Goal: Transaction & Acquisition: Purchase product/service

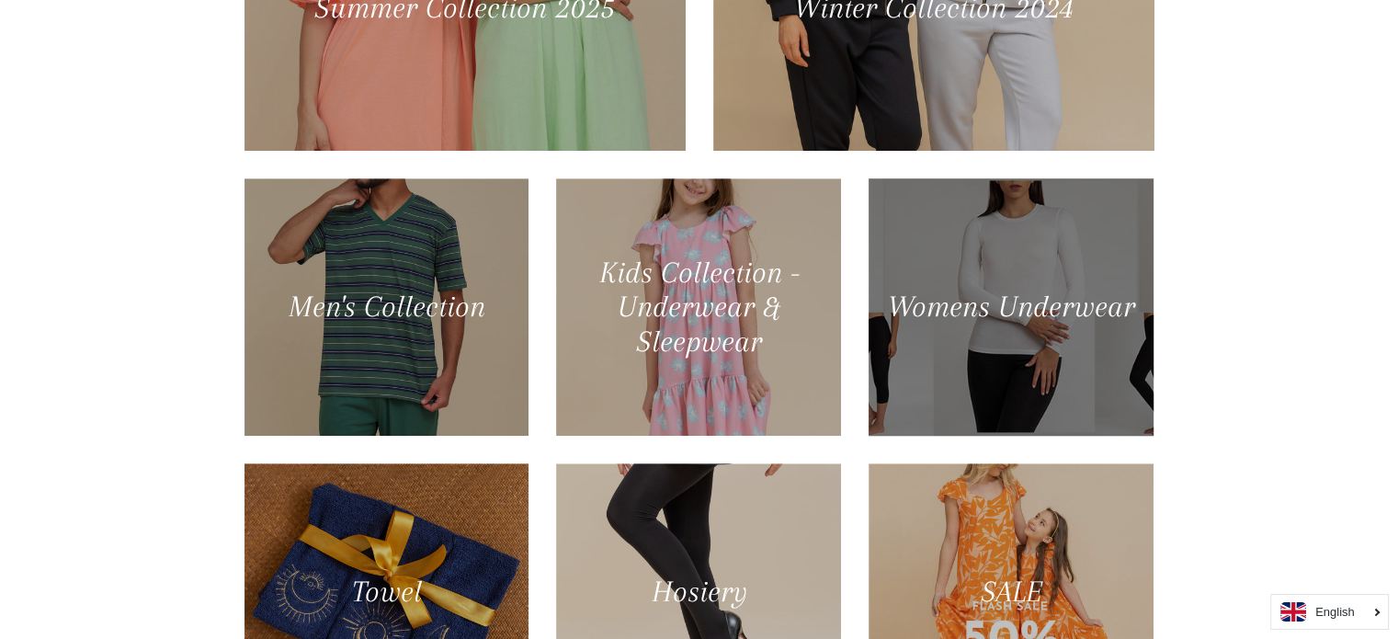
scroll to position [1011, 0]
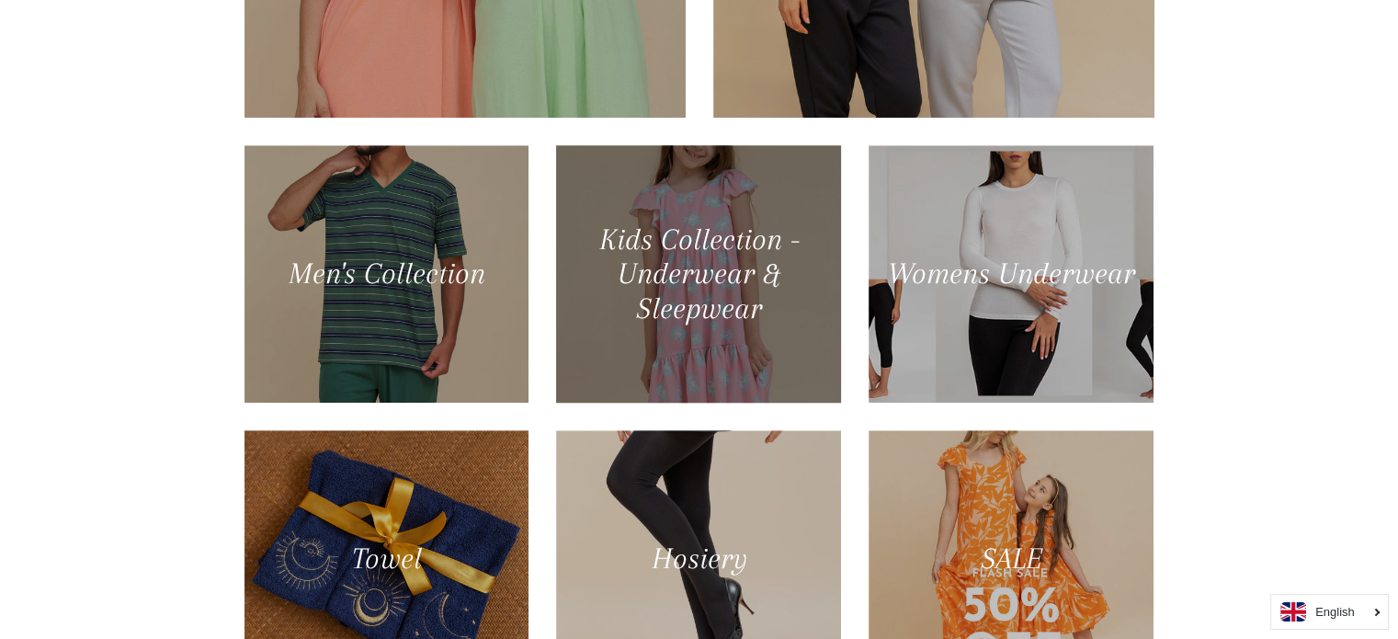
click at [728, 266] on div at bounding box center [698, 274] width 293 height 265
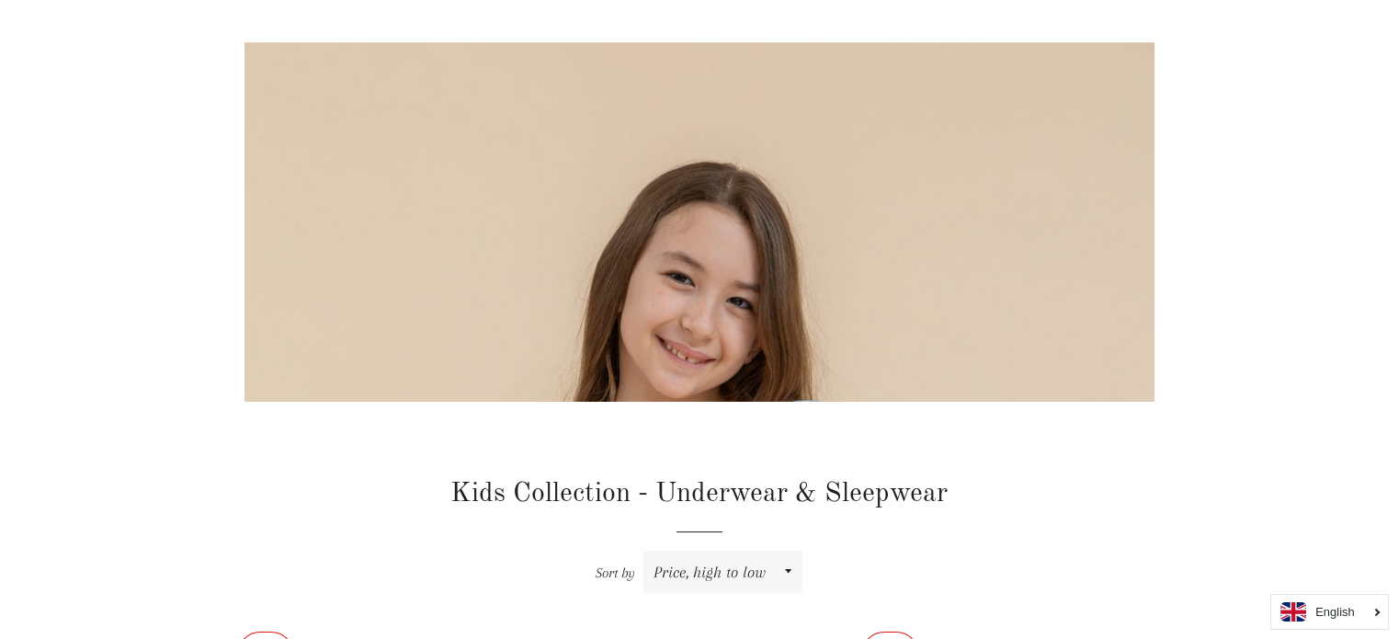
scroll to position [276, 0]
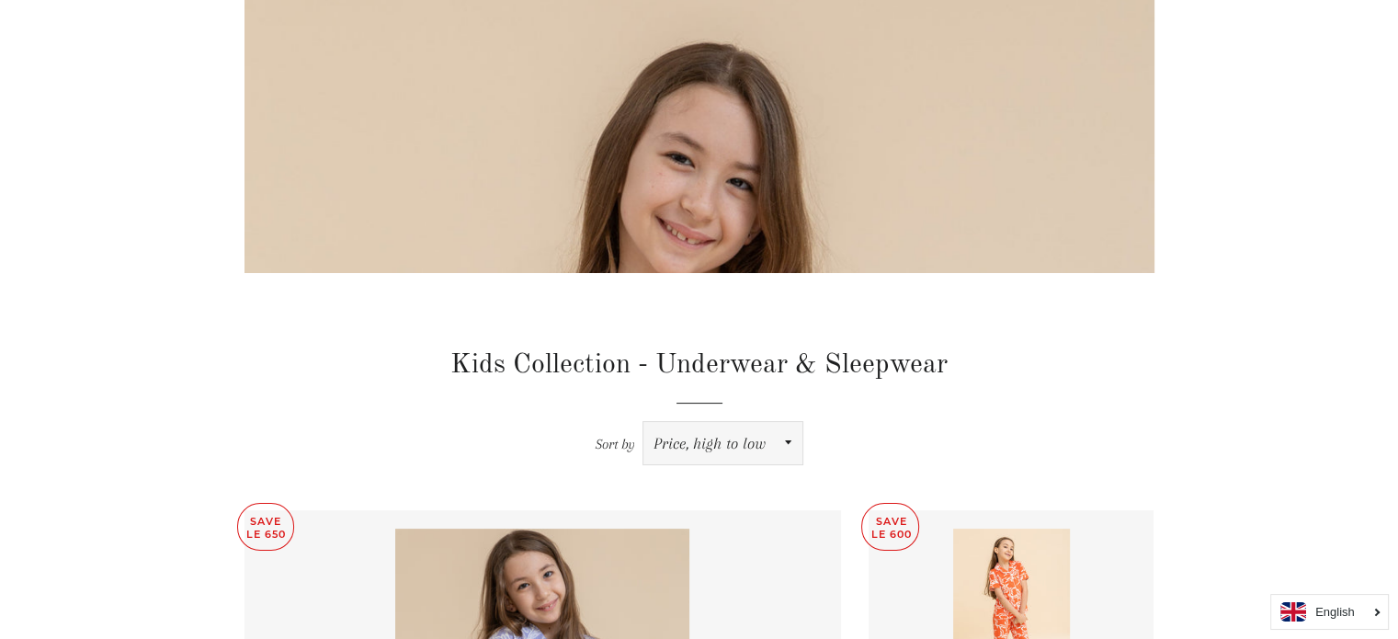
click at [785, 444] on select "Featured Best selling Alphabetically, A-Z Alphabetically, Z-A Price, low to hig…" at bounding box center [722, 443] width 159 height 42
click at [1109, 403] on header "Kids Collection - Underwear & Sleepwear Sort by Featured Best selling Alphabeti…" at bounding box center [699, 405] width 910 height 119
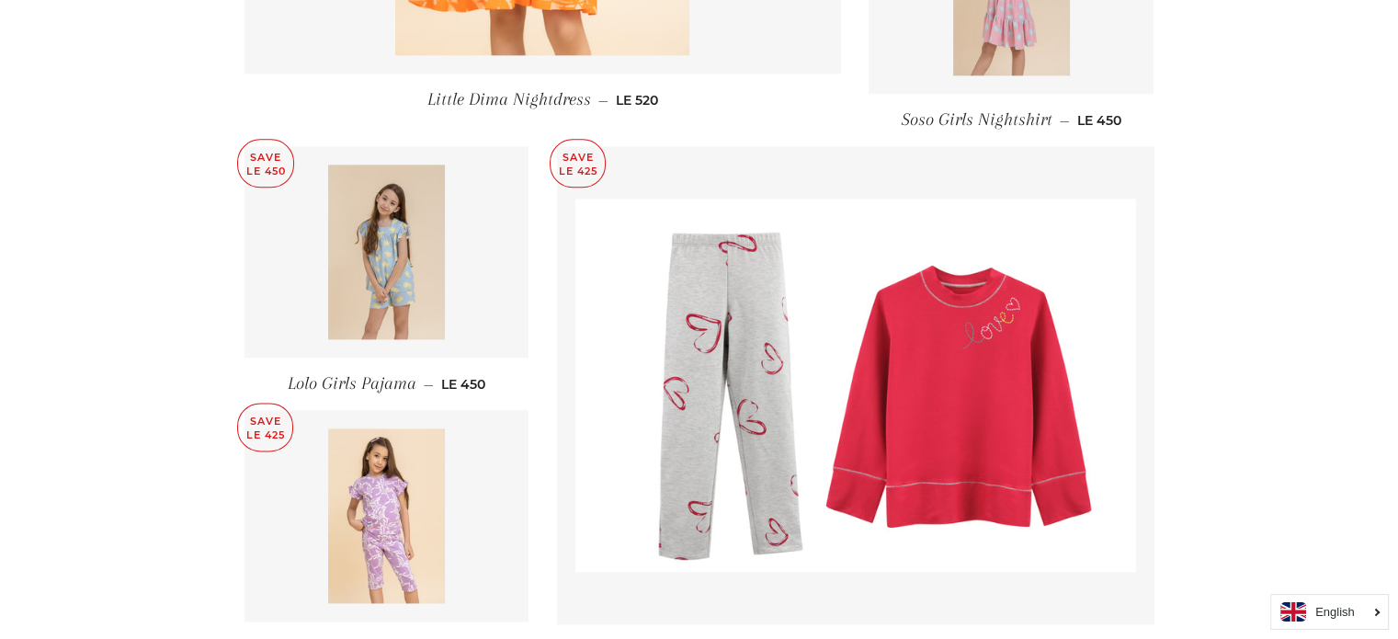
scroll to position [2573, 0]
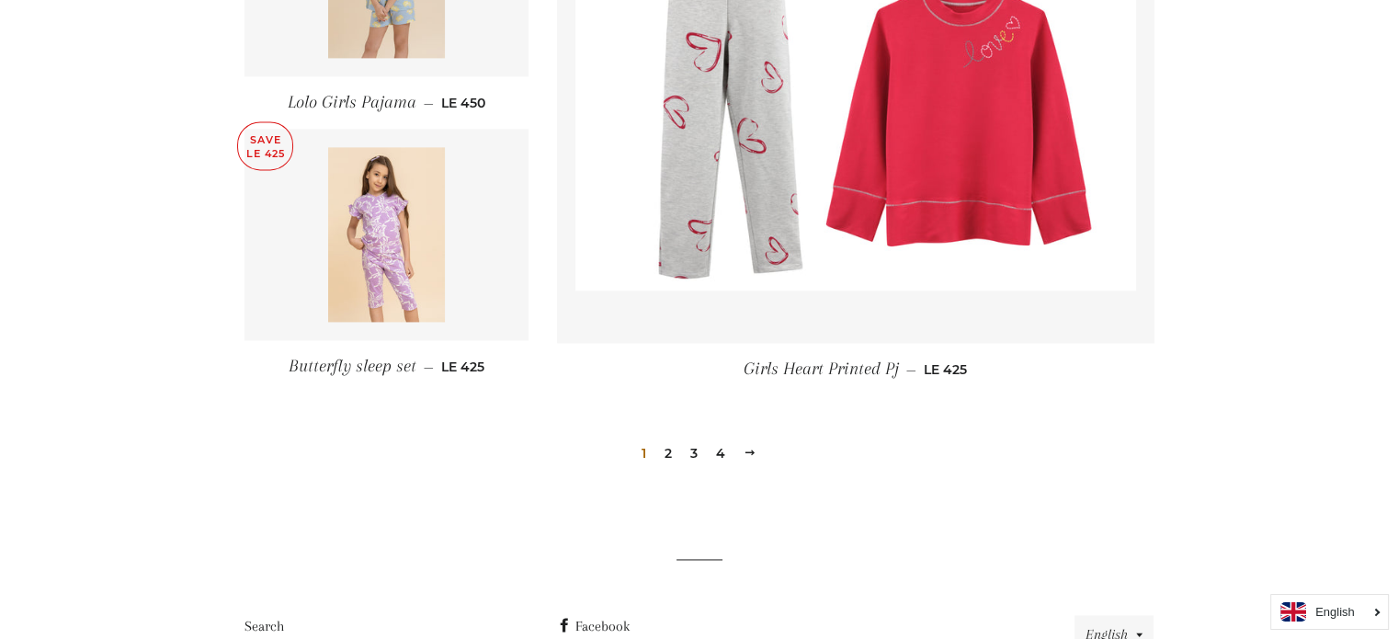
click at [672, 457] on link "2" at bounding box center [668, 453] width 22 height 28
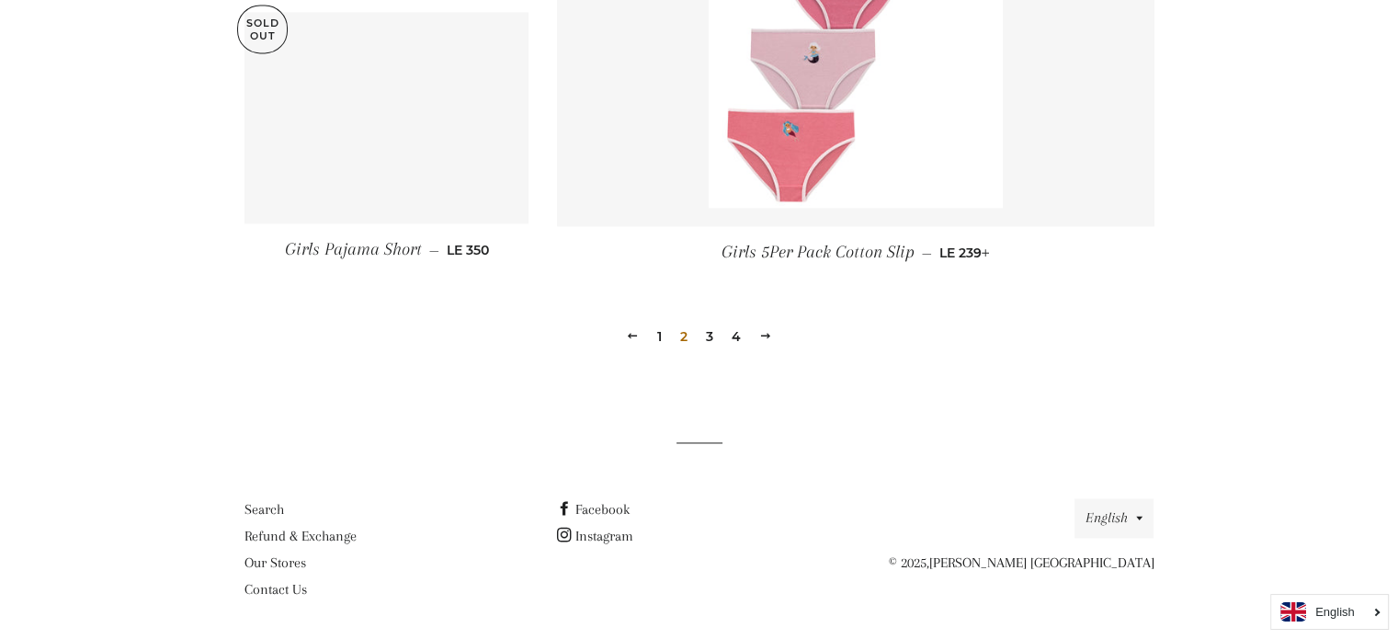
scroll to position [2652, 0]
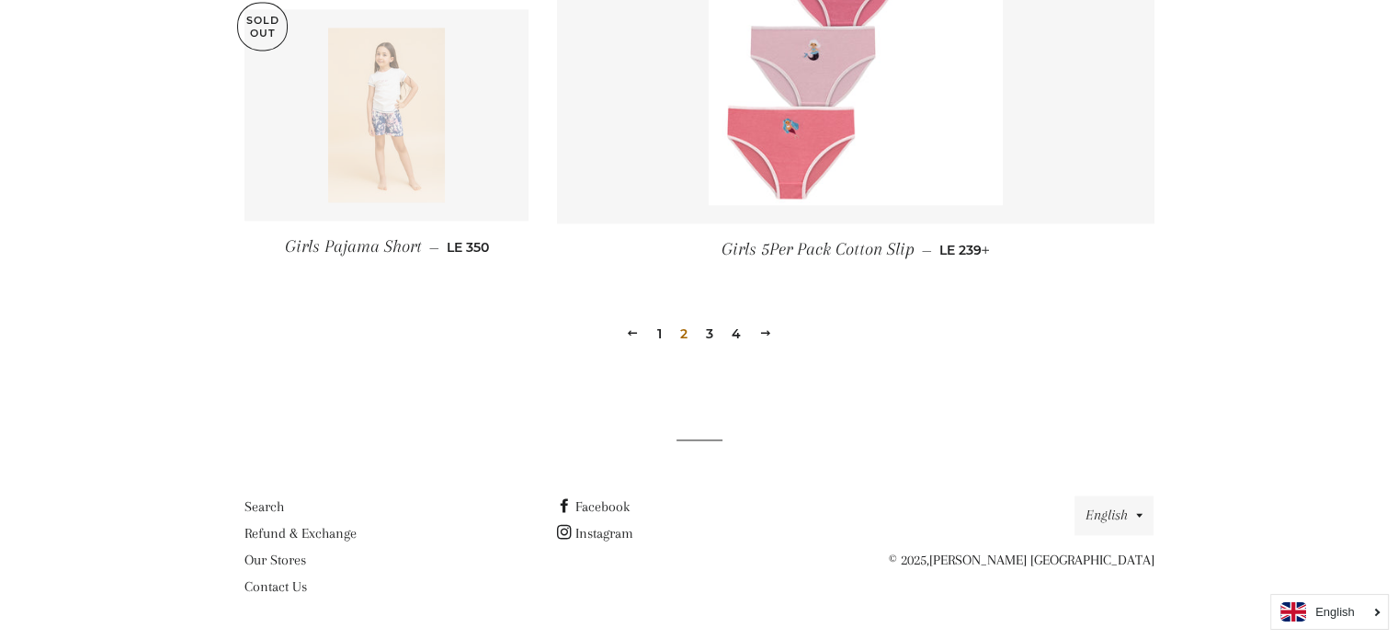
click at [706, 335] on link "3" at bounding box center [709, 334] width 22 height 28
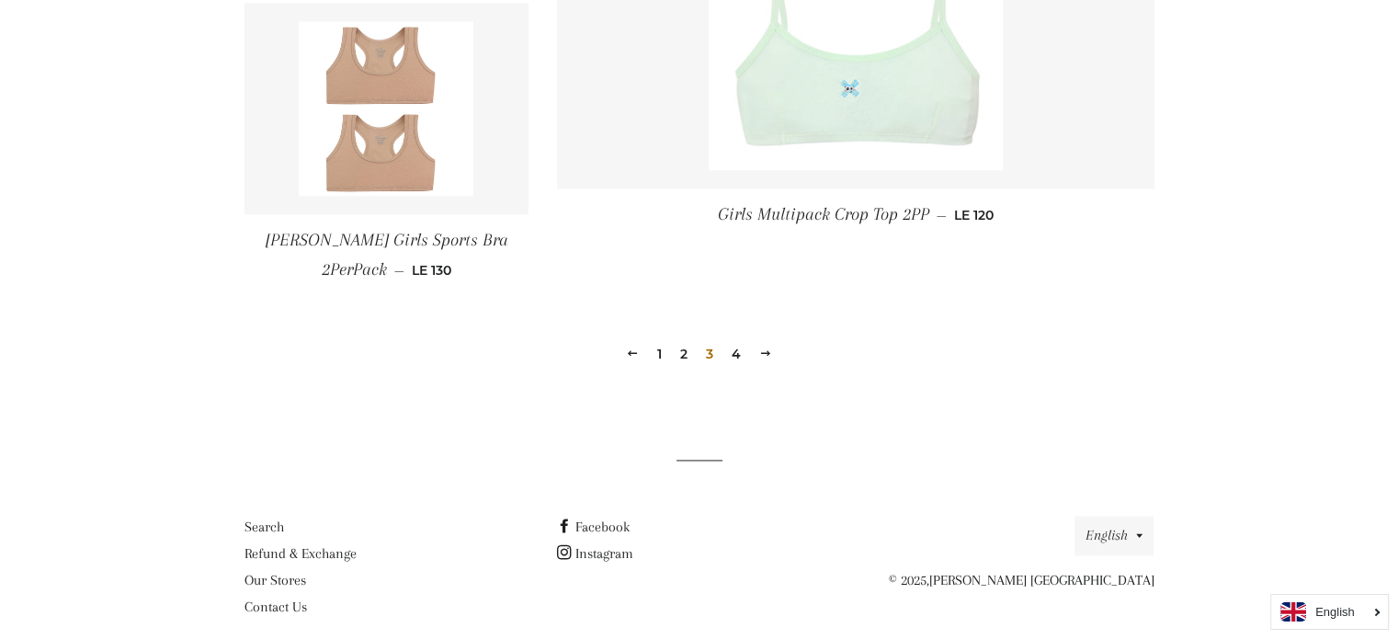
scroll to position [2757, 0]
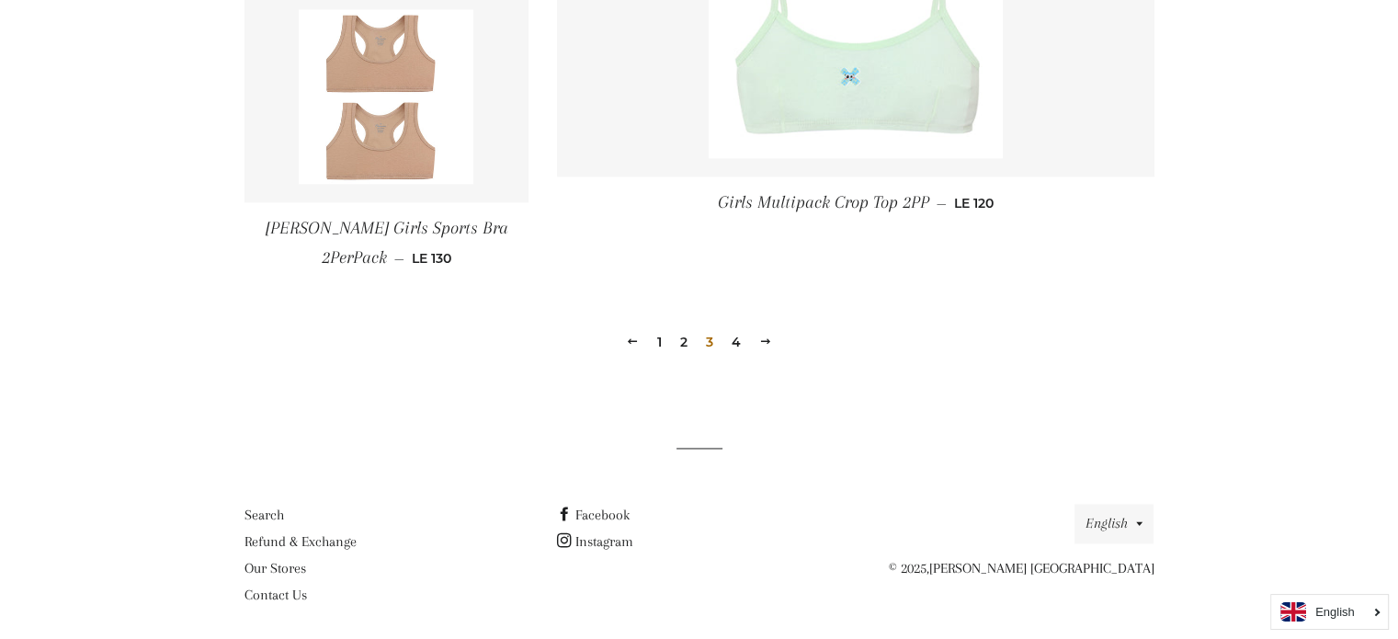
click at [734, 341] on link "4" at bounding box center [736, 342] width 24 height 28
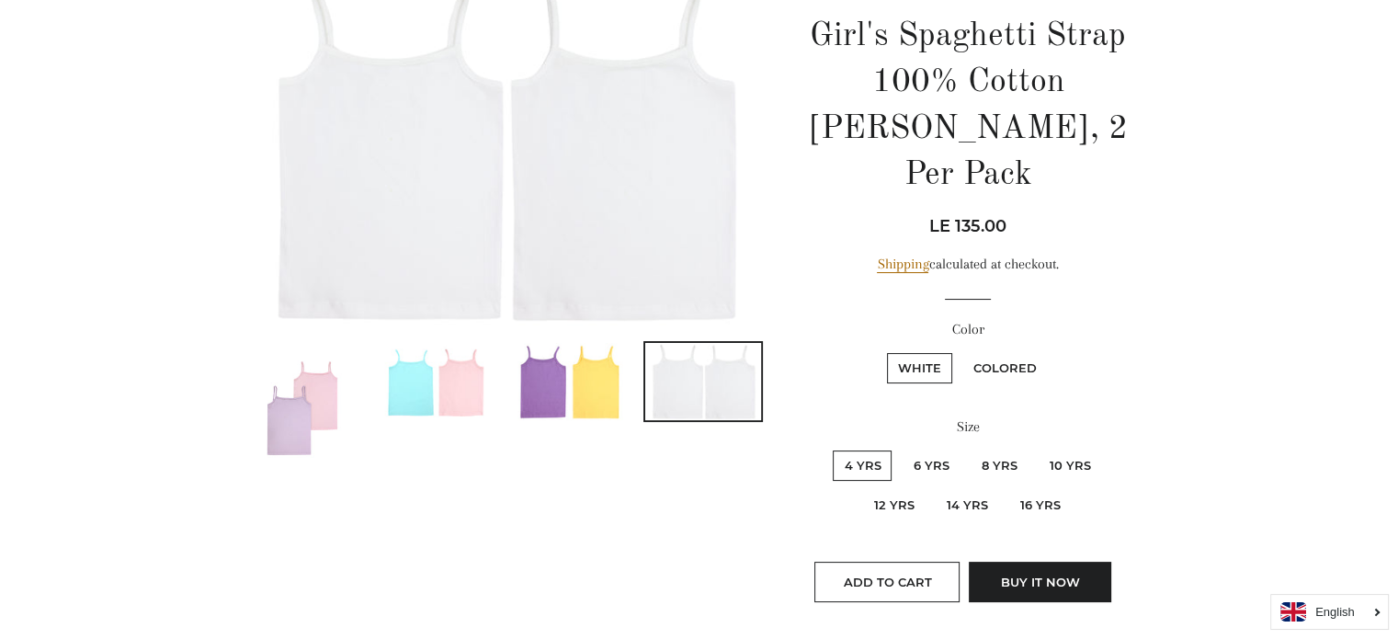
scroll to position [276, 0]
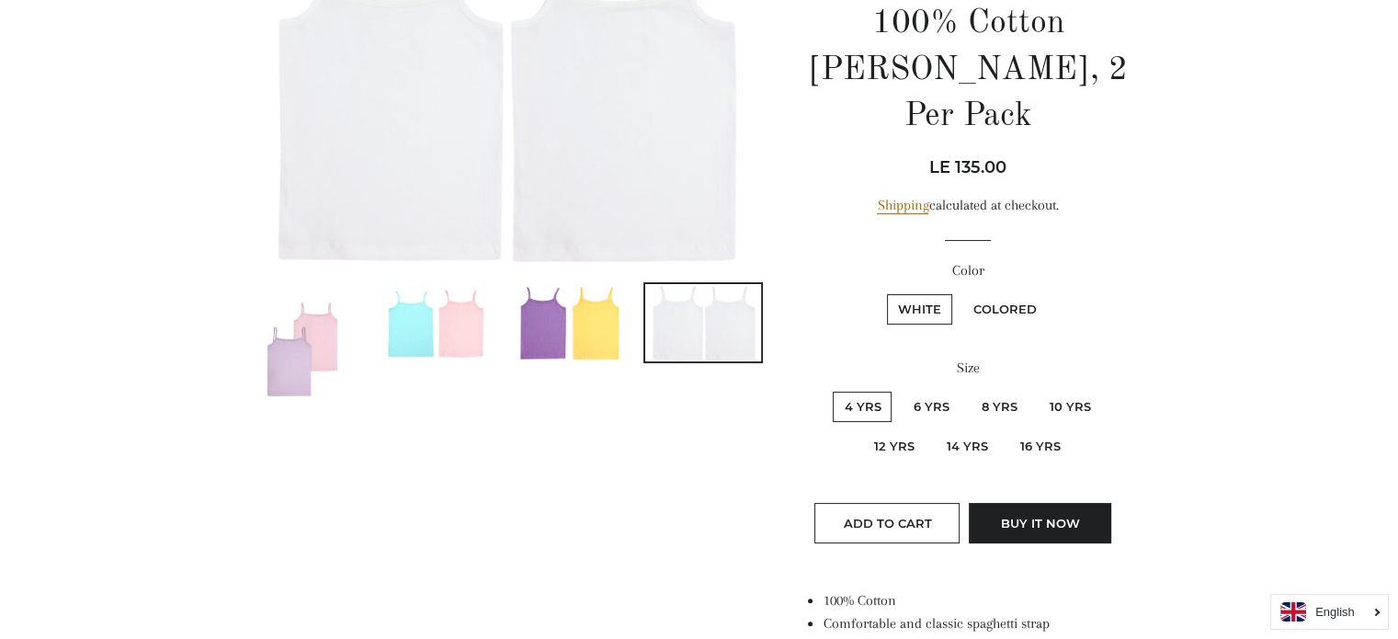
click at [980, 391] on label "8 Yrs" at bounding box center [999, 406] width 58 height 30
click at [968, 389] on Yrs "8 Yrs" at bounding box center [967, 389] width 1 height 1
radio Yrs "true"
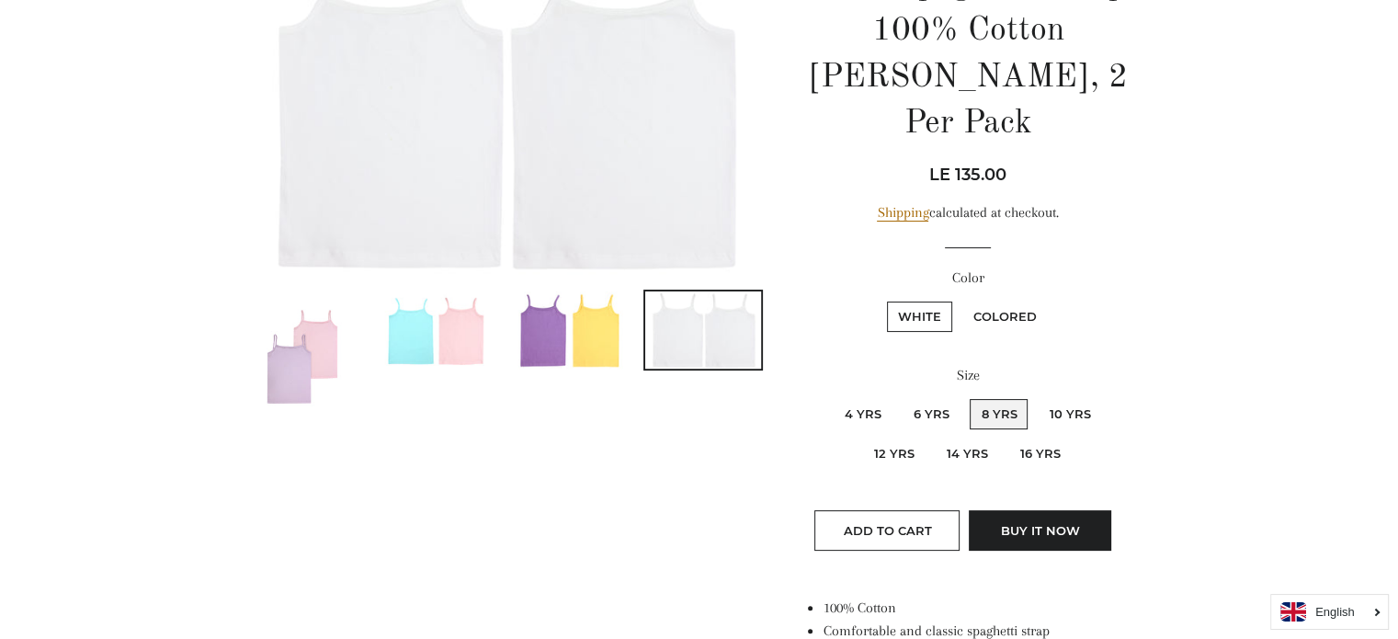
scroll to position [276, 0]
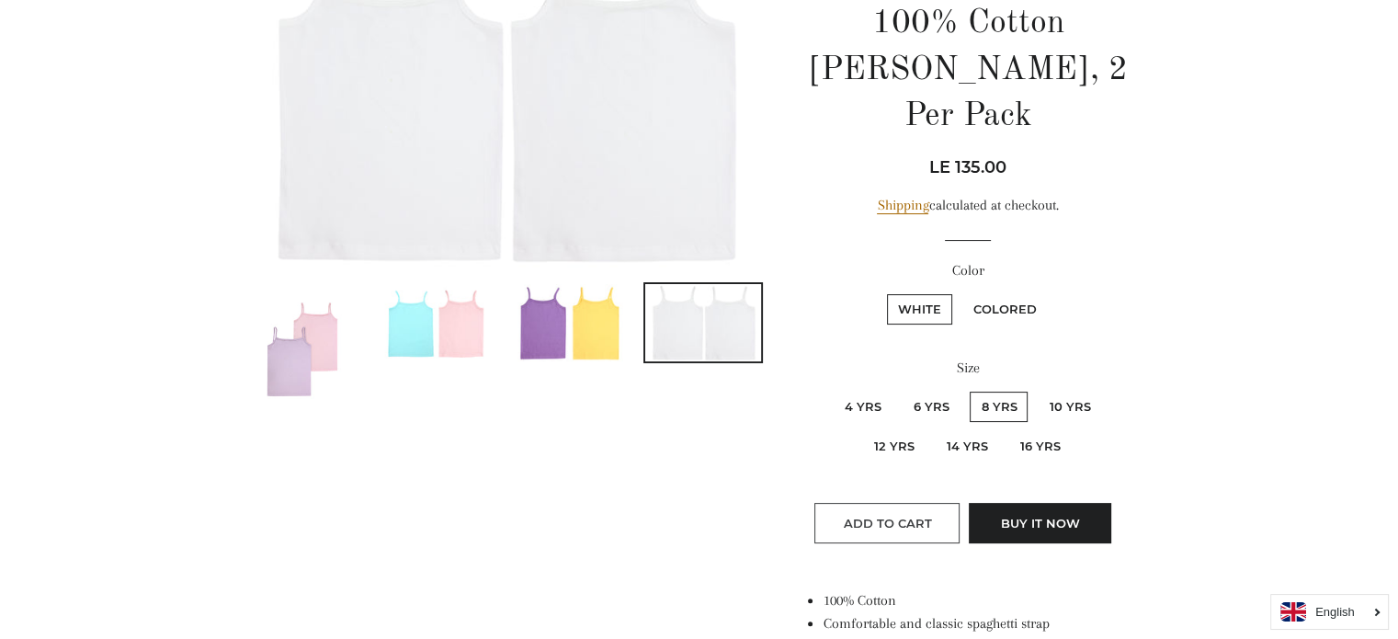
click at [913, 516] on span "Add to Cart" at bounding box center [887, 523] width 88 height 15
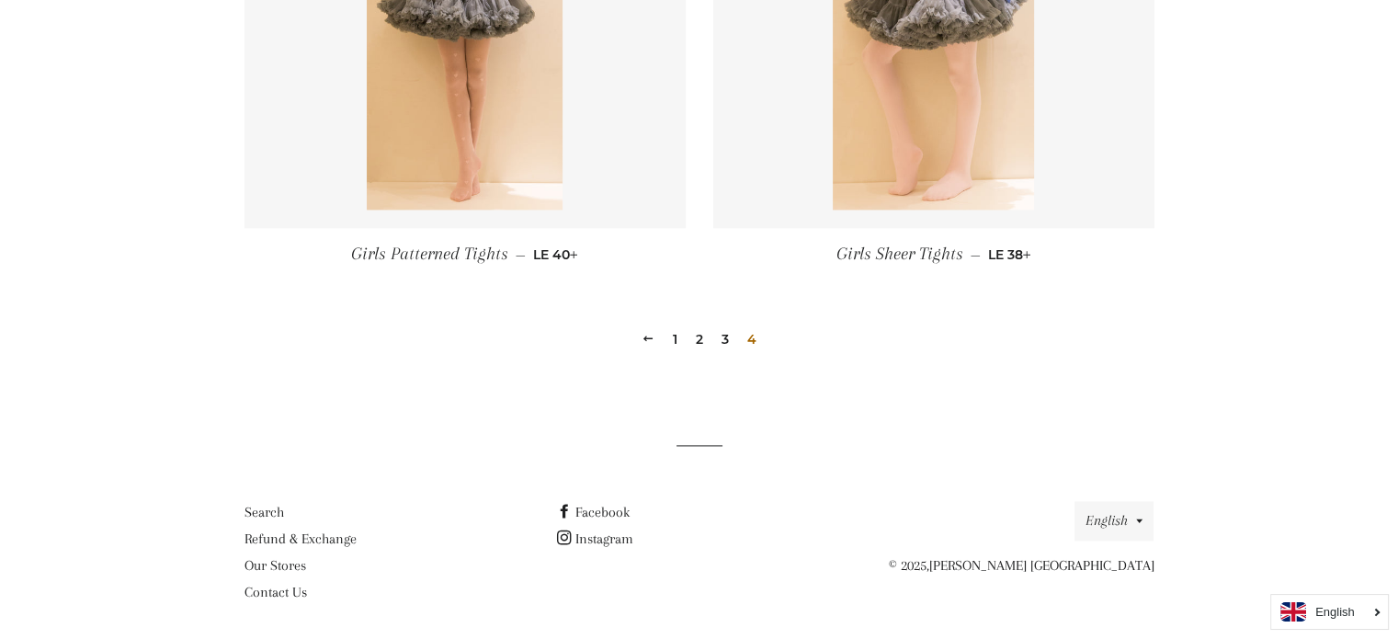
scroll to position [1797, 0]
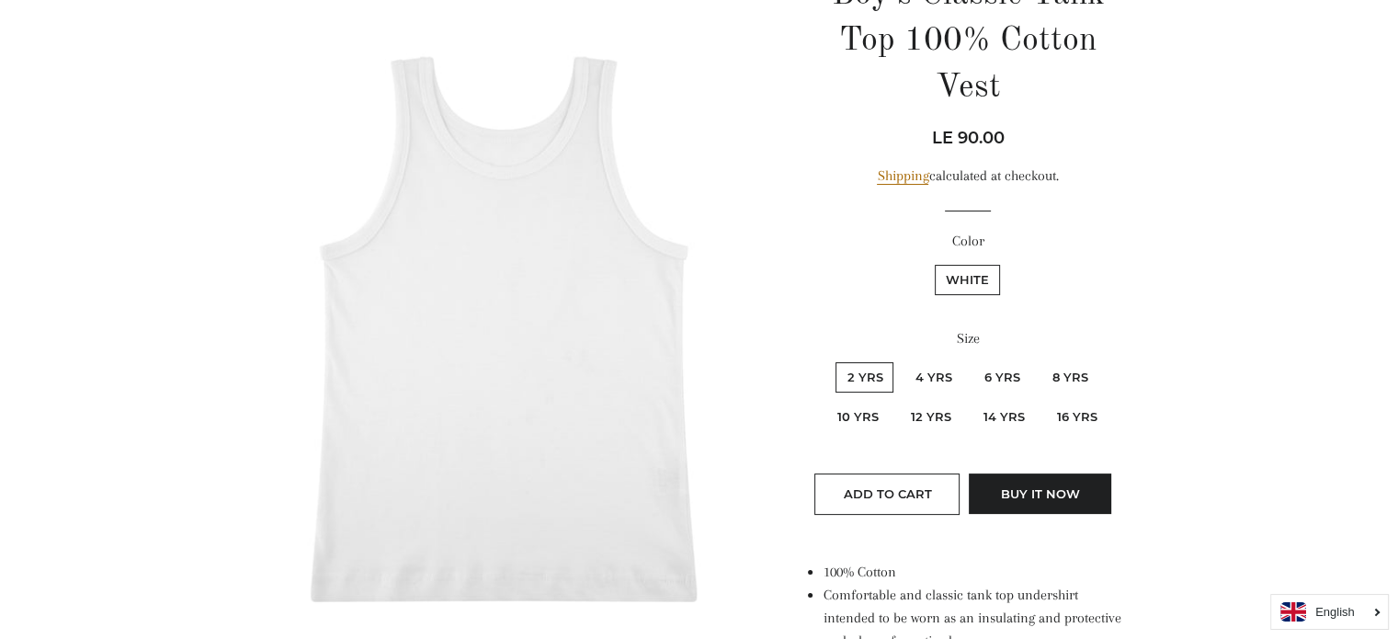
scroll to position [276, 0]
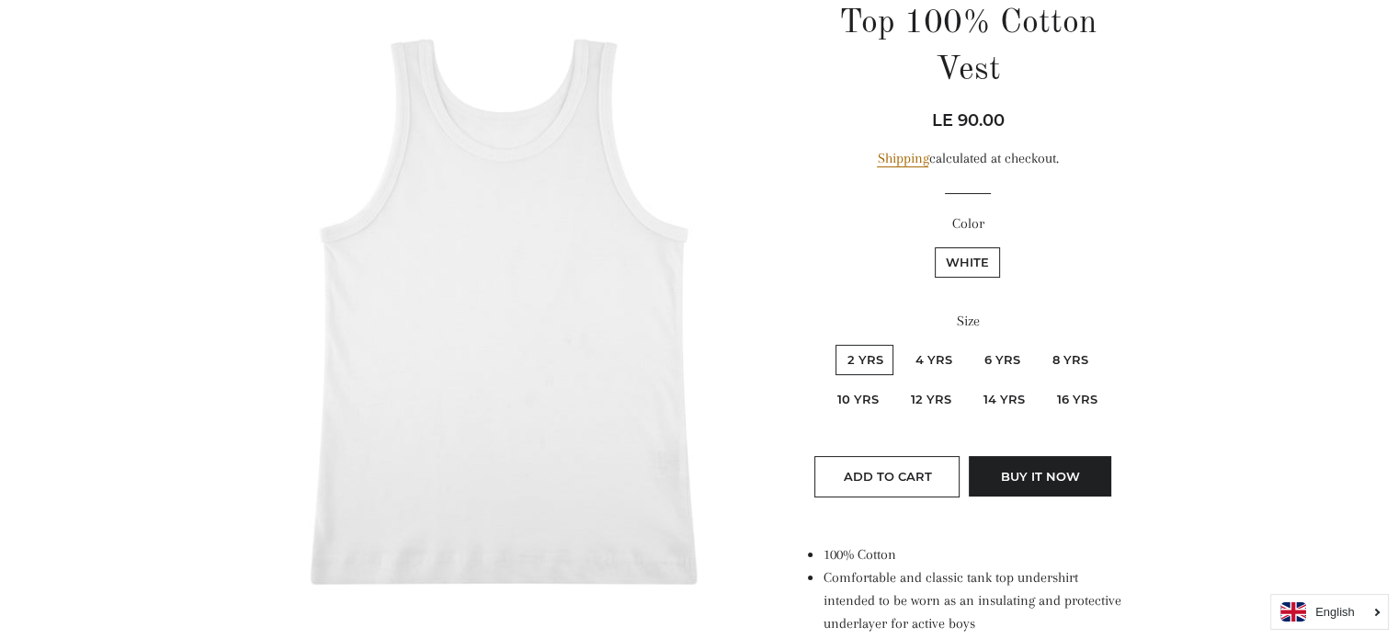
click at [862, 400] on label "10 yrs" at bounding box center [857, 399] width 63 height 30
click at [1102, 343] on yrs "10 yrs" at bounding box center [1102, 342] width 1 height 1
radio yrs "true"
click at [922, 465] on button "Add to Cart" at bounding box center [886, 476] width 145 height 40
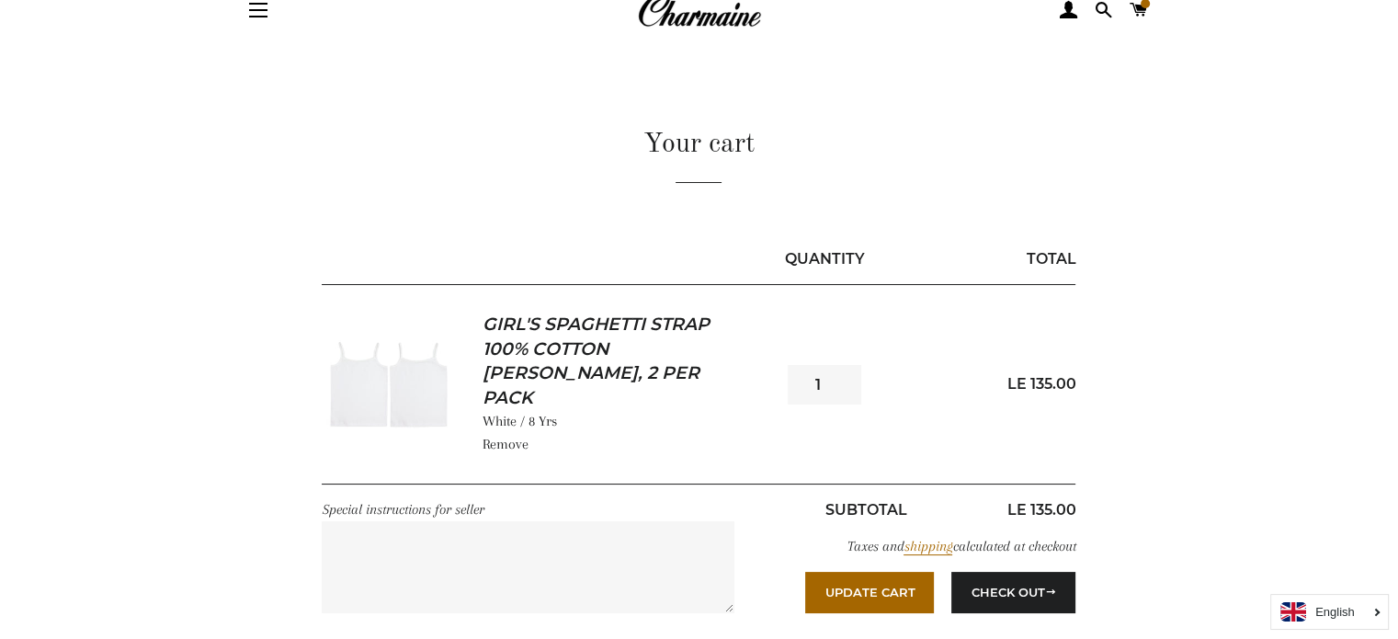
scroll to position [92, 0]
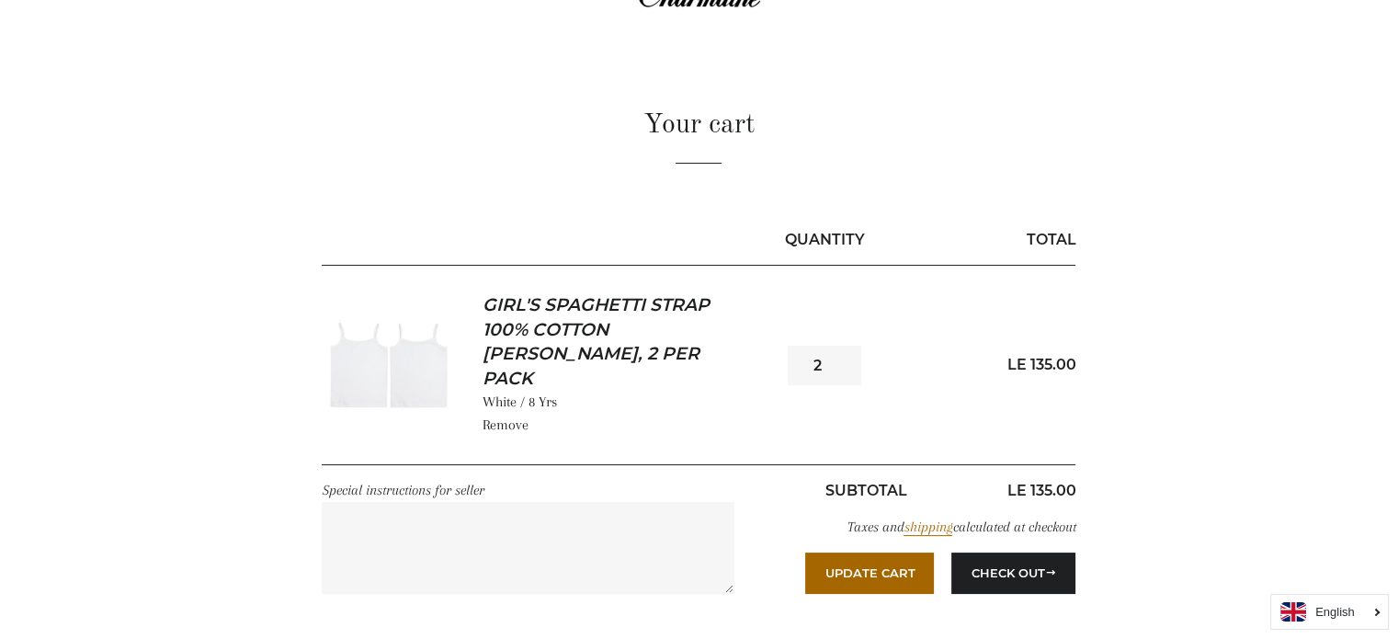
type input "2"
click at [845, 349] on input "2" at bounding box center [825, 366] width 74 height 40
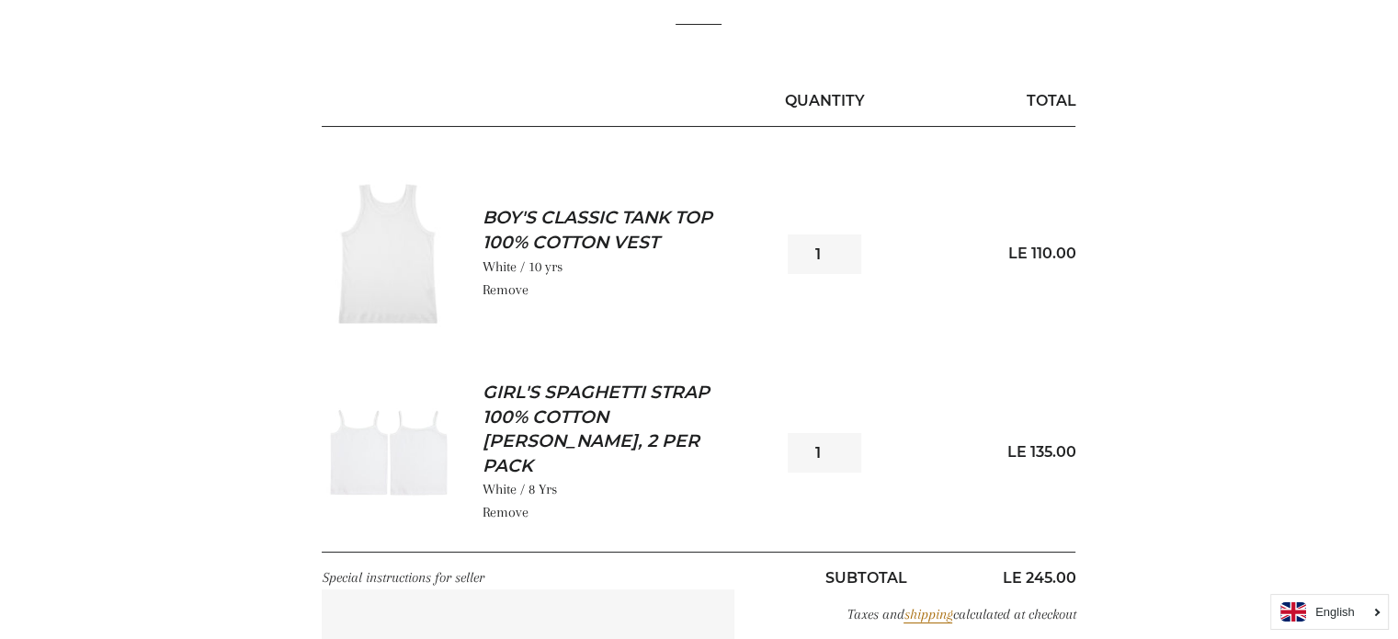
scroll to position [276, 0]
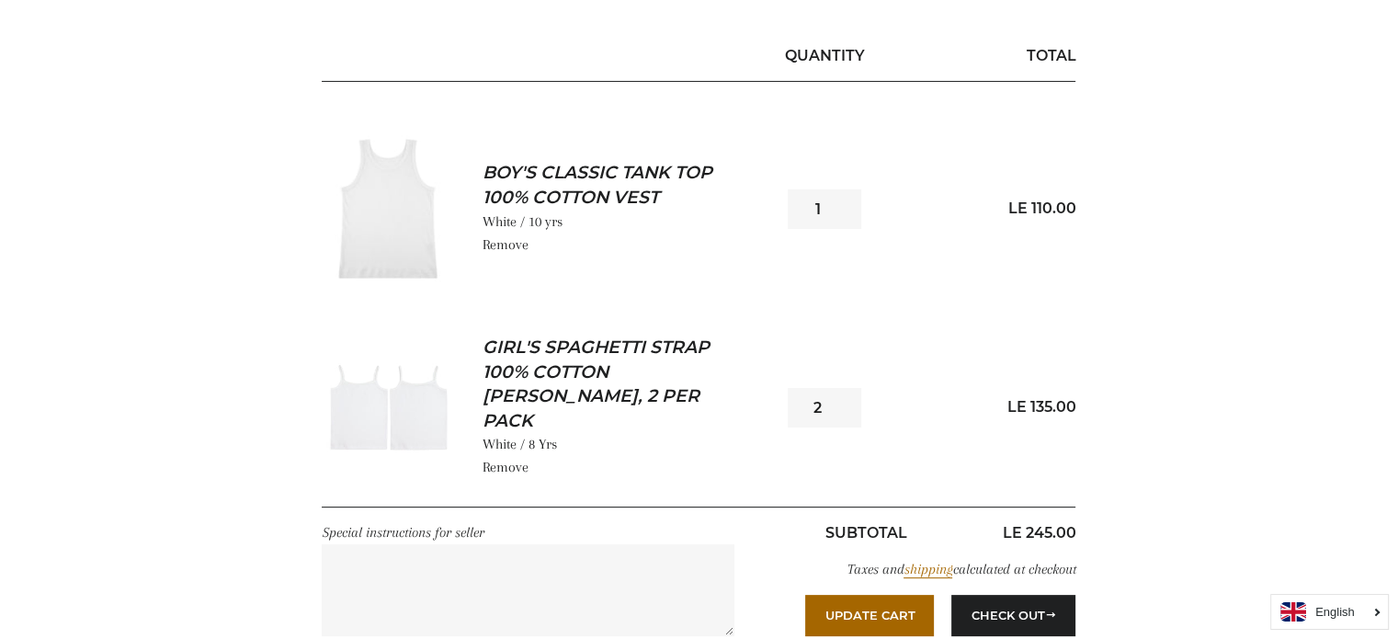
type input "2"
click at [842, 388] on input "2" at bounding box center [825, 408] width 74 height 40
click at [845, 202] on input "2" at bounding box center [825, 209] width 74 height 40
click at [845, 202] on input "3" at bounding box center [825, 209] width 74 height 40
type input "4"
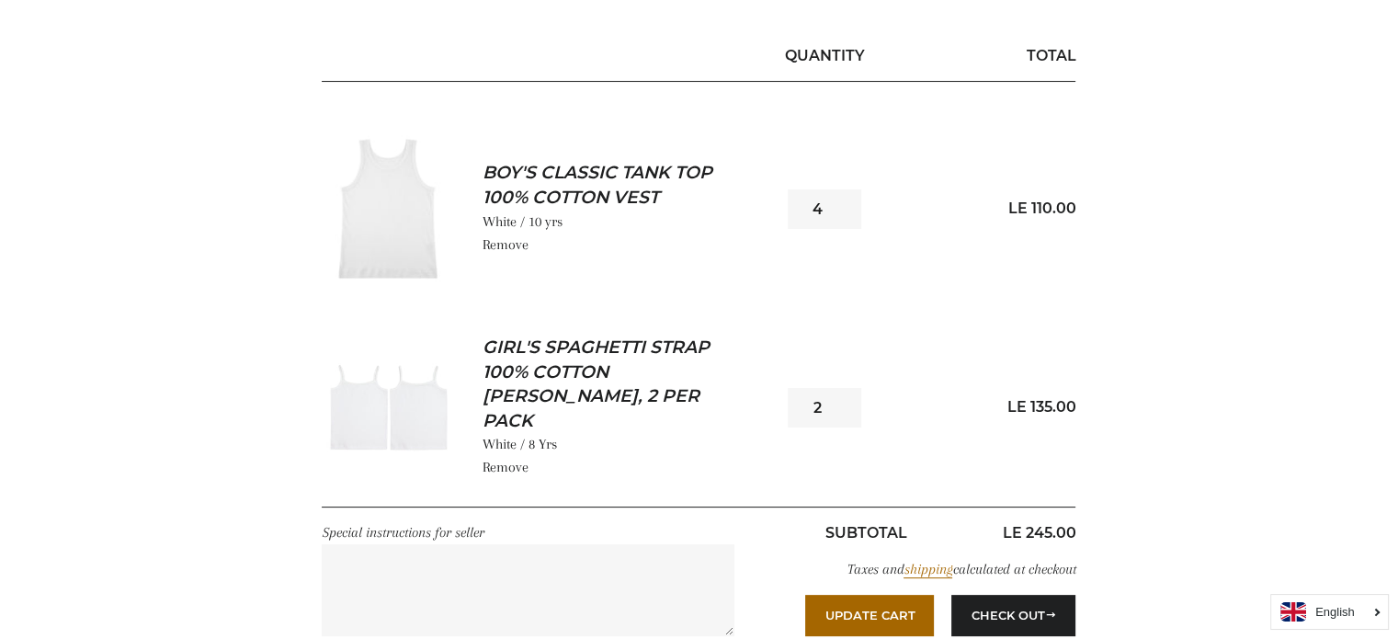
click at [845, 202] on input "4" at bounding box center [825, 209] width 74 height 40
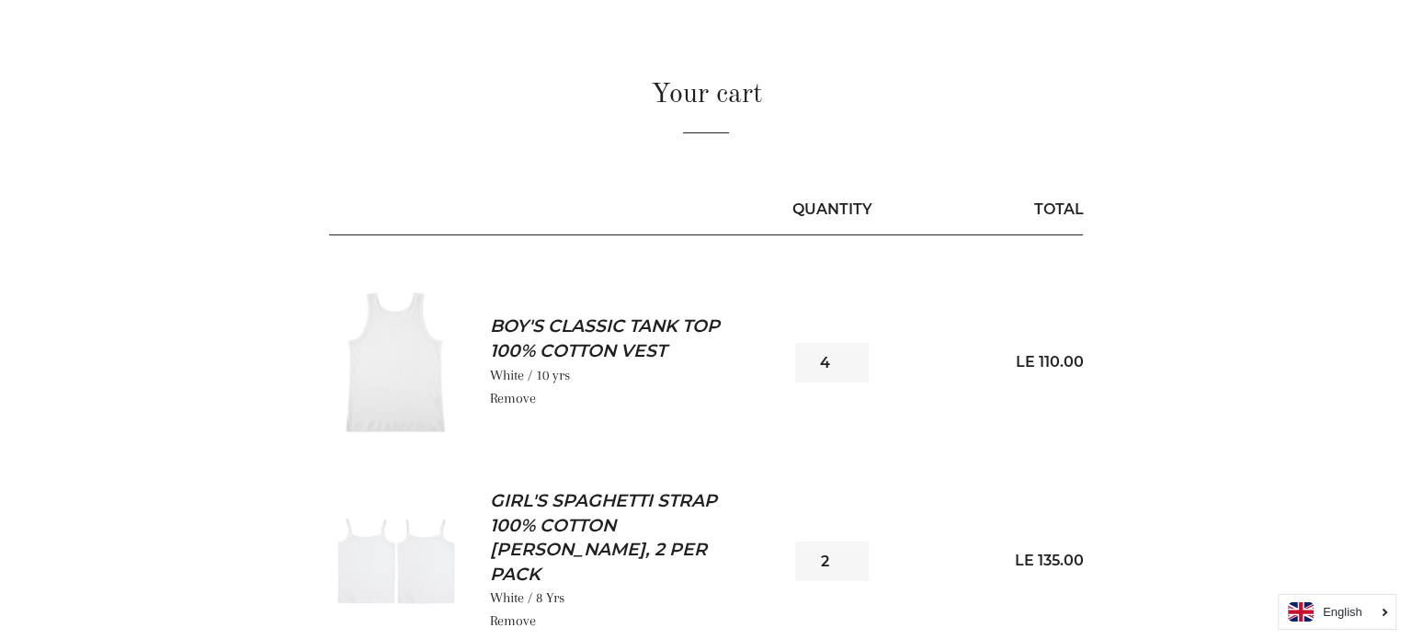
scroll to position [0, 0]
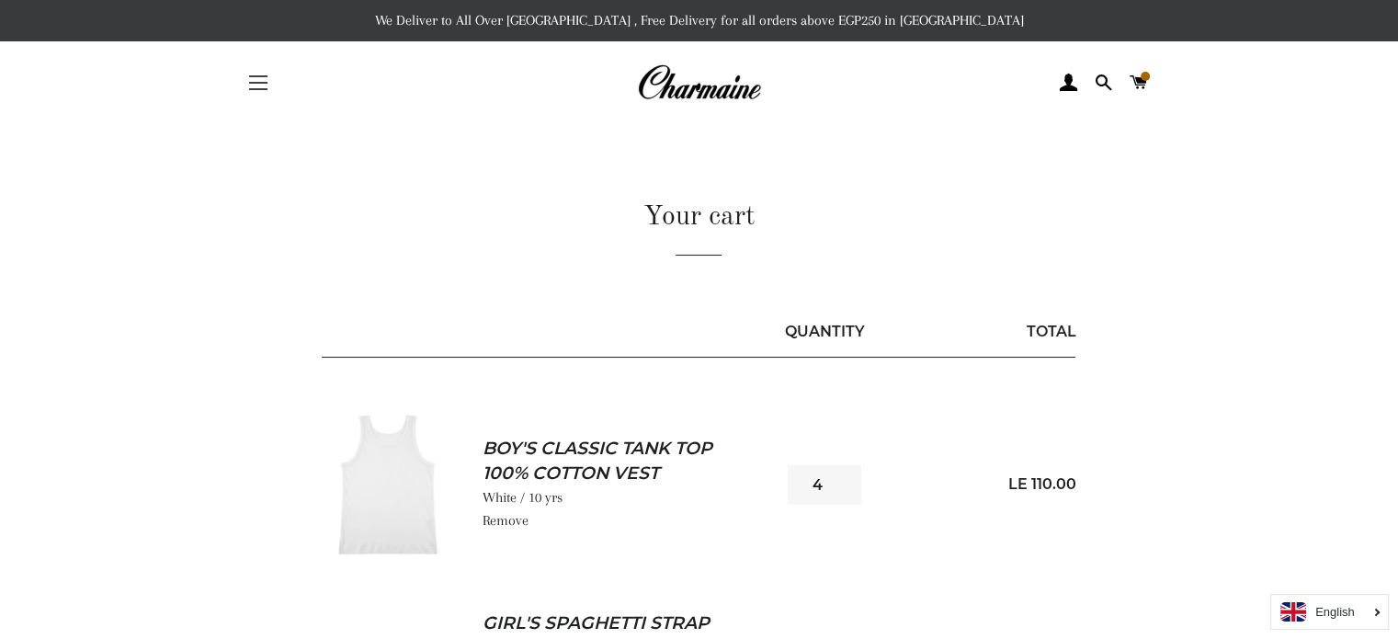
click at [261, 78] on button "Site navigation" at bounding box center [258, 83] width 46 height 46
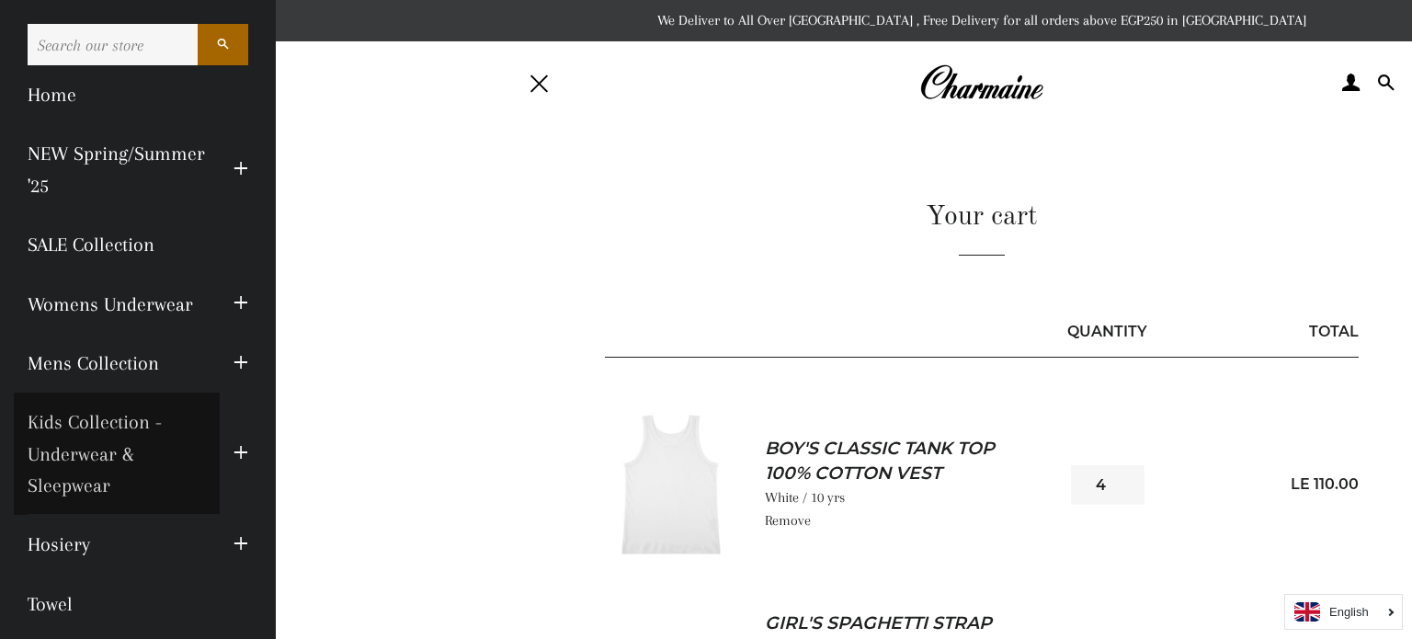
click at [121, 447] on link "Kids Collection - Underwear & Sleepwear" at bounding box center [117, 453] width 206 height 122
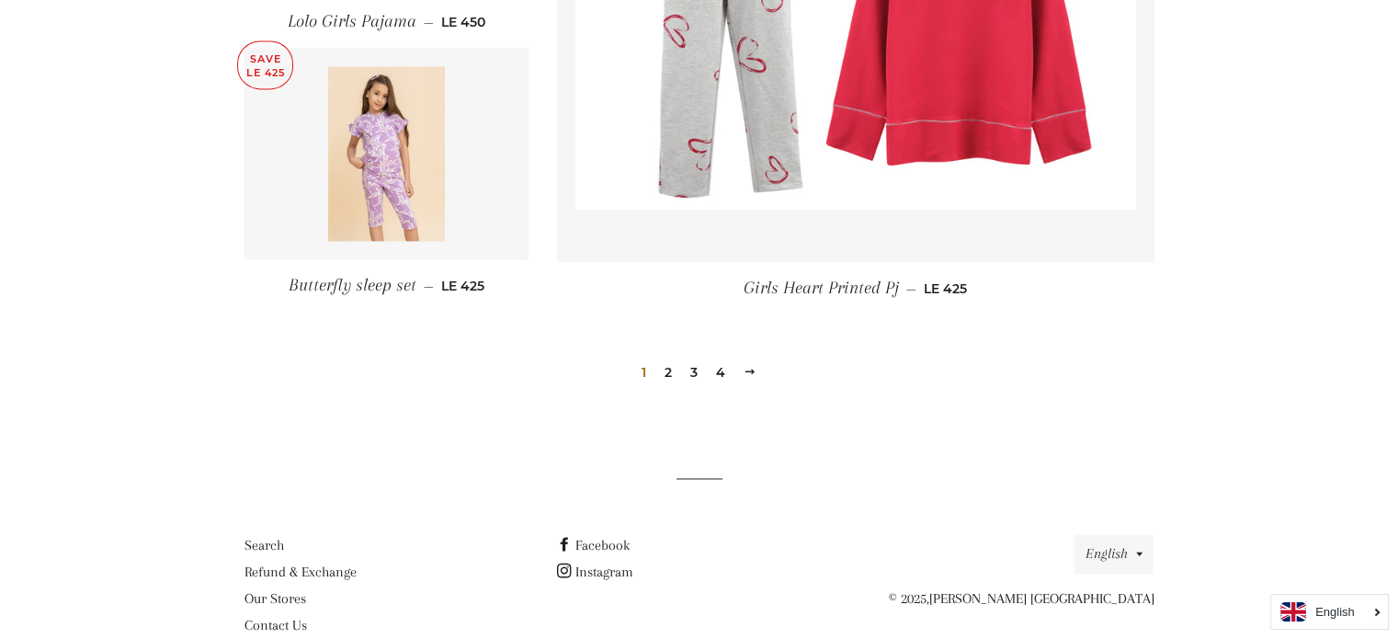
scroll to position [2693, 0]
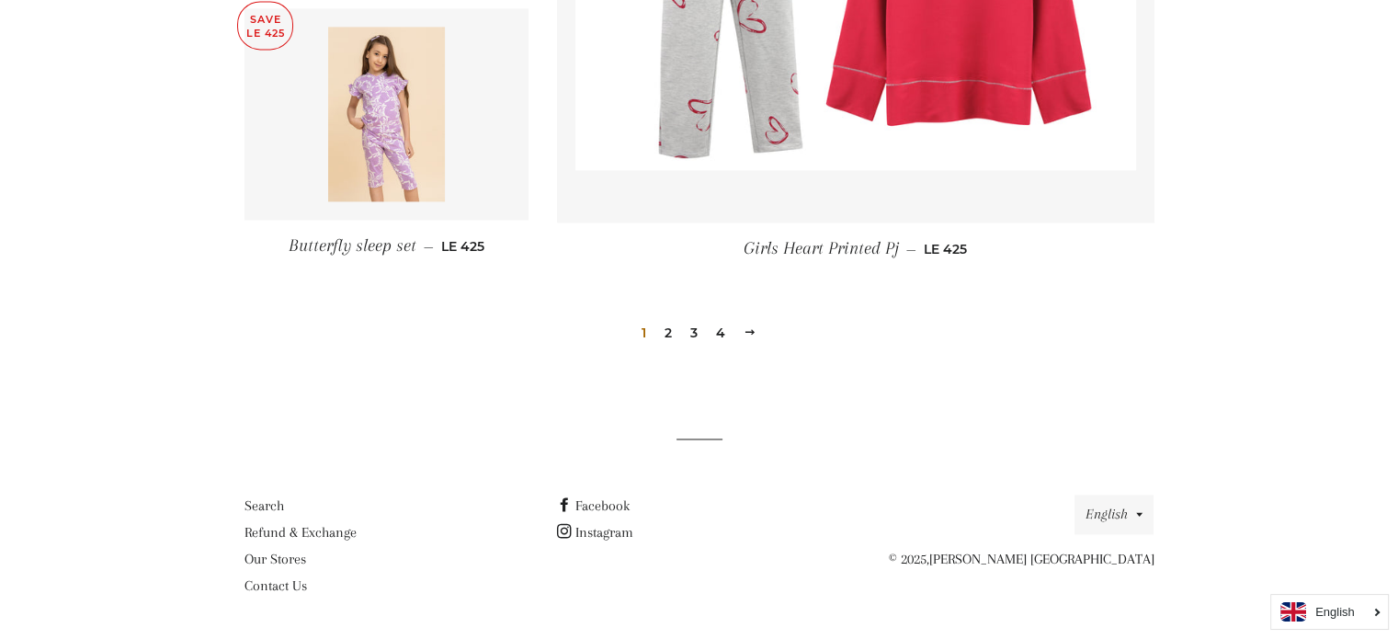
click at [665, 331] on link "2" at bounding box center [668, 333] width 22 height 28
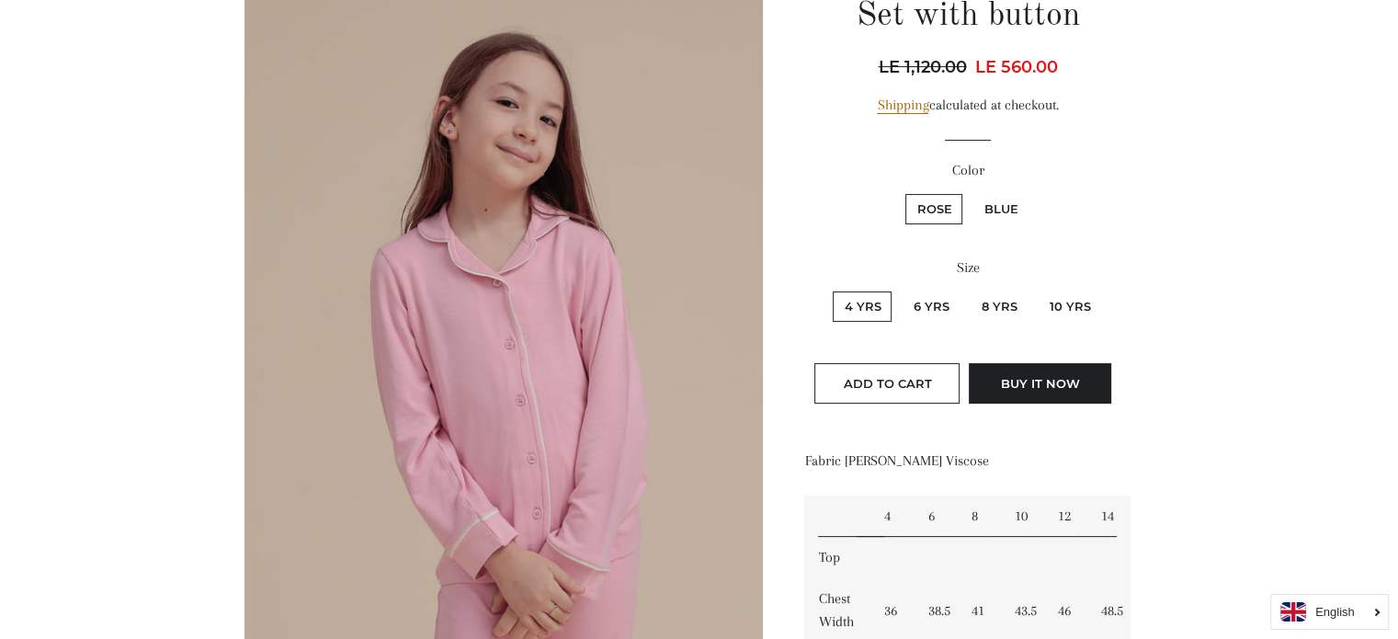
scroll to position [276, 0]
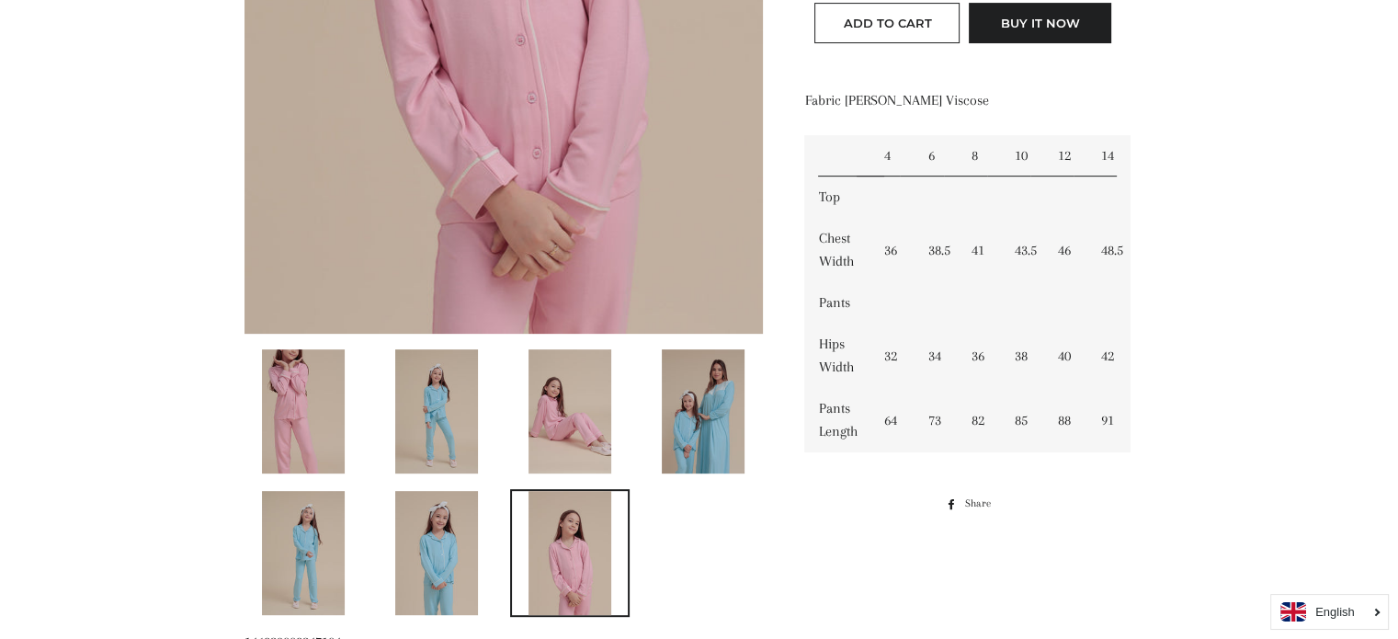
click at [580, 388] on img at bounding box center [569, 411] width 83 height 124
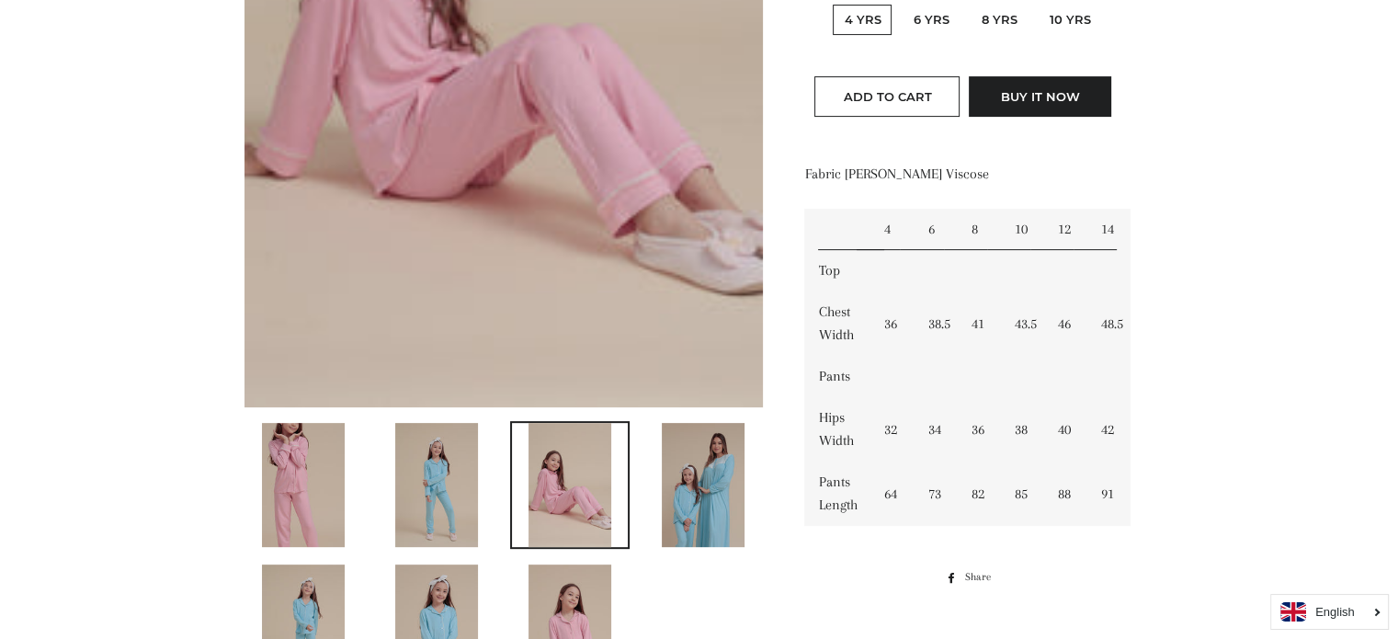
scroll to position [595, 0]
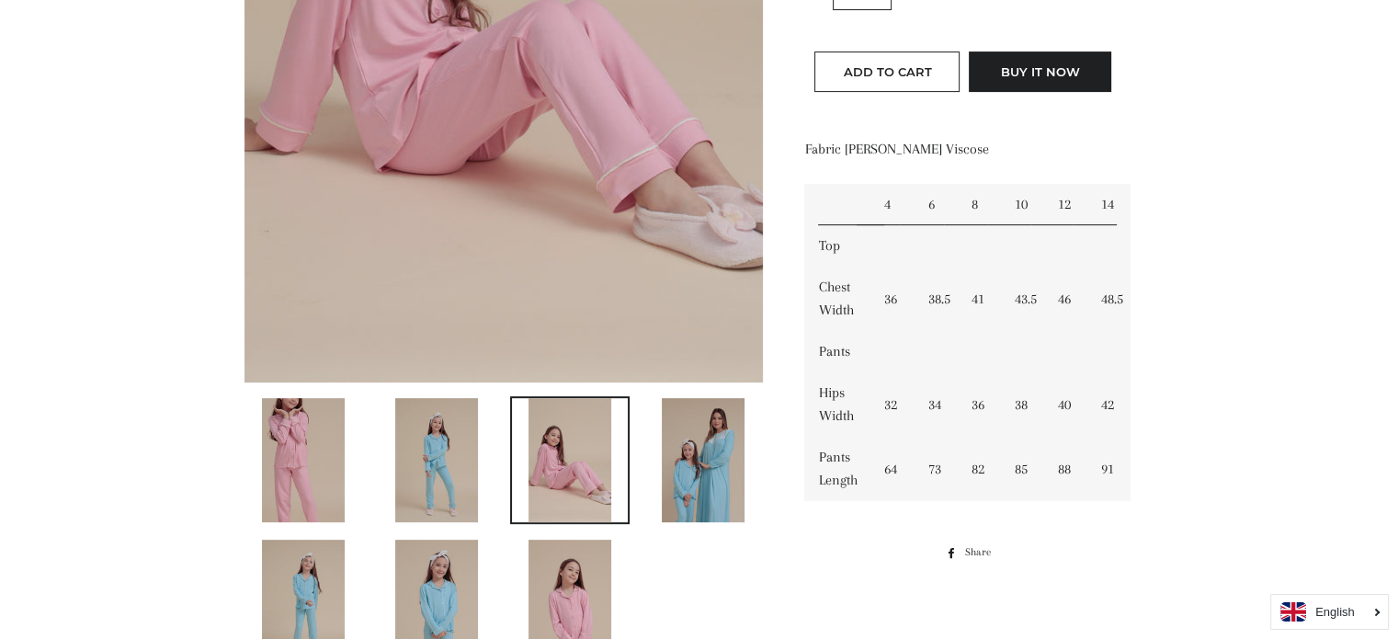
click at [448, 576] on img at bounding box center [436, 601] width 83 height 124
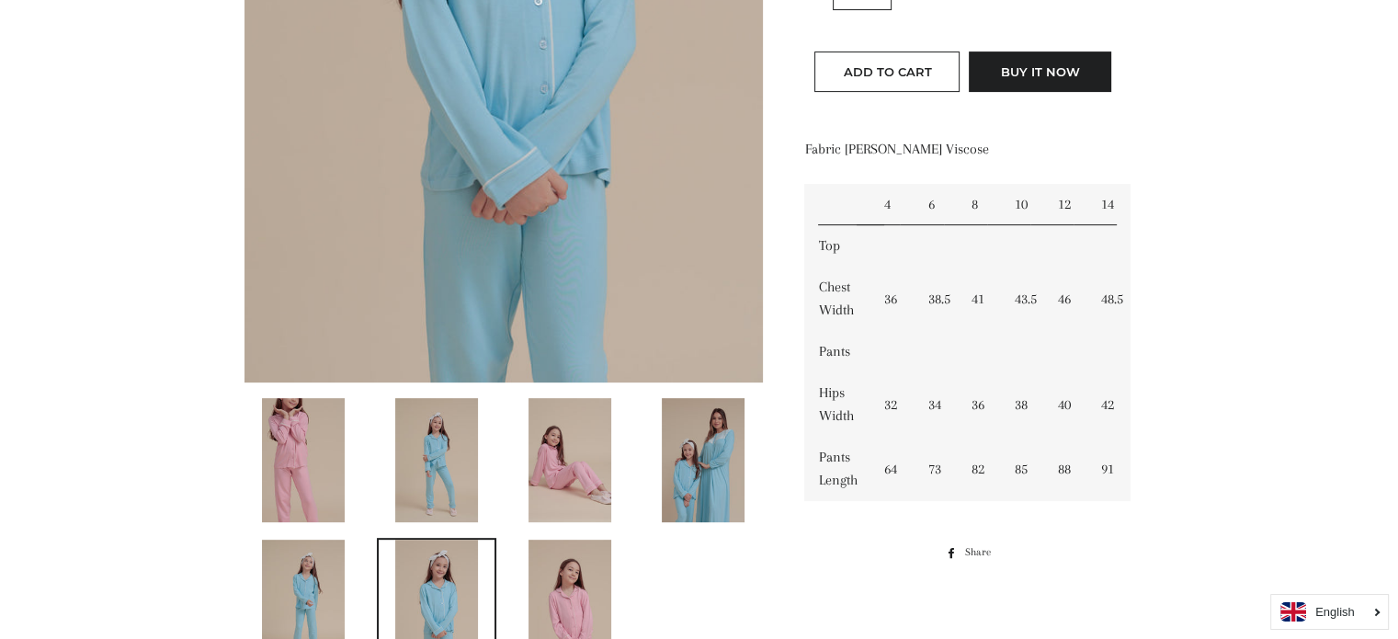
click at [565, 469] on img at bounding box center [569, 460] width 83 height 124
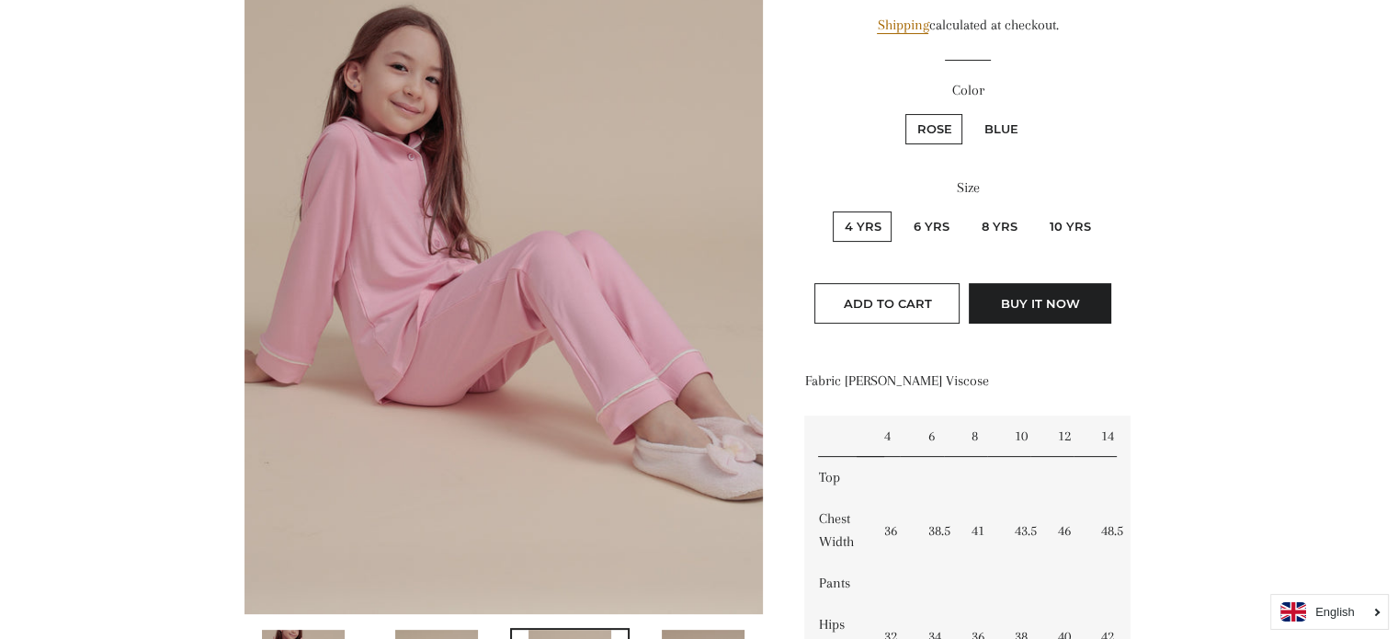
scroll to position [362, 0]
click at [1069, 228] on label "10 Yrs" at bounding box center [1069, 227] width 63 height 30
click at [1036, 210] on Yrs "10 Yrs" at bounding box center [1035, 210] width 1 height 1
radio Yrs "true"
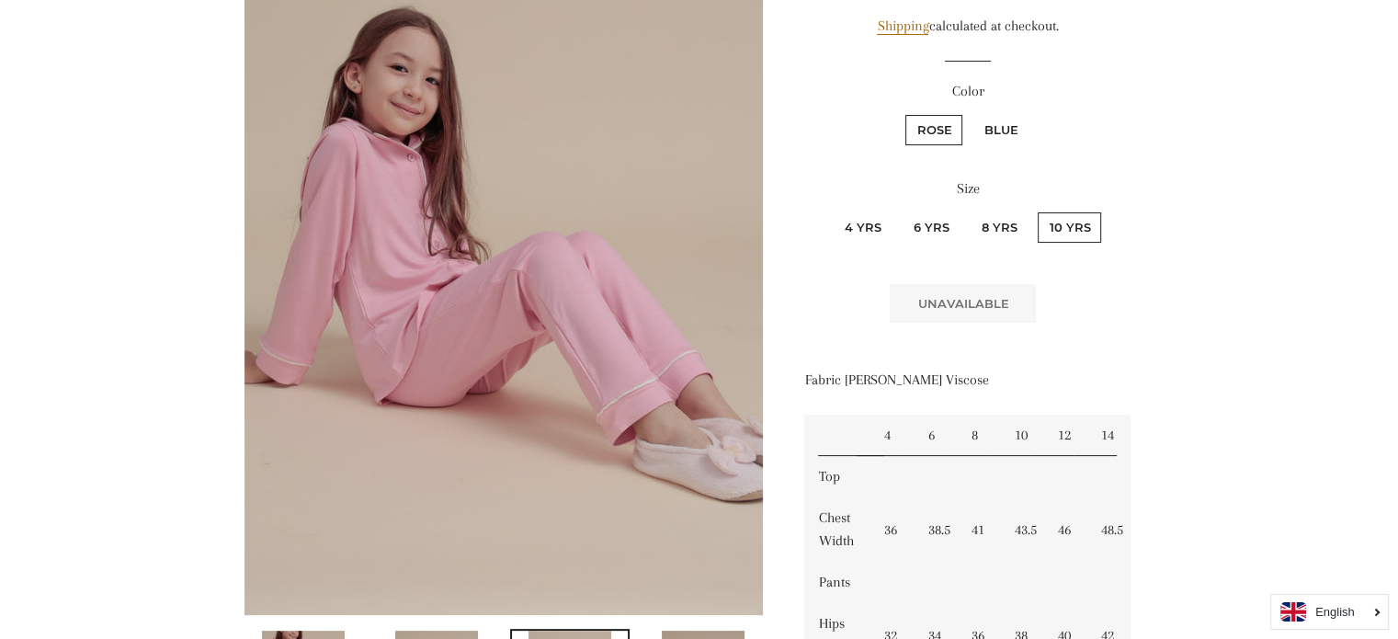
click at [1000, 225] on label "8 Yrs" at bounding box center [999, 227] width 58 height 30
click at [968, 210] on Yrs "8 Yrs" at bounding box center [967, 210] width 1 height 1
radio Yrs "true"
click at [998, 133] on label "Blue" at bounding box center [1000, 130] width 56 height 30
click at [970, 113] on input "Blue" at bounding box center [970, 112] width 1 height 1
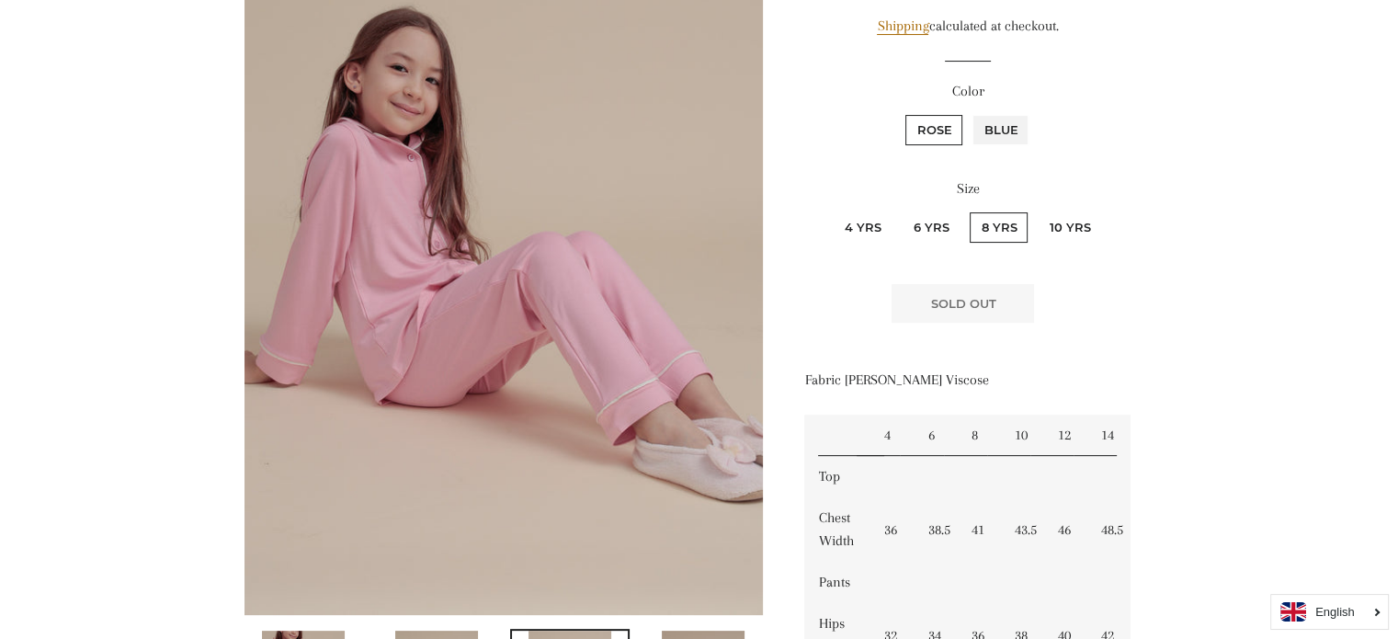
radio input "true"
click at [1051, 223] on label "10 Yrs" at bounding box center [1069, 227] width 63 height 30
click at [1036, 210] on Yrs "10 Yrs" at bounding box center [1035, 210] width 1 height 1
radio Yrs "true"
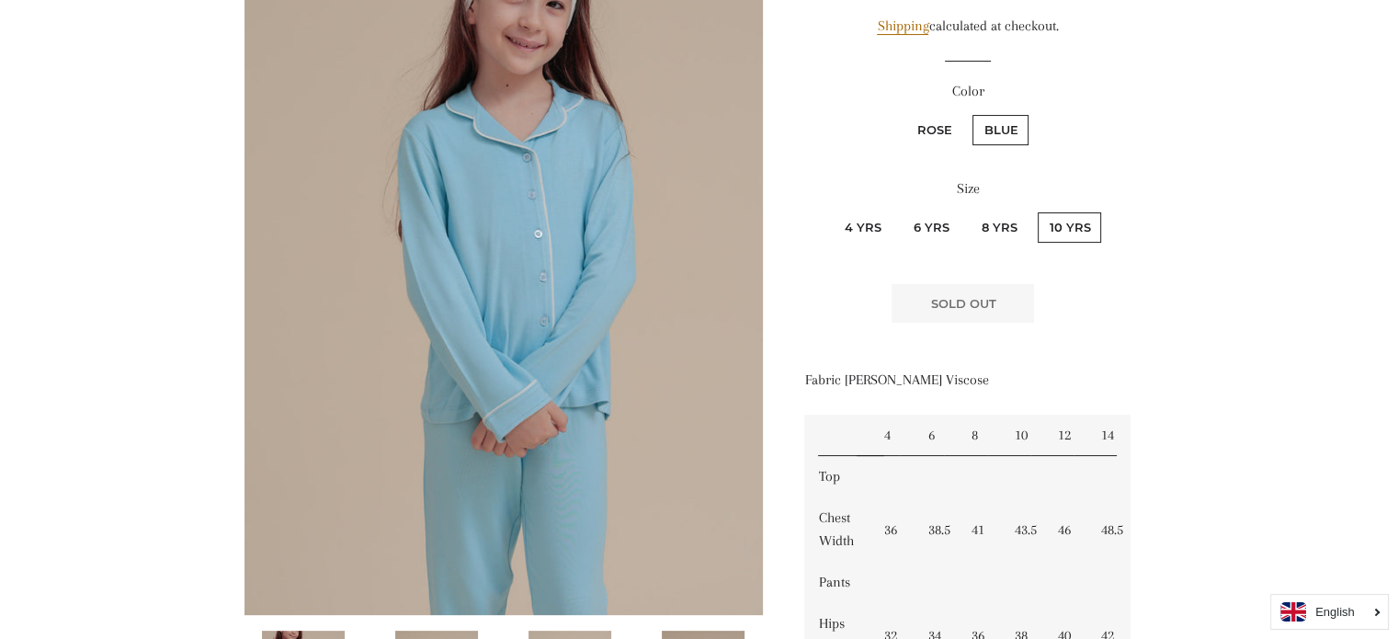
click at [989, 225] on label "8 Yrs" at bounding box center [999, 227] width 58 height 30
click at [968, 210] on Yrs "8 Yrs" at bounding box center [967, 210] width 1 height 1
radio Yrs "true"
drag, startPoint x: 942, startPoint y: 226, endPoint x: 927, endPoint y: 229, distance: 15.0
click at [942, 227] on label "6 Yrs" at bounding box center [931, 227] width 58 height 30
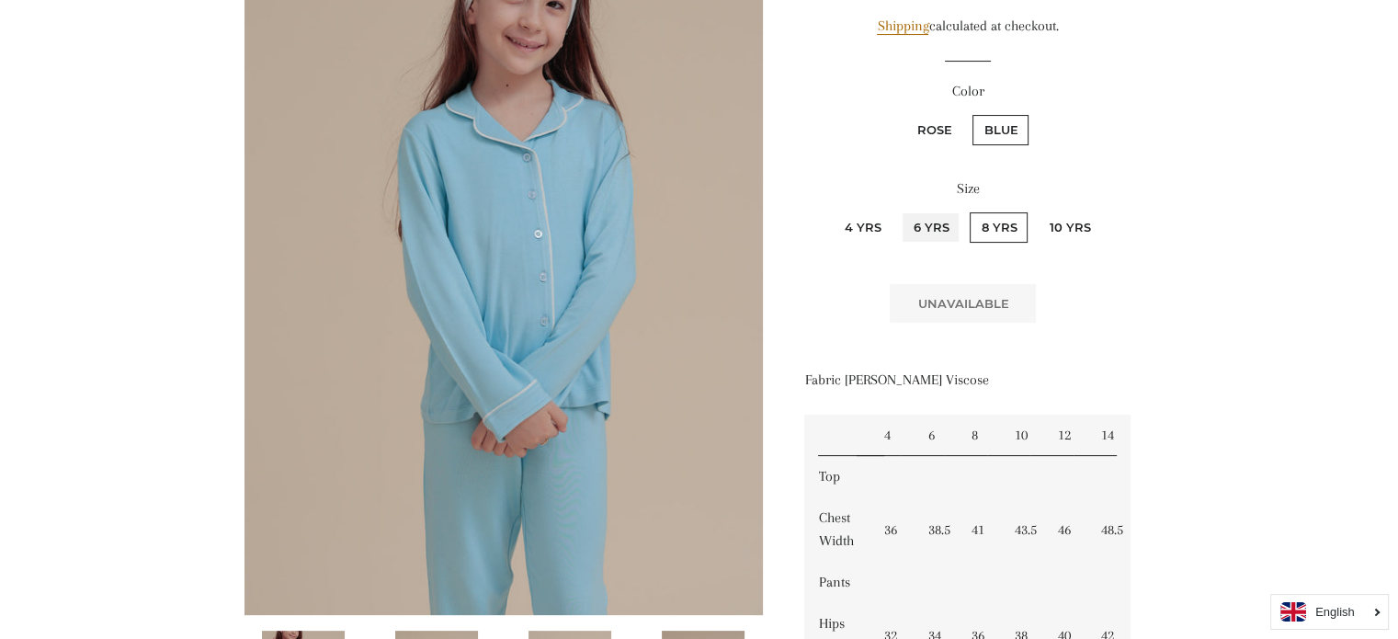
click at [900, 210] on Yrs "6 Yrs" at bounding box center [899, 210] width 1 height 1
radio Yrs "true"
click at [888, 232] on label "4 Yrs" at bounding box center [862, 227] width 59 height 30
click at [831, 210] on Yrs "4 Yrs" at bounding box center [830, 210] width 1 height 1
radio Yrs "true"
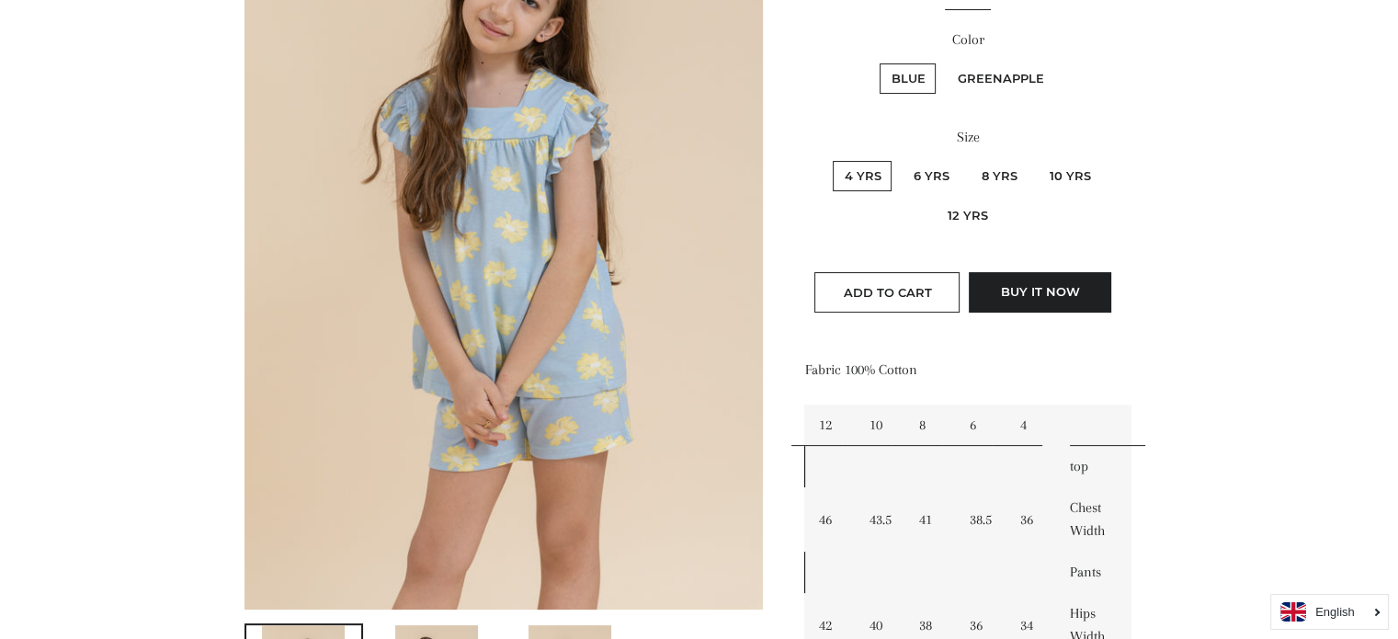
scroll to position [276, 0]
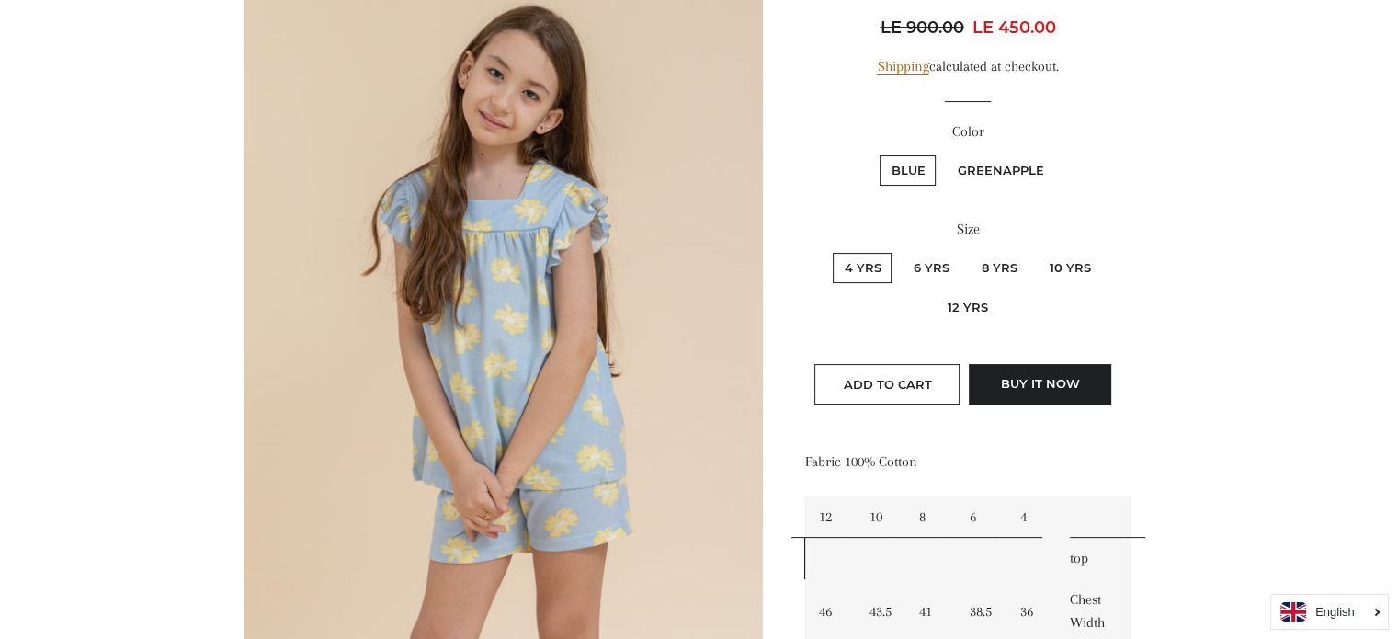
click at [1018, 163] on label "GreenApple" at bounding box center [1000, 170] width 108 height 30
click at [944, 153] on input "GreenApple" at bounding box center [943, 153] width 1 height 1
radio input "true"
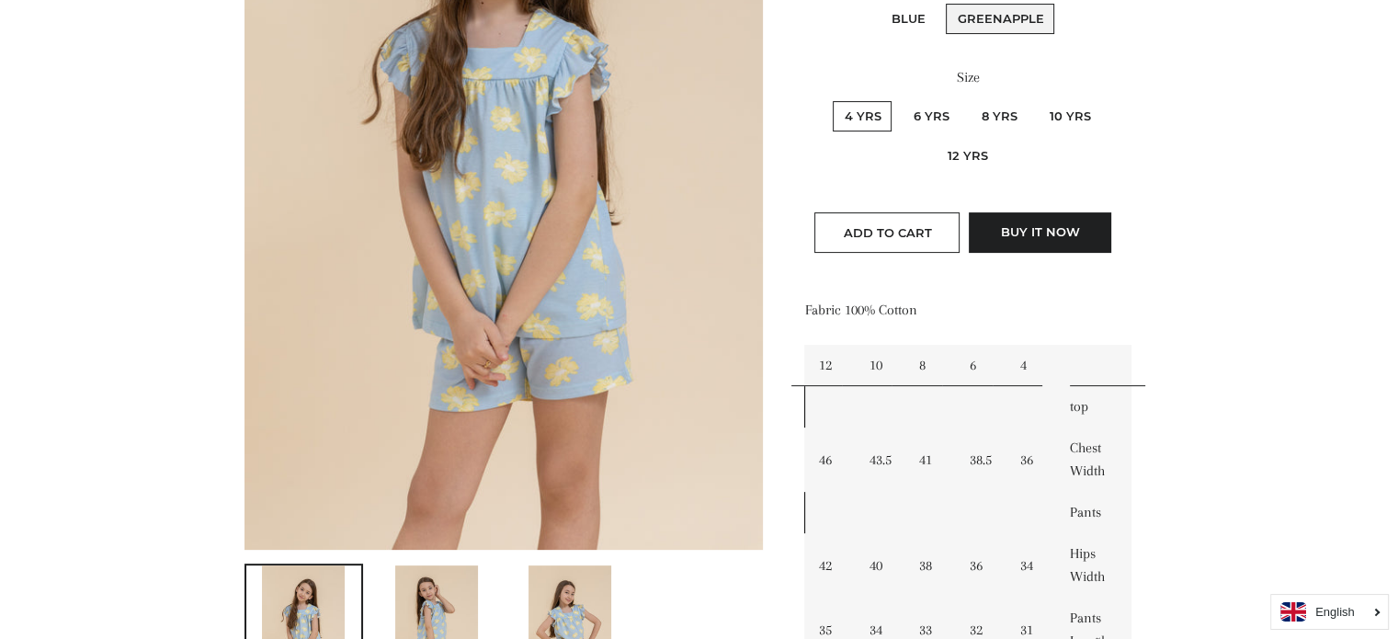
scroll to position [184, 0]
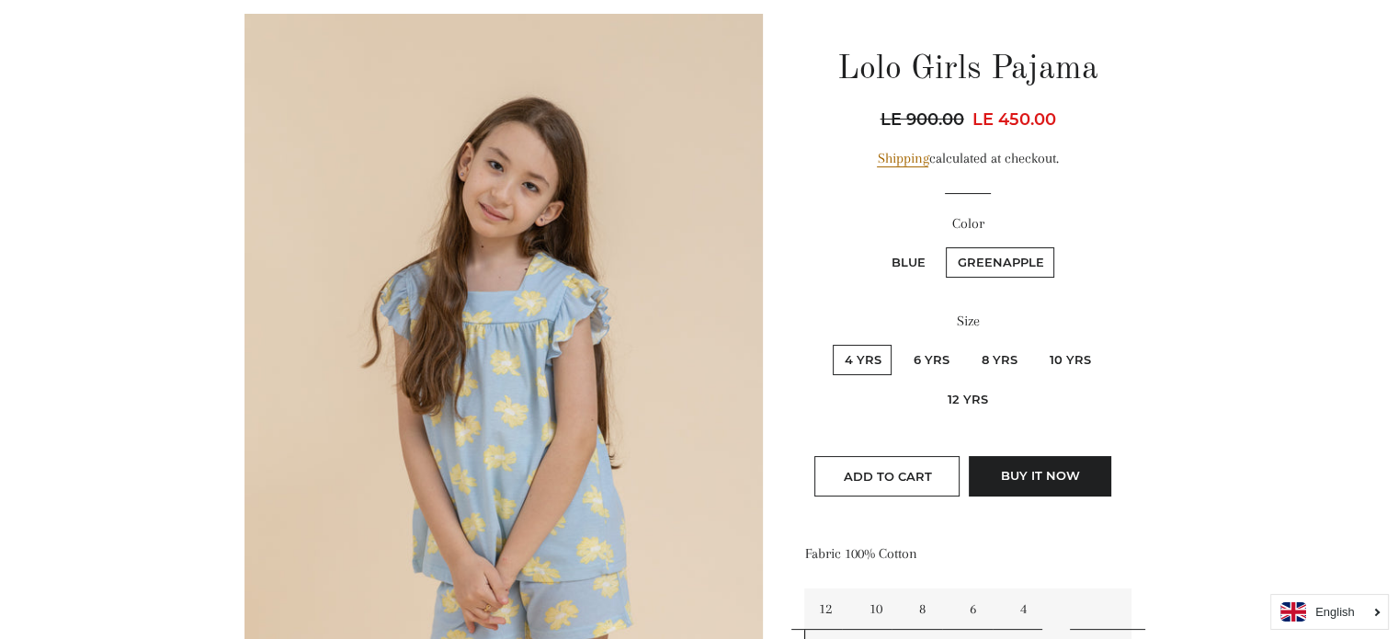
click at [919, 252] on label "Blue" at bounding box center [907, 262] width 56 height 30
click at [878, 245] on input "Blue" at bounding box center [877, 244] width 1 height 1
radio input "true"
click at [978, 256] on label "GreenApple" at bounding box center [1000, 262] width 108 height 30
click at [944, 245] on input "GreenApple" at bounding box center [943, 244] width 1 height 1
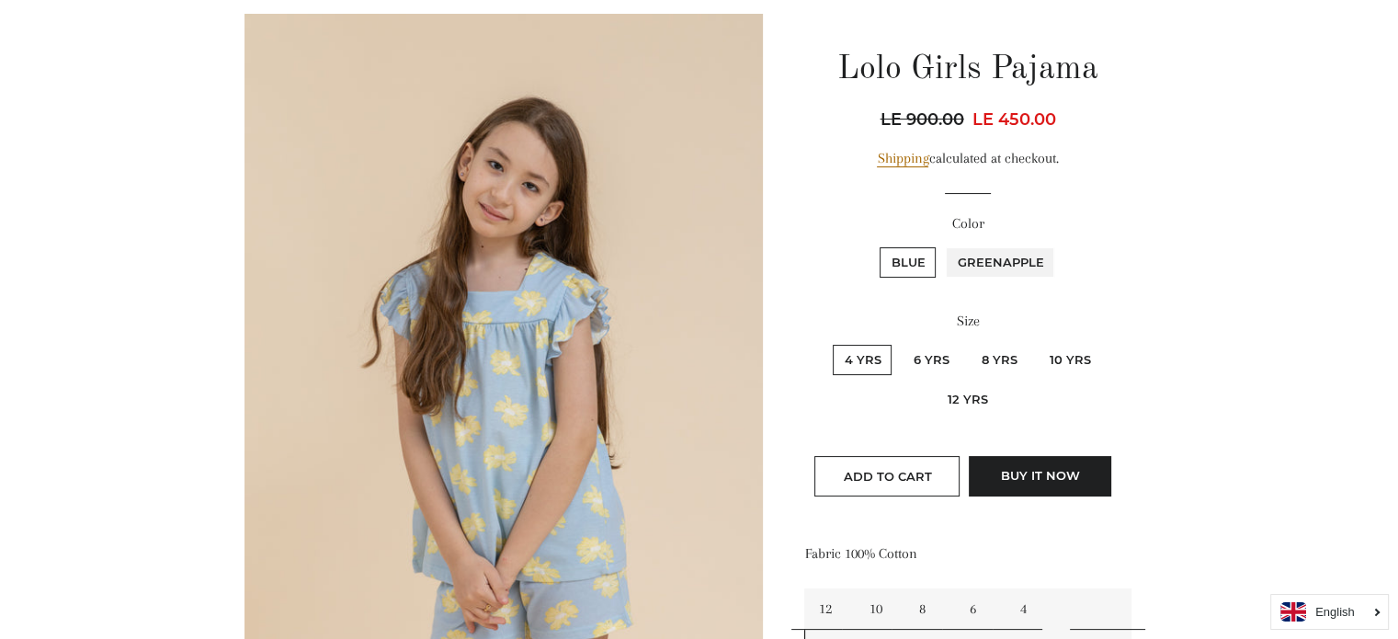
radio input "true"
click at [938, 356] on label "6 Yrs" at bounding box center [931, 360] width 58 height 30
click at [900, 343] on Yrs "6 Yrs" at bounding box center [899, 342] width 1 height 1
radio Yrs "true"
click at [1009, 359] on label "8 Yrs" at bounding box center [999, 360] width 58 height 30
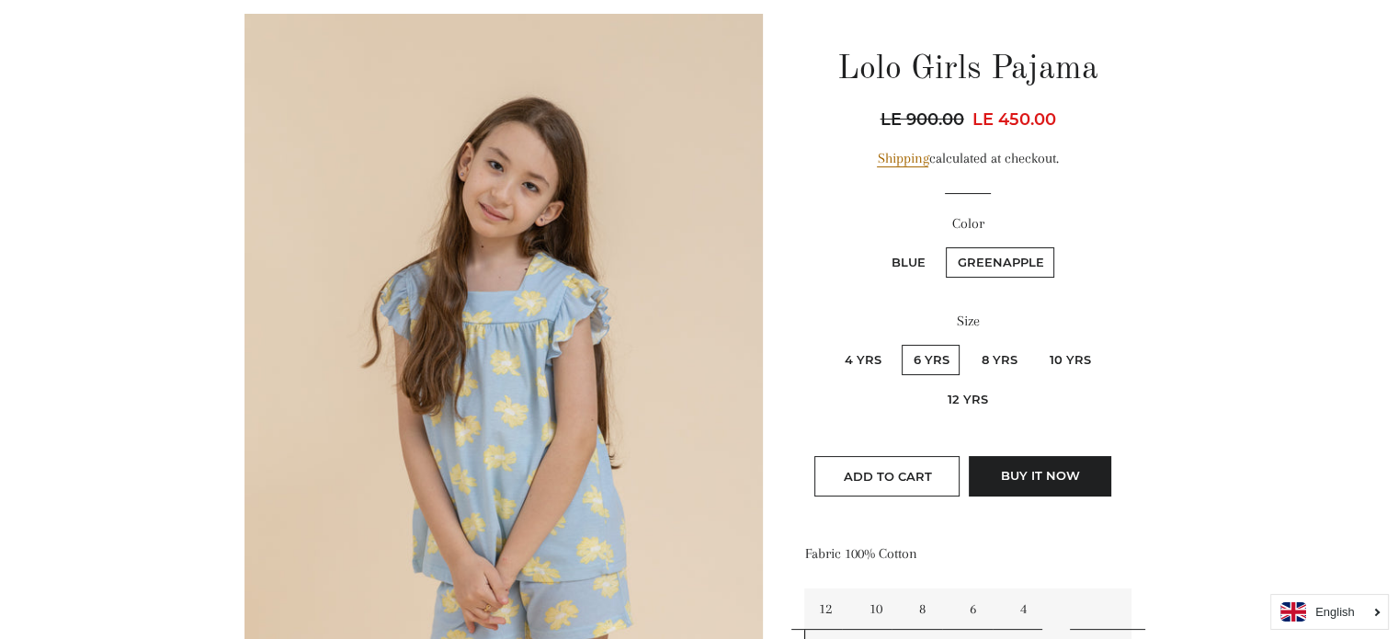
click at [968, 343] on Yrs "8 Yrs" at bounding box center [967, 342] width 1 height 1
radio Yrs "true"
click at [1062, 359] on label "10 Yrs" at bounding box center [1069, 360] width 63 height 30
click at [1036, 343] on Yrs "10 Yrs" at bounding box center [1035, 342] width 1 height 1
radio Yrs "true"
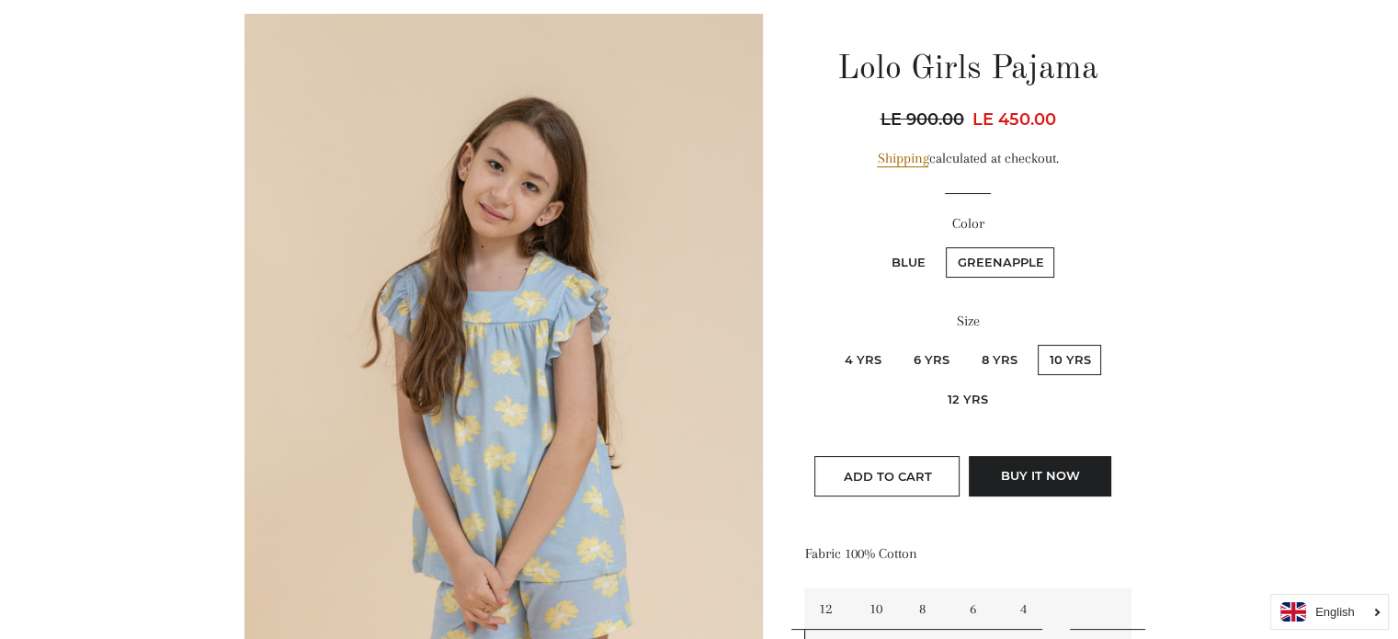
click at [907, 260] on label "Blue" at bounding box center [907, 262] width 56 height 30
click at [878, 245] on input "Blue" at bounding box center [877, 244] width 1 height 1
radio input "true"
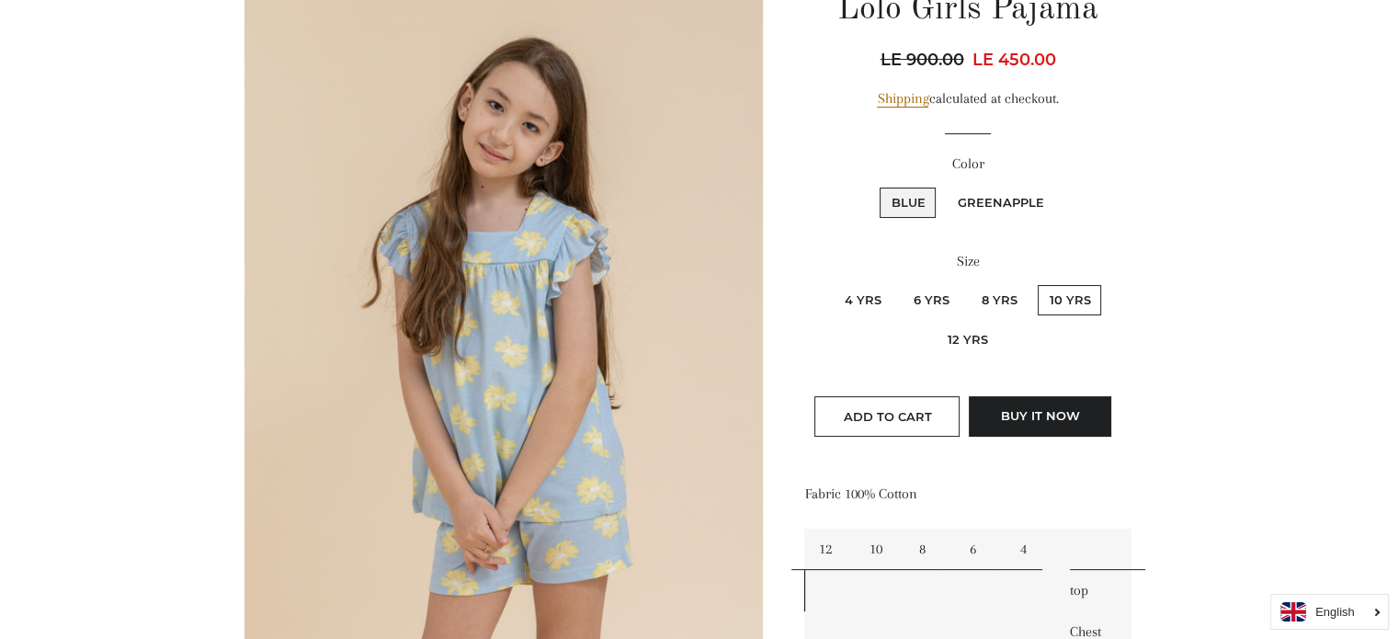
scroll to position [276, 0]
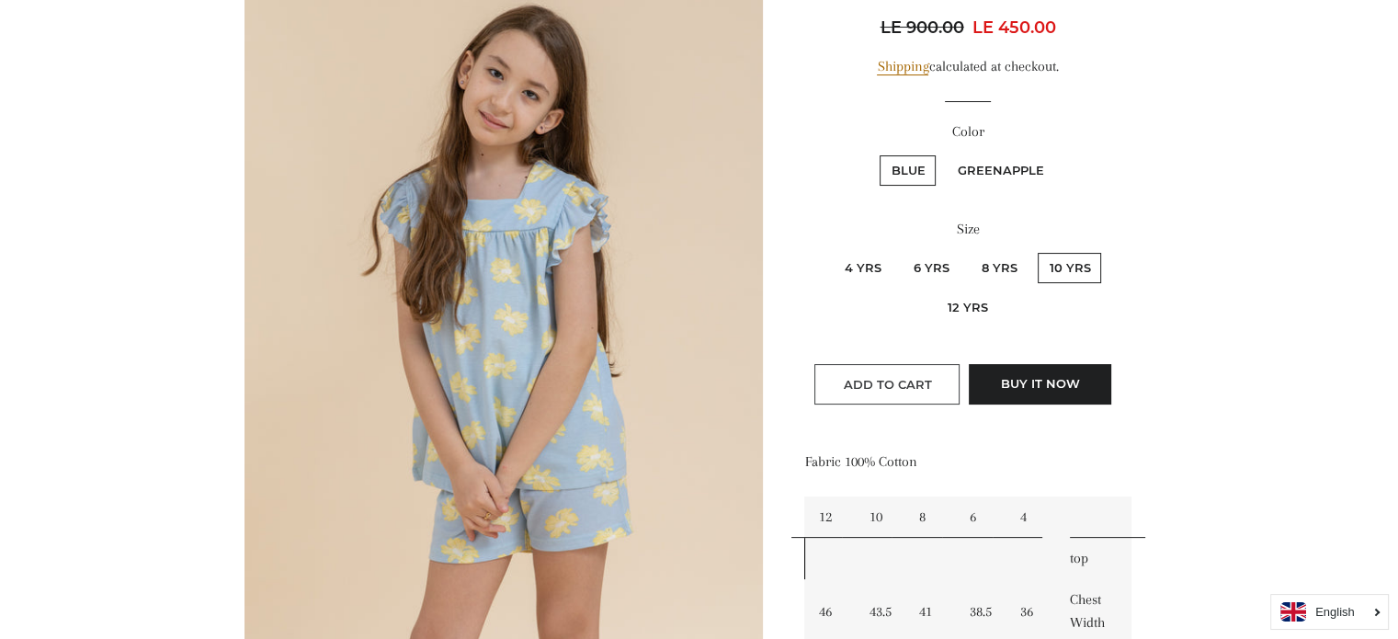
click at [914, 391] on button "Add to Cart" at bounding box center [886, 384] width 145 height 40
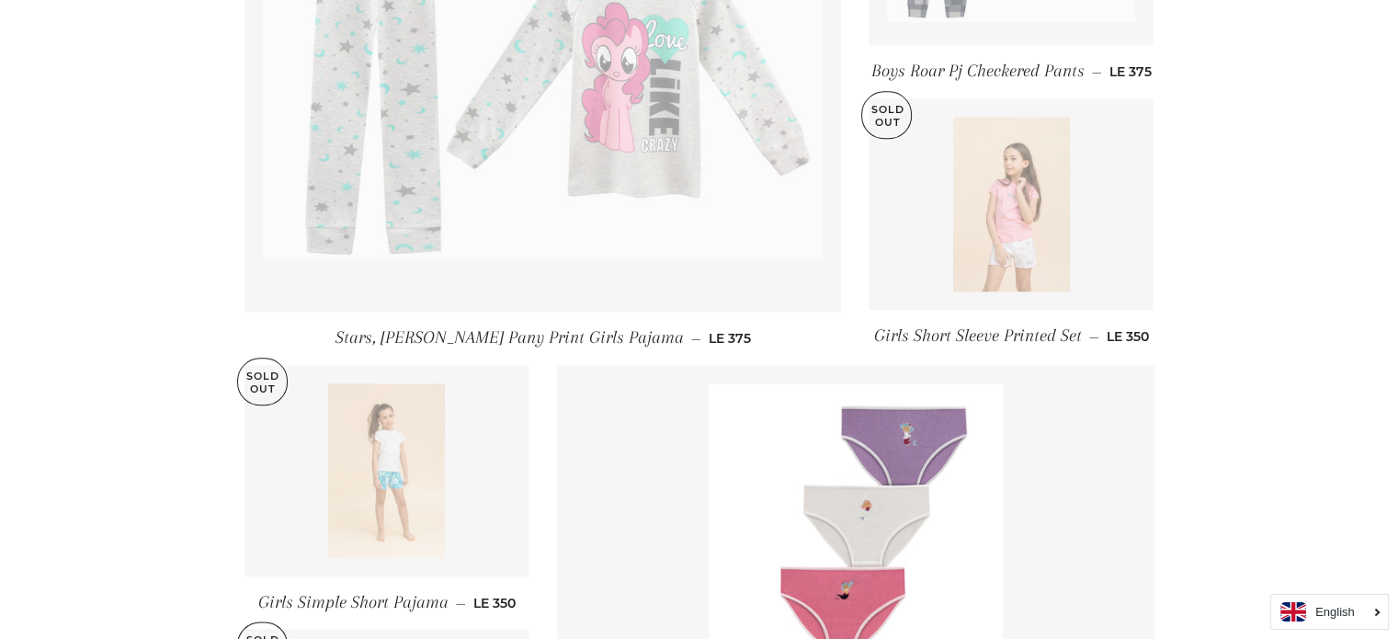
scroll to position [1825, 0]
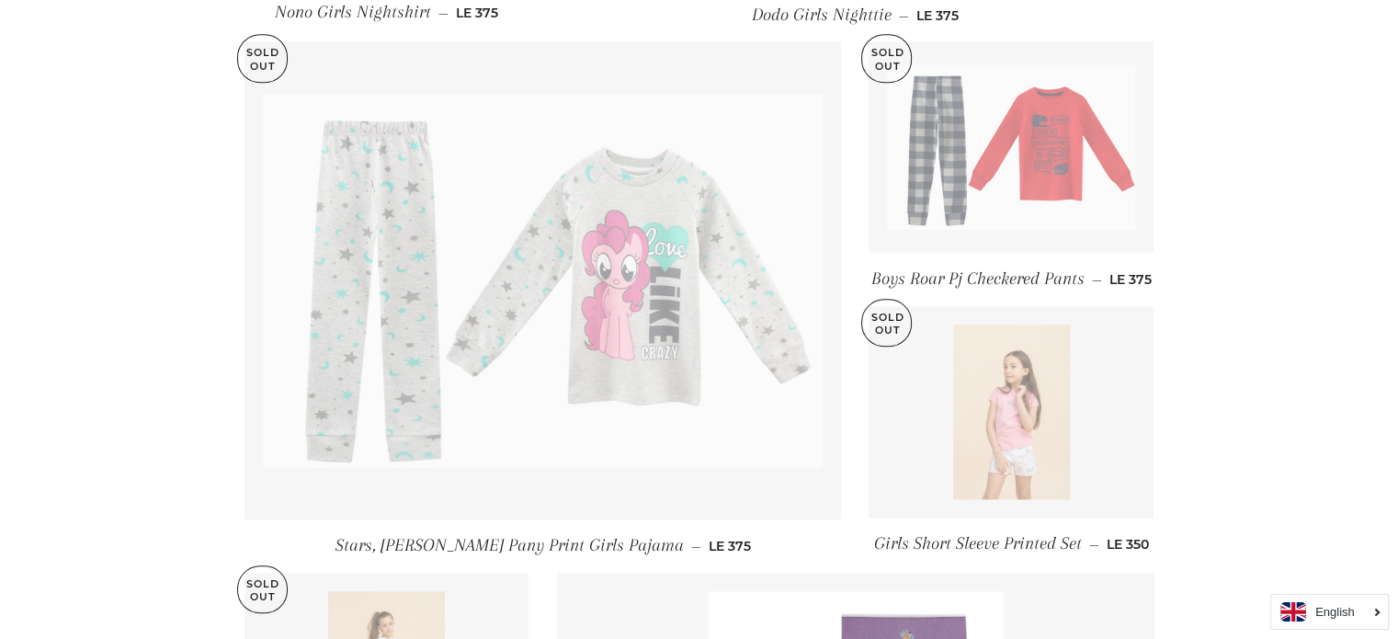
drag, startPoint x: 961, startPoint y: 135, endPoint x: 1245, endPoint y: 168, distance: 285.9
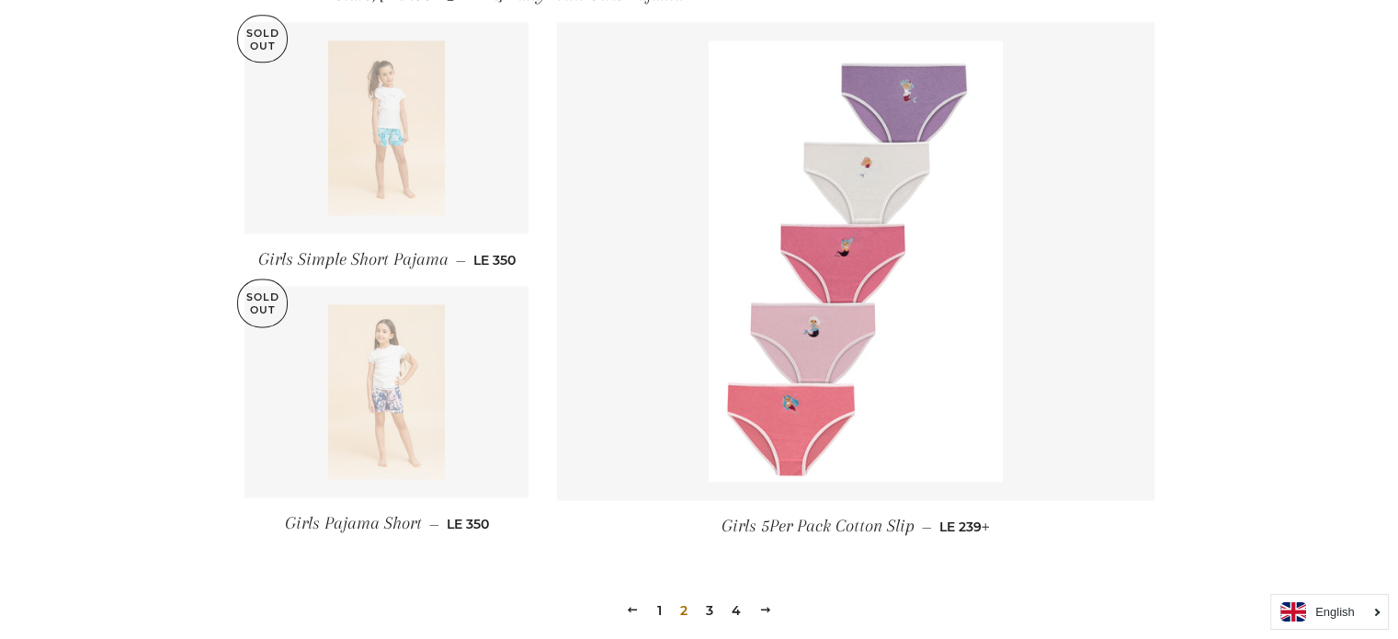
scroll to position [2652, 0]
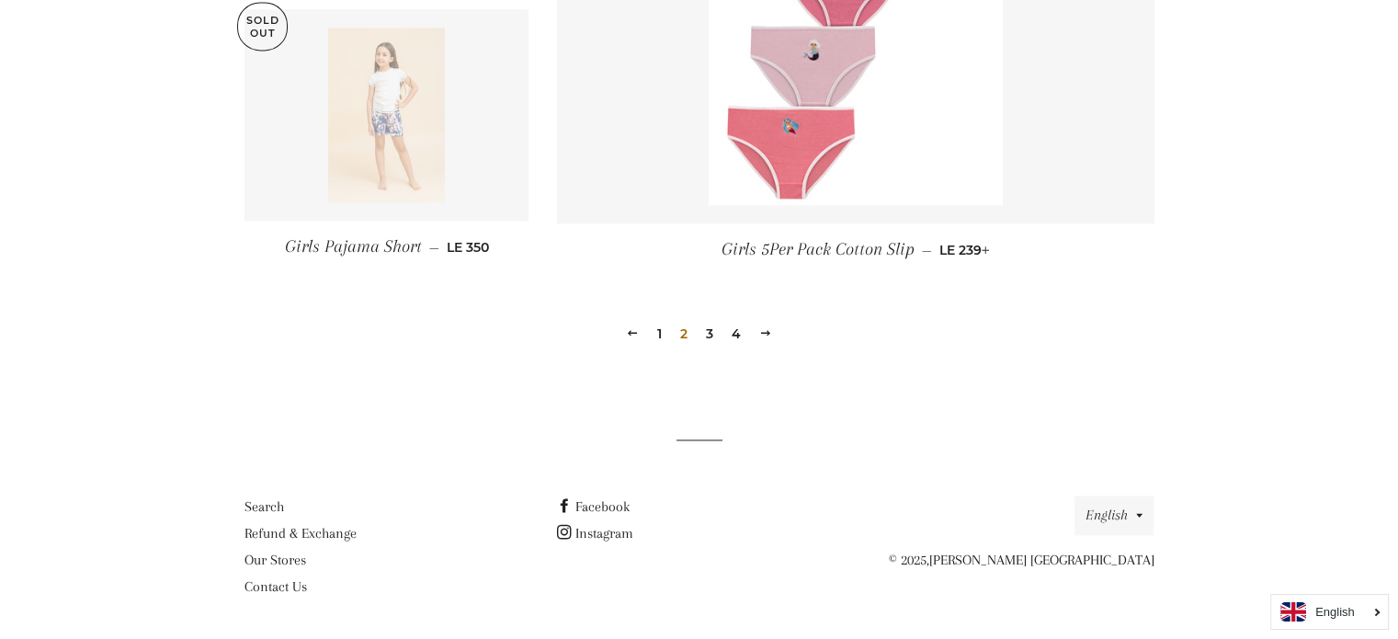
click at [710, 330] on link "3" at bounding box center [709, 334] width 22 height 28
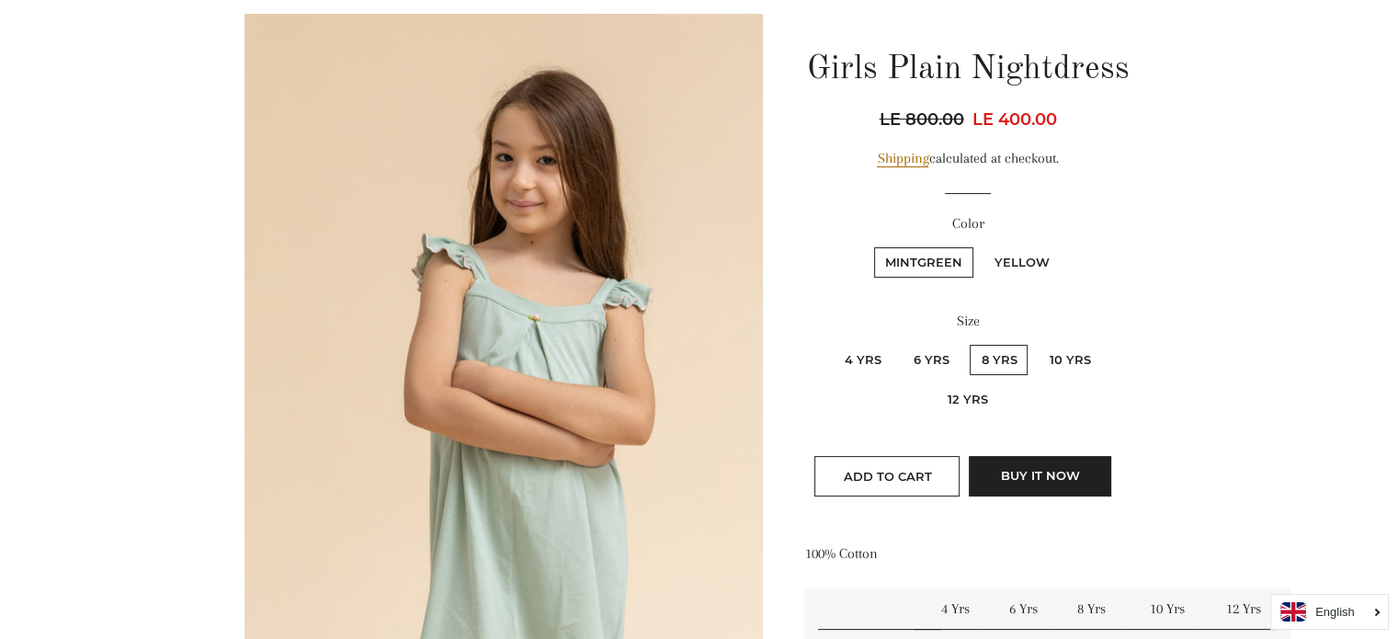
scroll to position [276, 0]
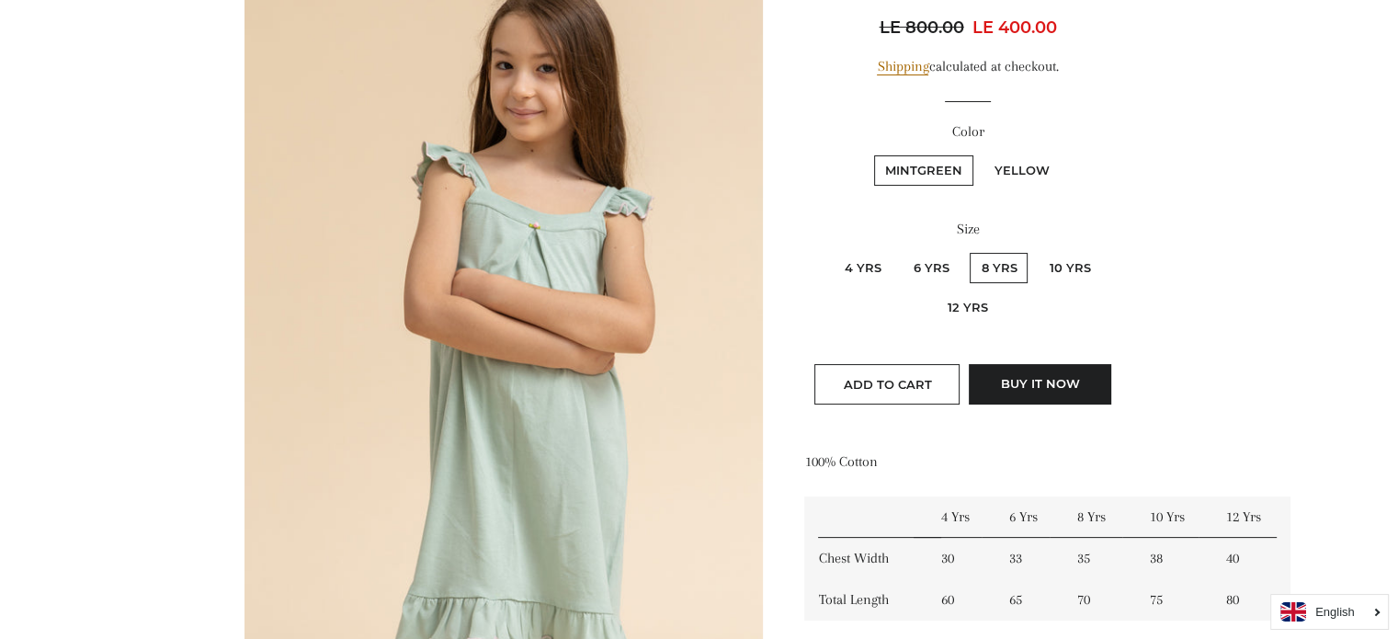
click at [1051, 265] on label "10 Yrs" at bounding box center [1069, 268] width 63 height 30
click at [1036, 251] on Yrs "10 Yrs" at bounding box center [1035, 250] width 1 height 1
radio Yrs "true"
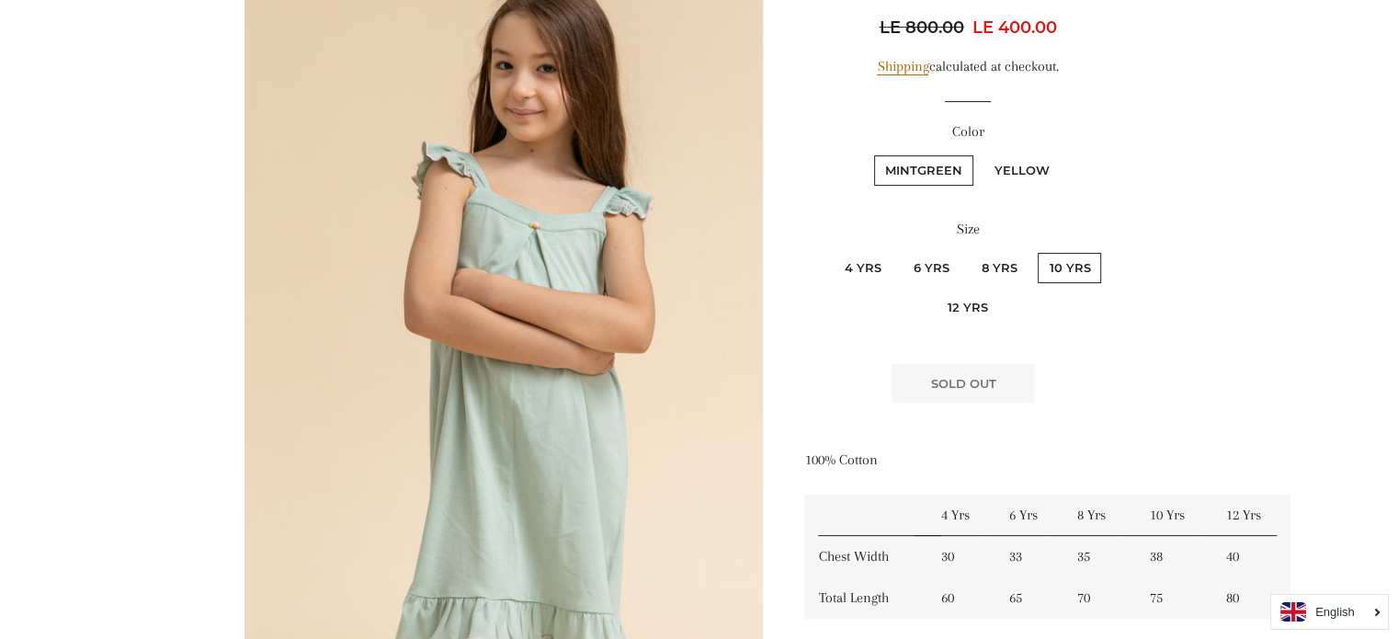
click at [1001, 168] on label "Yellow" at bounding box center [1021, 170] width 77 height 30
click at [981, 153] on input "Yellow" at bounding box center [981, 153] width 1 height 1
radio input "true"
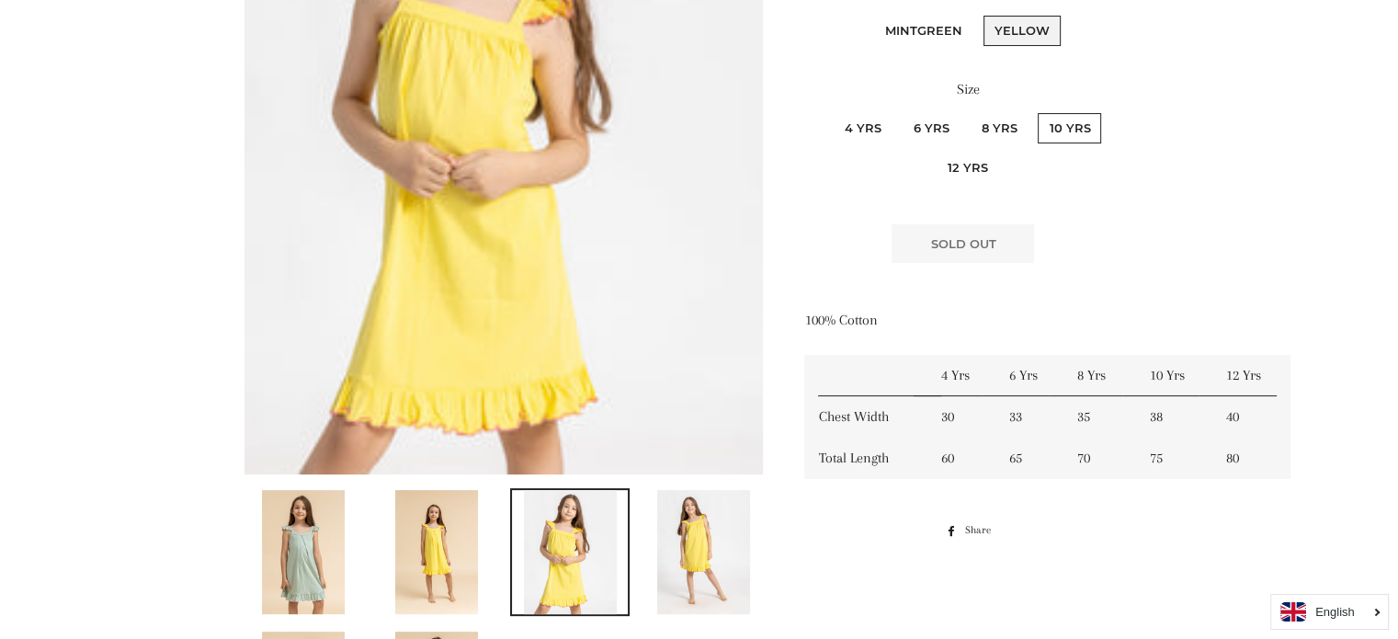
scroll to position [323, 0]
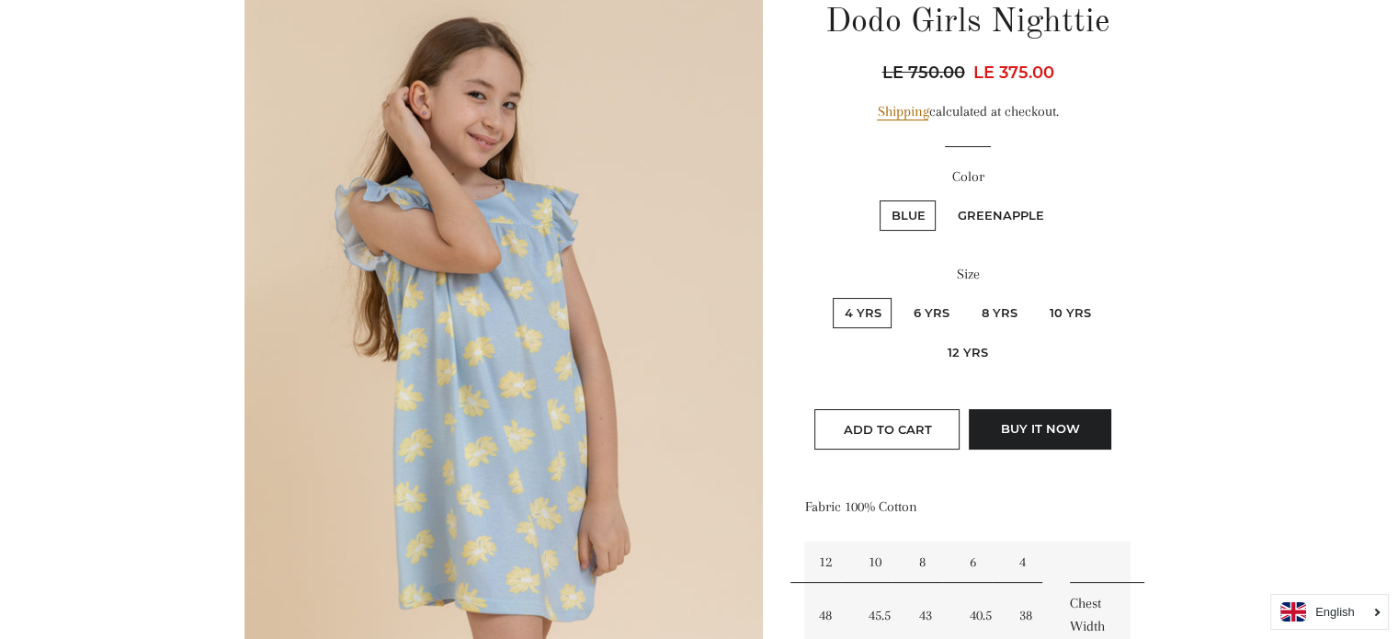
scroll to position [276, 0]
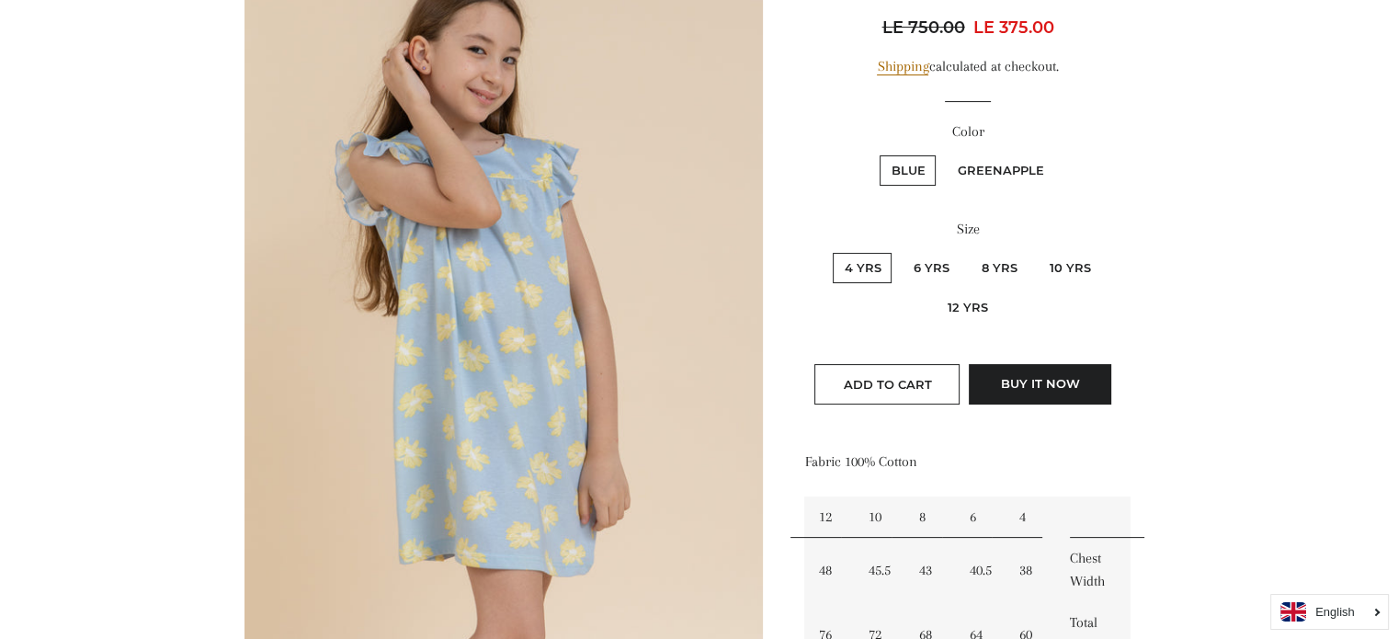
click at [1072, 267] on label "10 Yrs" at bounding box center [1069, 268] width 63 height 30
click at [1036, 251] on Yrs "10 Yrs" at bounding box center [1035, 250] width 1 height 1
radio Yrs "true"
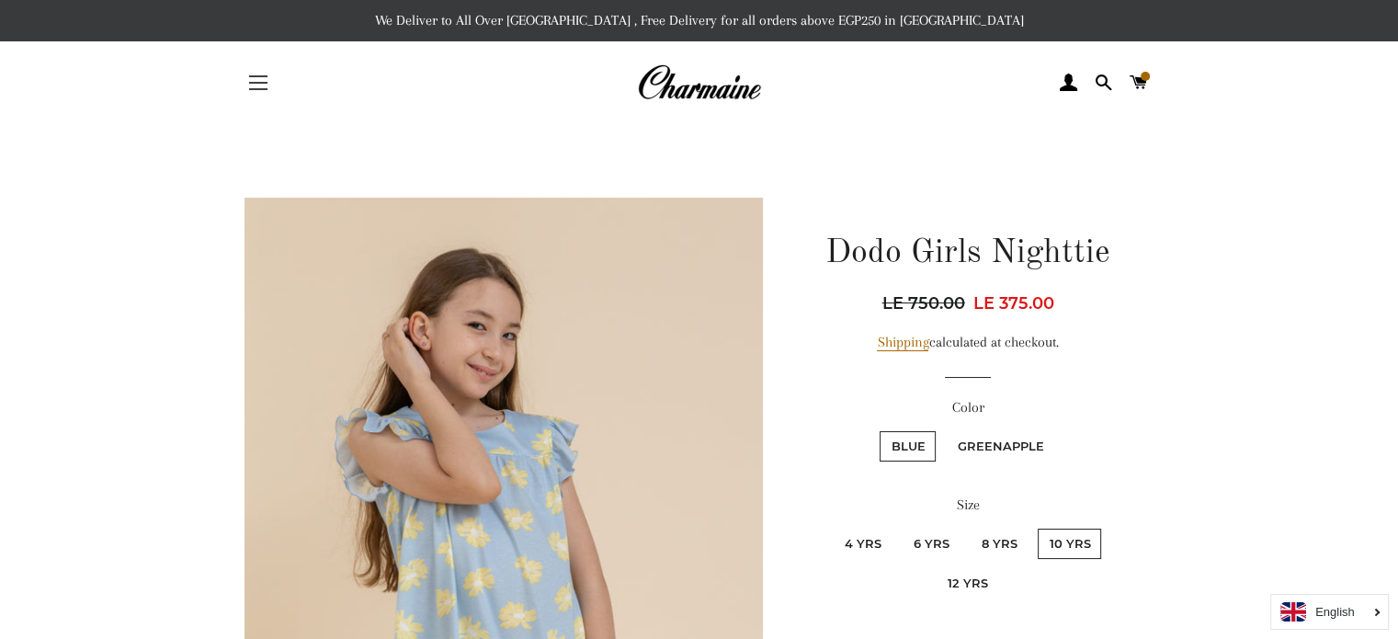
click at [249, 78] on button "Site navigation" at bounding box center [258, 83] width 46 height 46
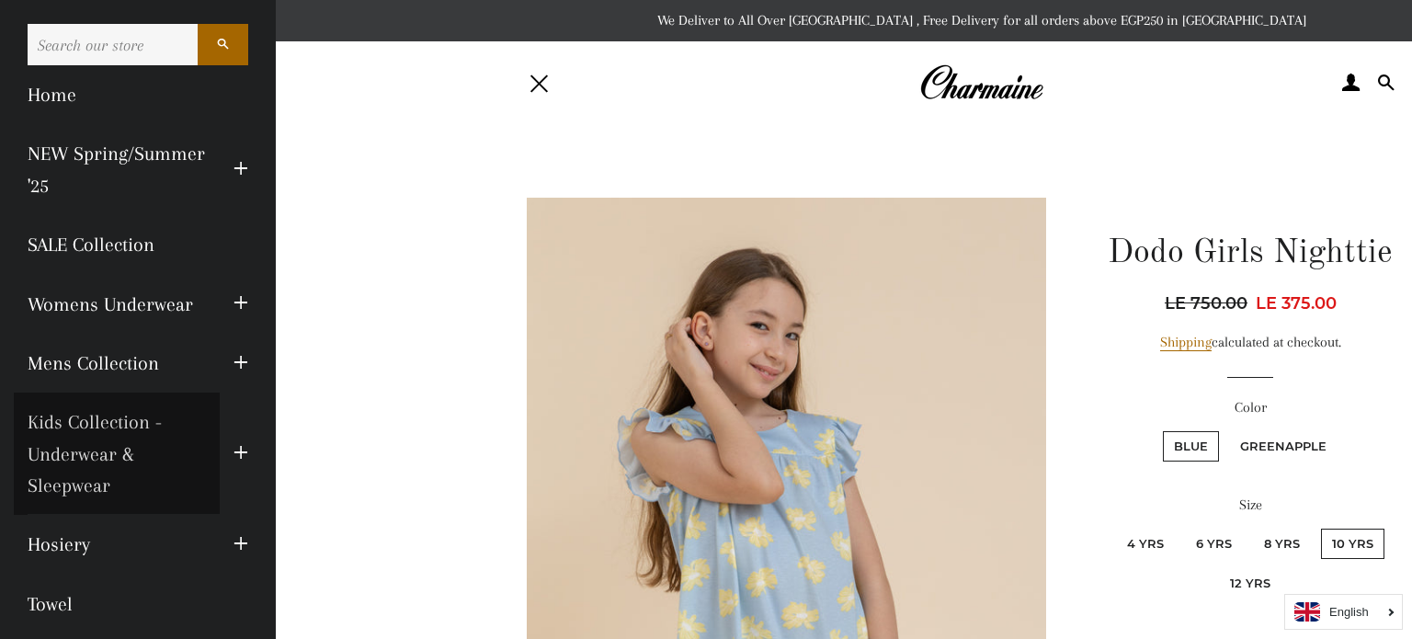
click at [96, 431] on link "Kids Collection - Underwear & Sleepwear" at bounding box center [117, 453] width 206 height 122
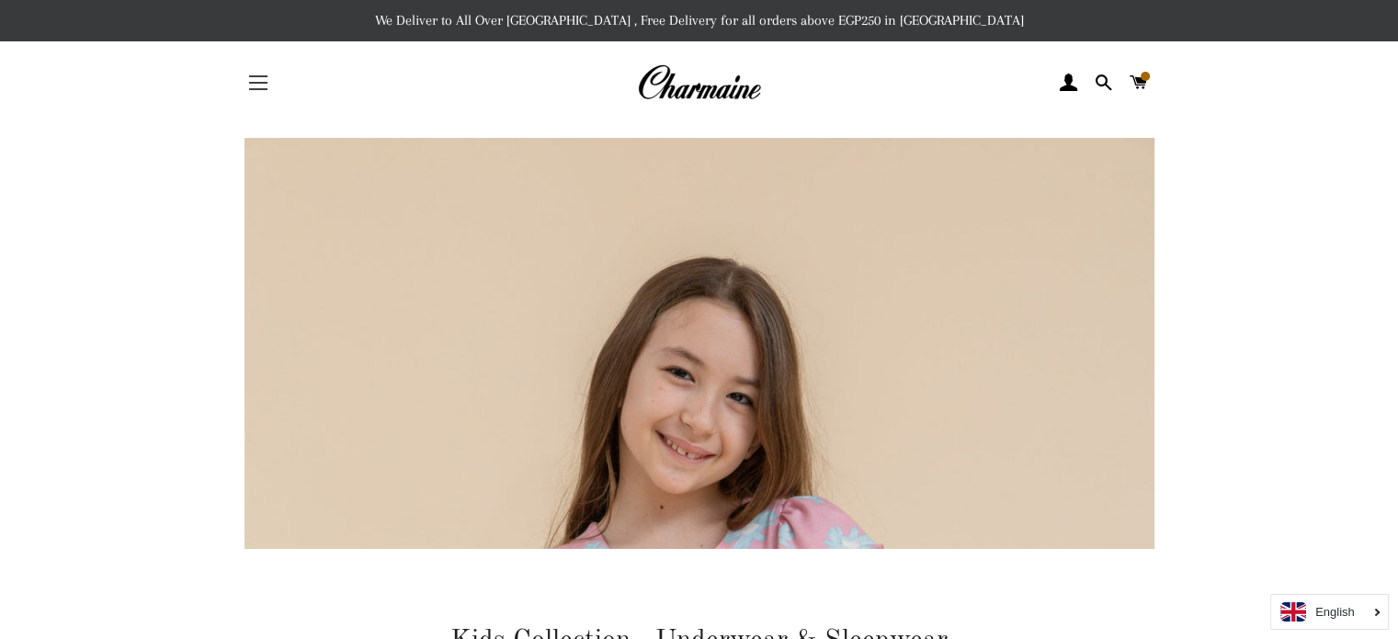
click at [259, 84] on button "Site navigation" at bounding box center [258, 83] width 46 height 46
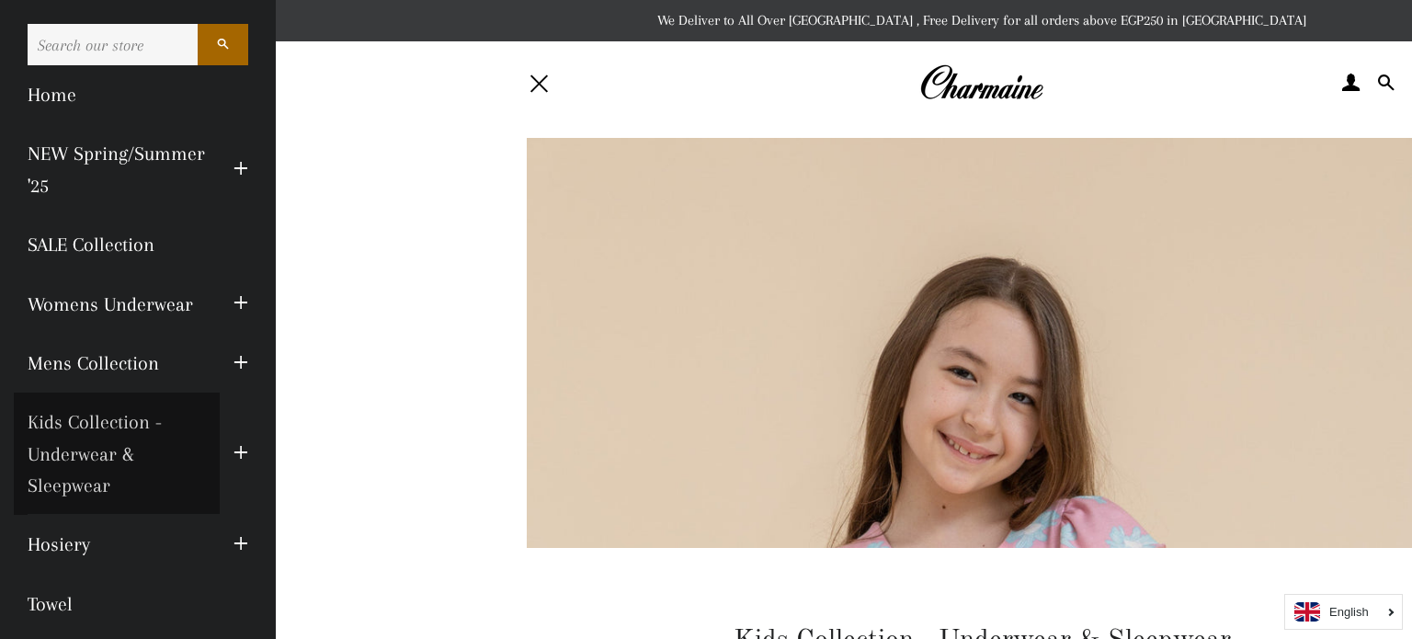
click at [115, 448] on link "Kids Collection - Underwear & Sleepwear" at bounding box center [117, 453] width 206 height 122
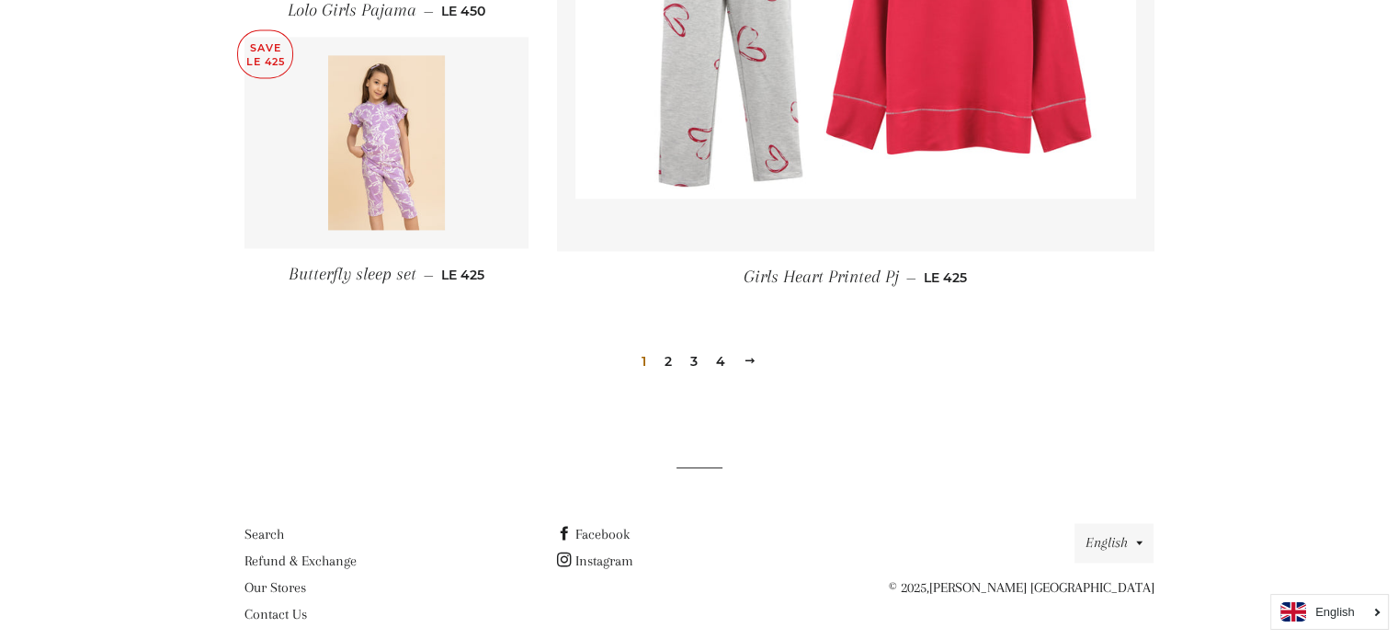
scroll to position [2693, 0]
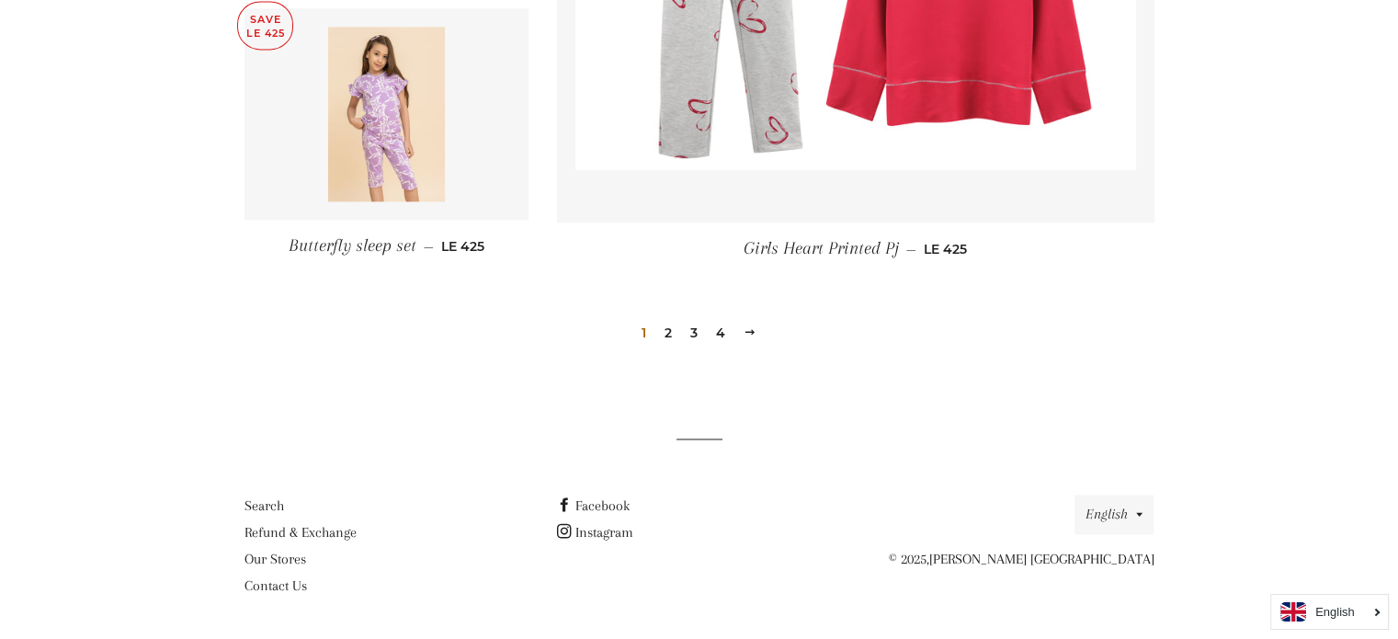
click at [665, 333] on link "2" at bounding box center [668, 333] width 22 height 28
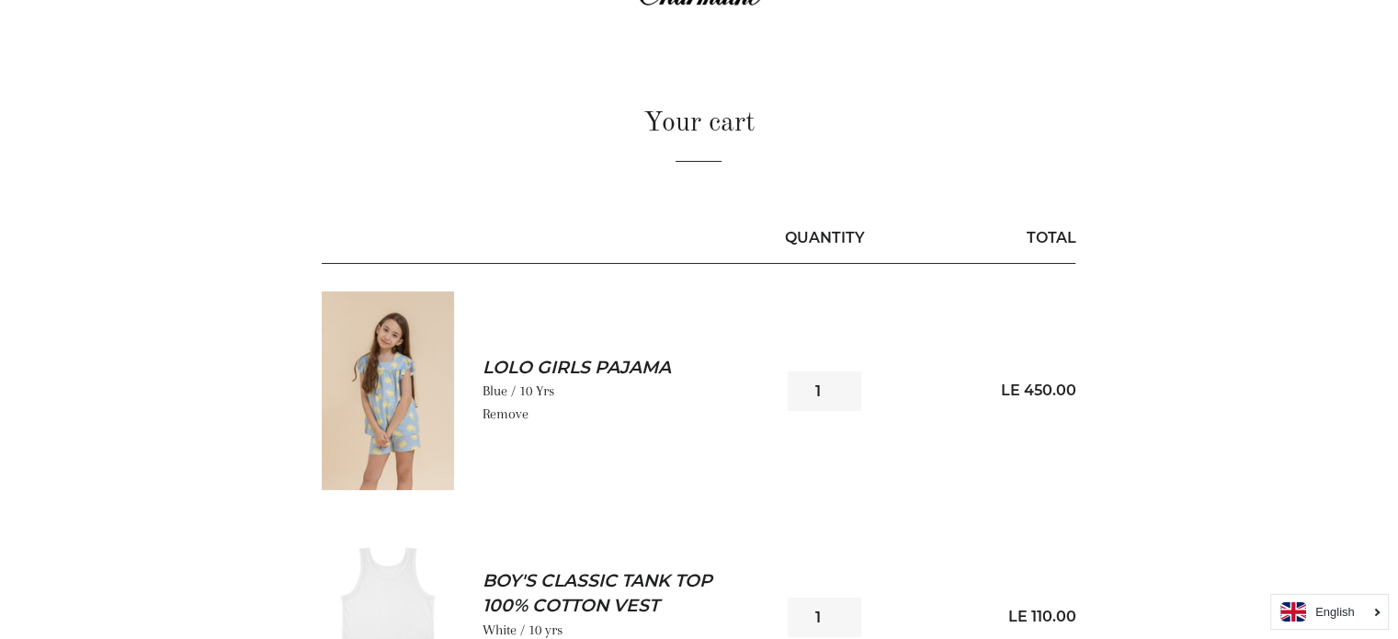
scroll to position [92, 0]
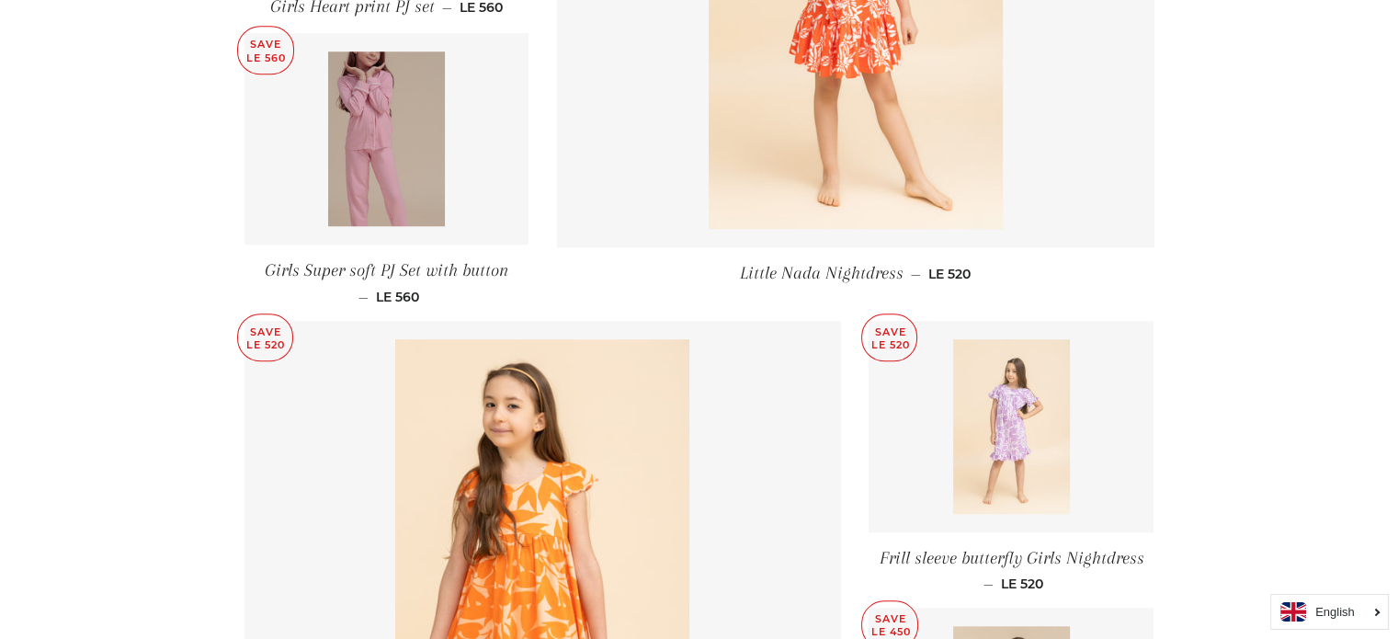
scroll to position [1654, 0]
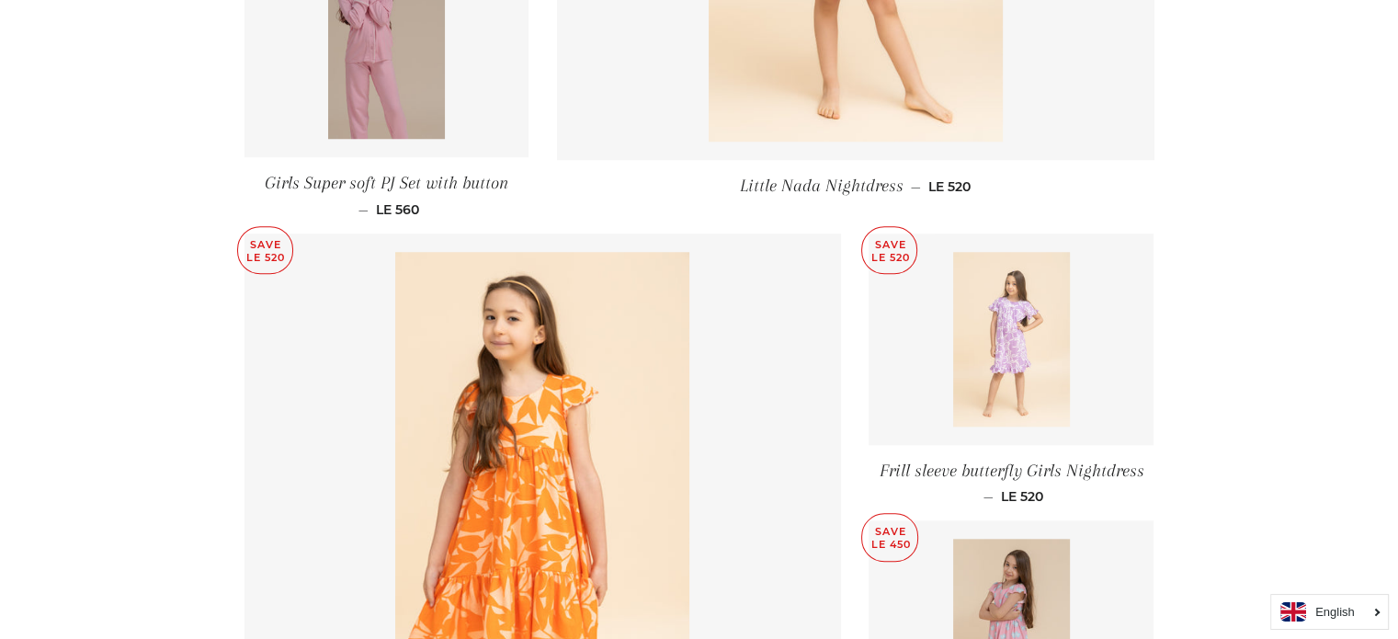
click at [1025, 313] on img at bounding box center [1011, 339] width 117 height 175
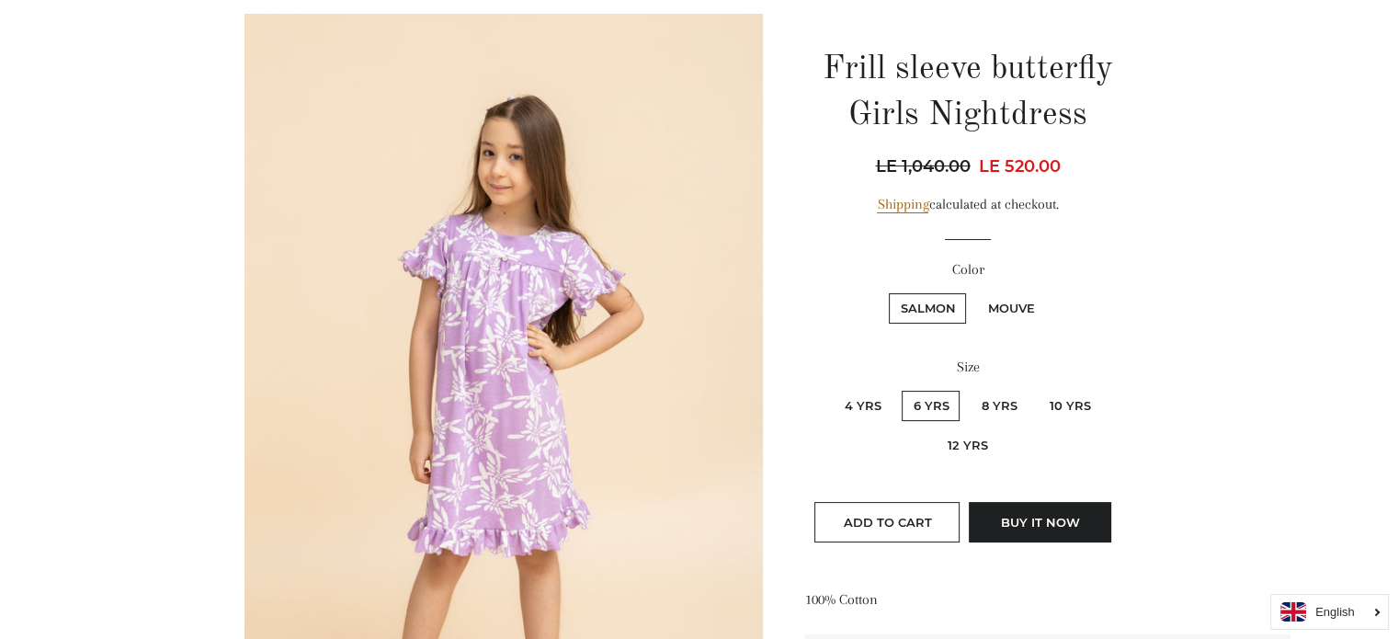
scroll to position [276, 0]
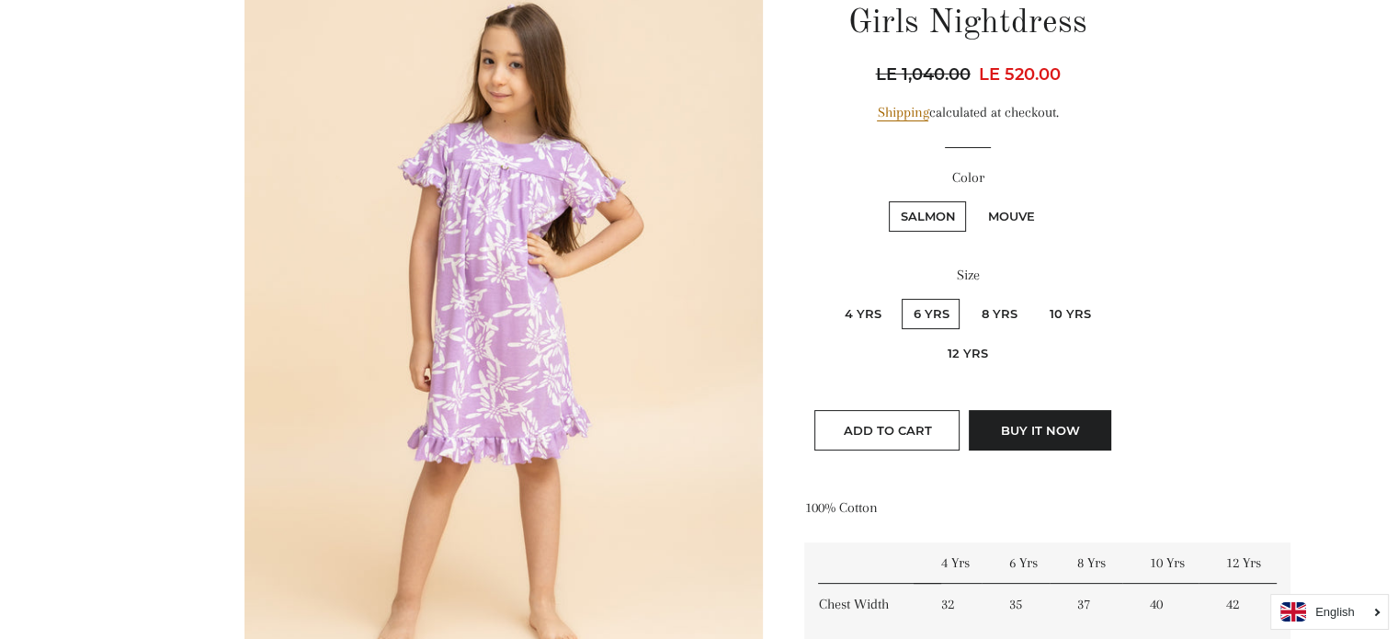
click at [1037, 214] on label "Mouve" at bounding box center [1010, 216] width 69 height 30
click at [974, 199] on input "Mouve" at bounding box center [973, 198] width 1 height 1
radio input "true"
click at [937, 214] on label "Salmon" at bounding box center [927, 216] width 77 height 30
click at [887, 199] on input "Salmon" at bounding box center [886, 198] width 1 height 1
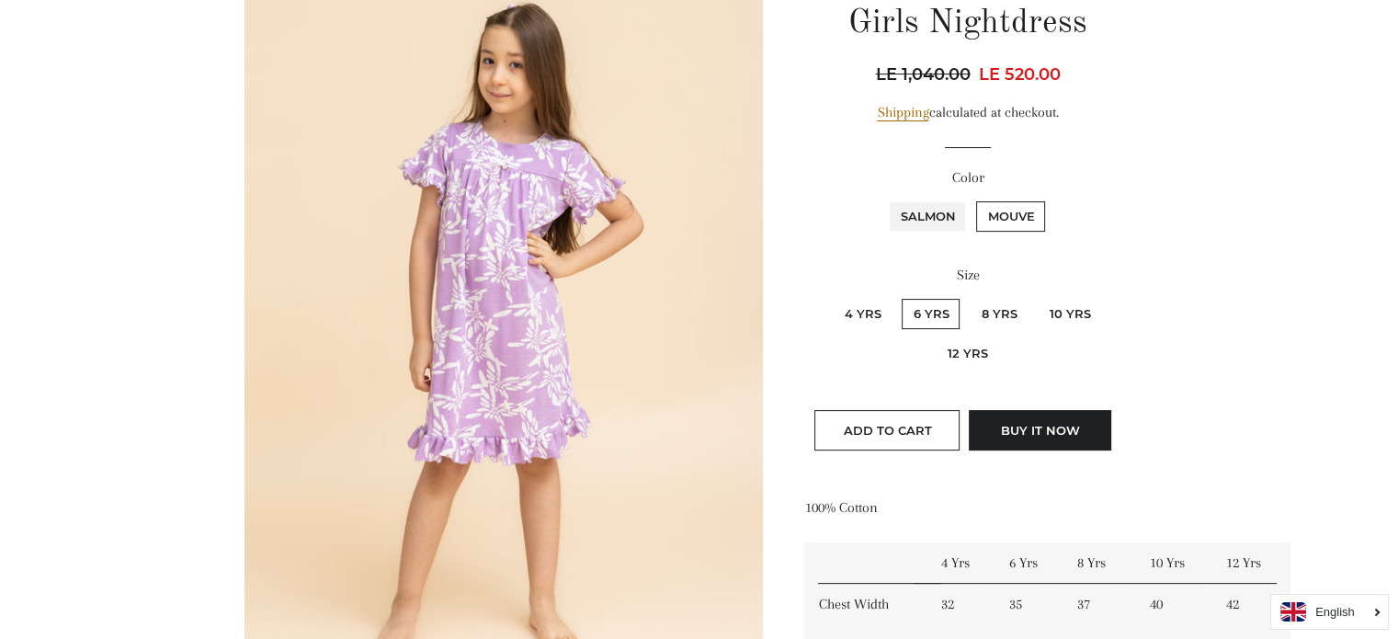
radio input "true"
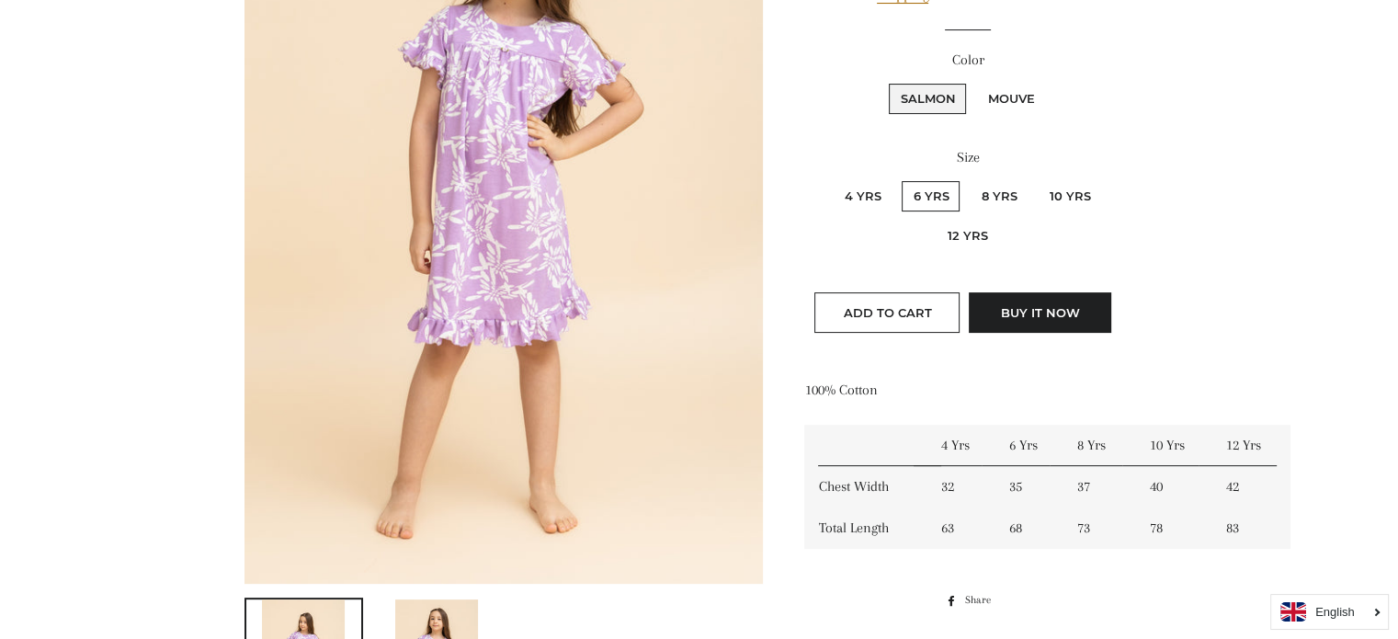
scroll to position [368, 0]
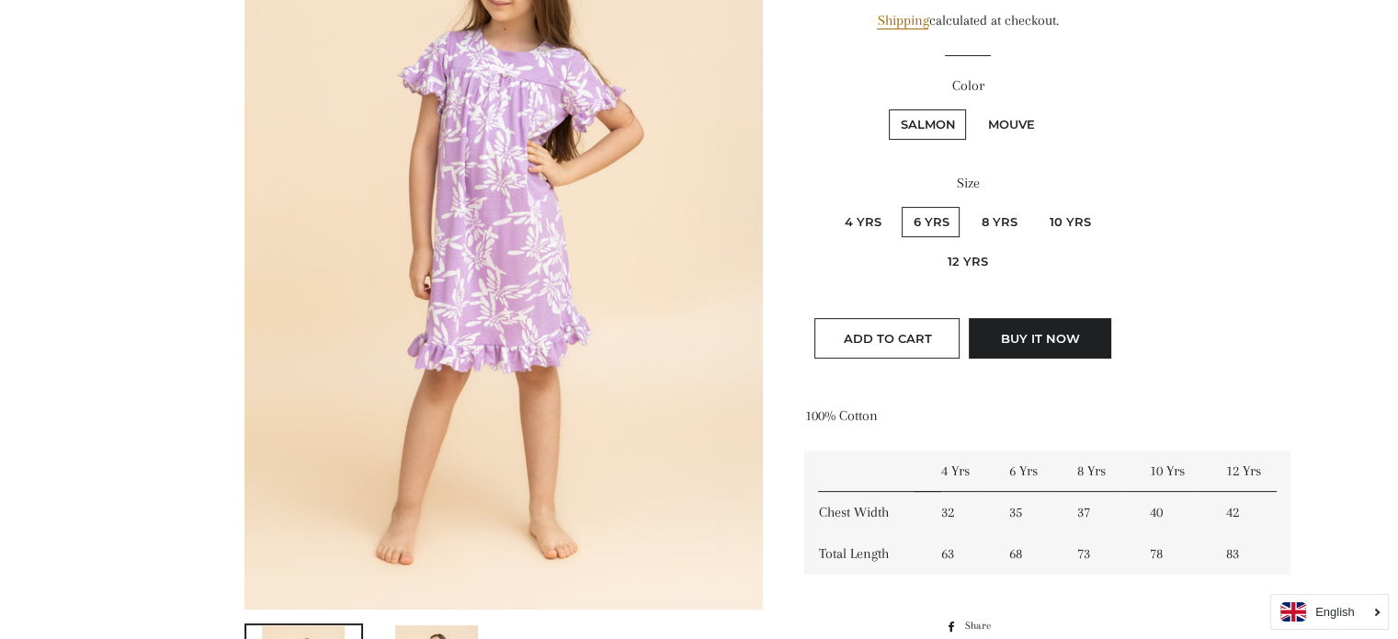
click at [1019, 122] on label "Mouve" at bounding box center [1010, 124] width 69 height 30
click at [974, 108] on input "Mouve" at bounding box center [973, 107] width 1 height 1
radio input "true"
click at [1053, 214] on label "10 Yrs" at bounding box center [1069, 222] width 63 height 30
click at [1036, 205] on Yrs "10 Yrs" at bounding box center [1035, 204] width 1 height 1
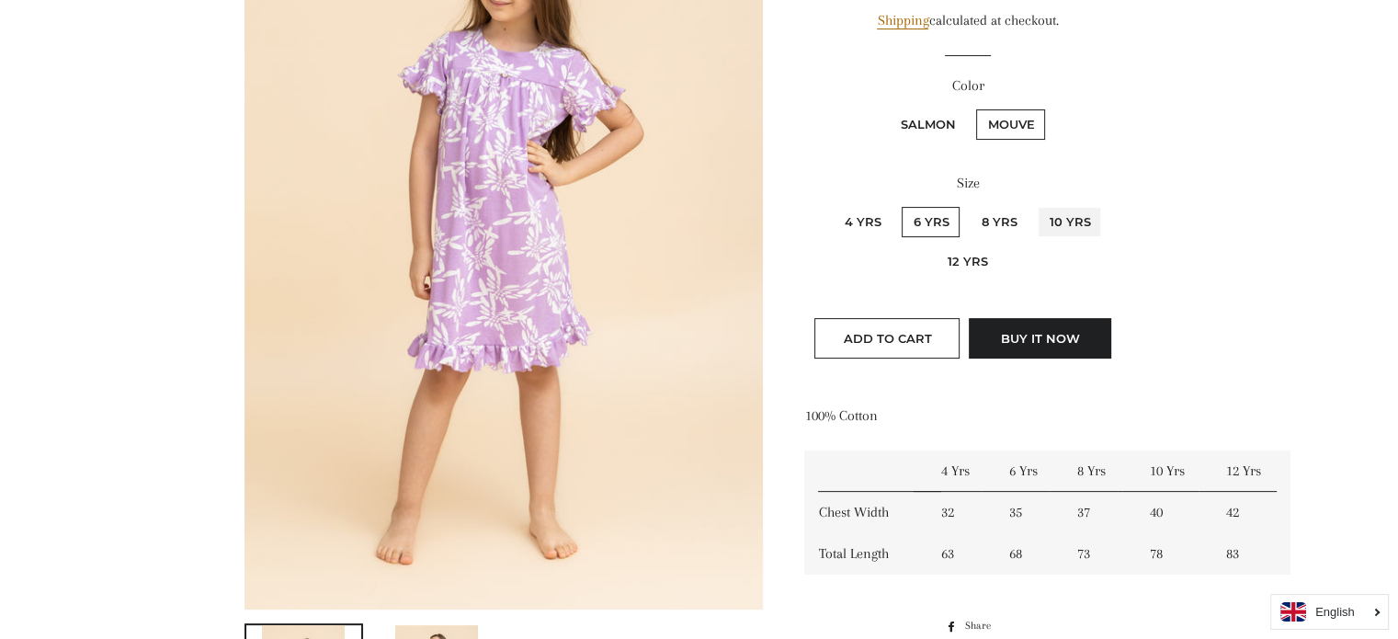
radio Yrs "true"
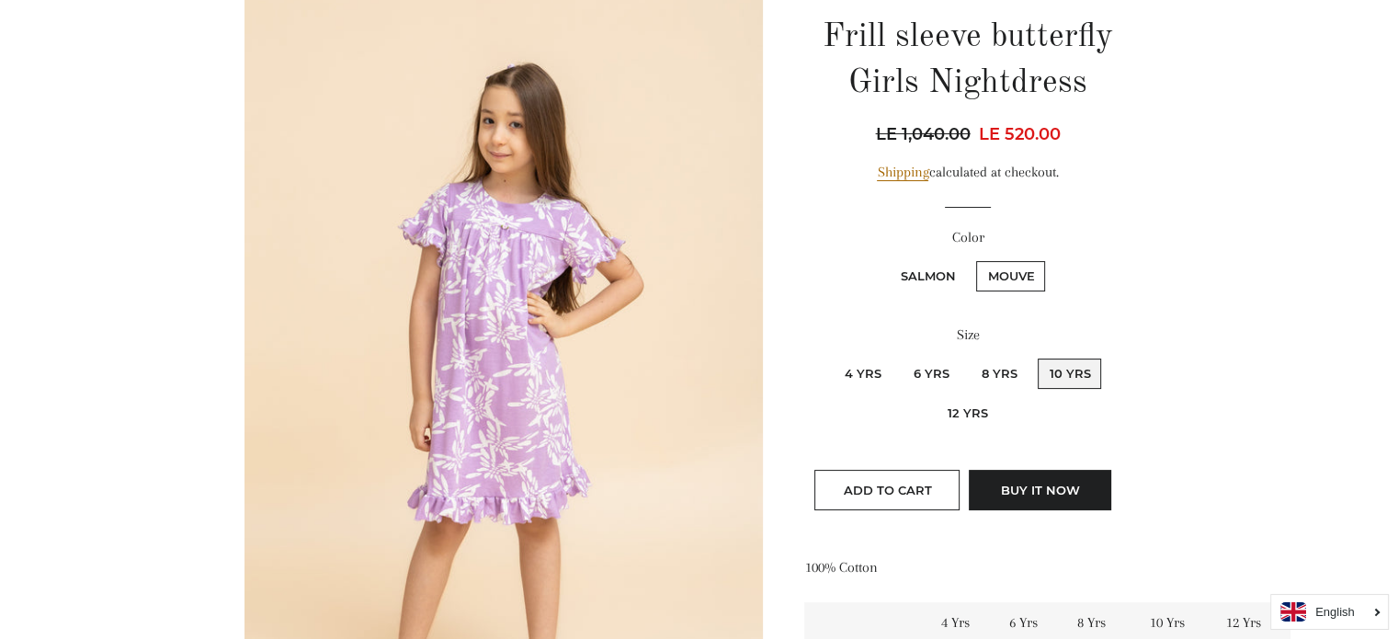
scroll to position [184, 0]
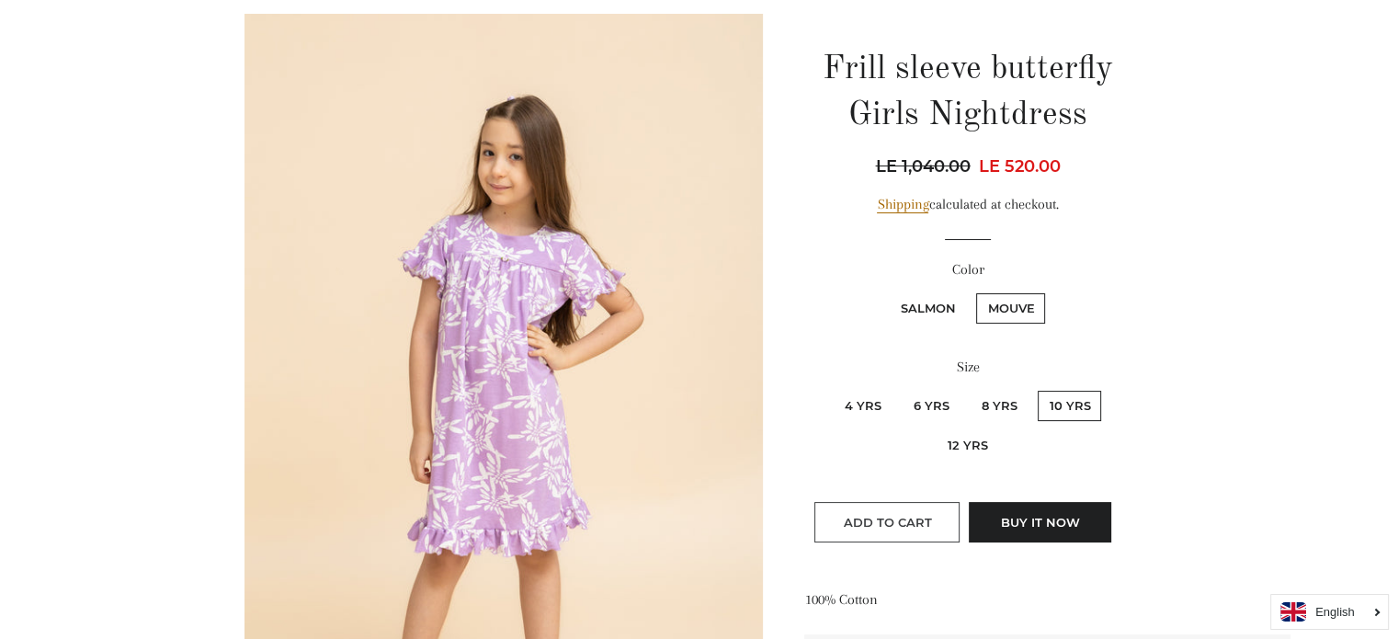
click at [915, 525] on span "Add to Cart" at bounding box center [887, 522] width 88 height 15
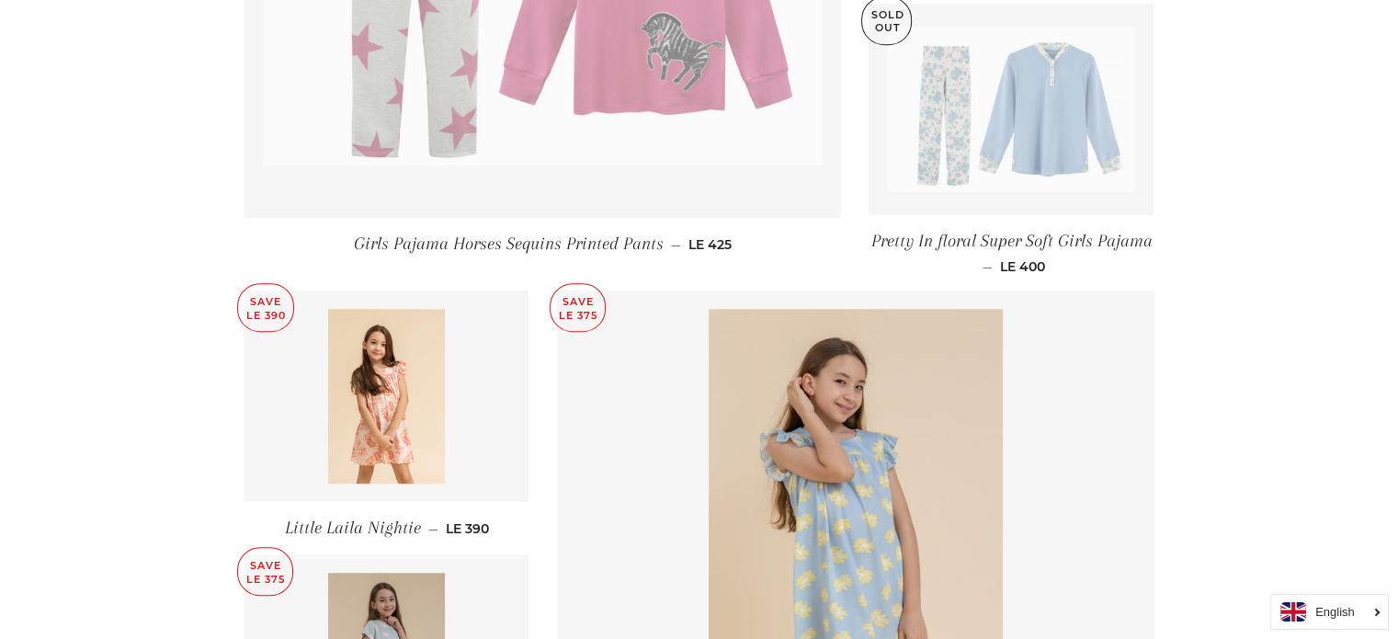
scroll to position [1103, 0]
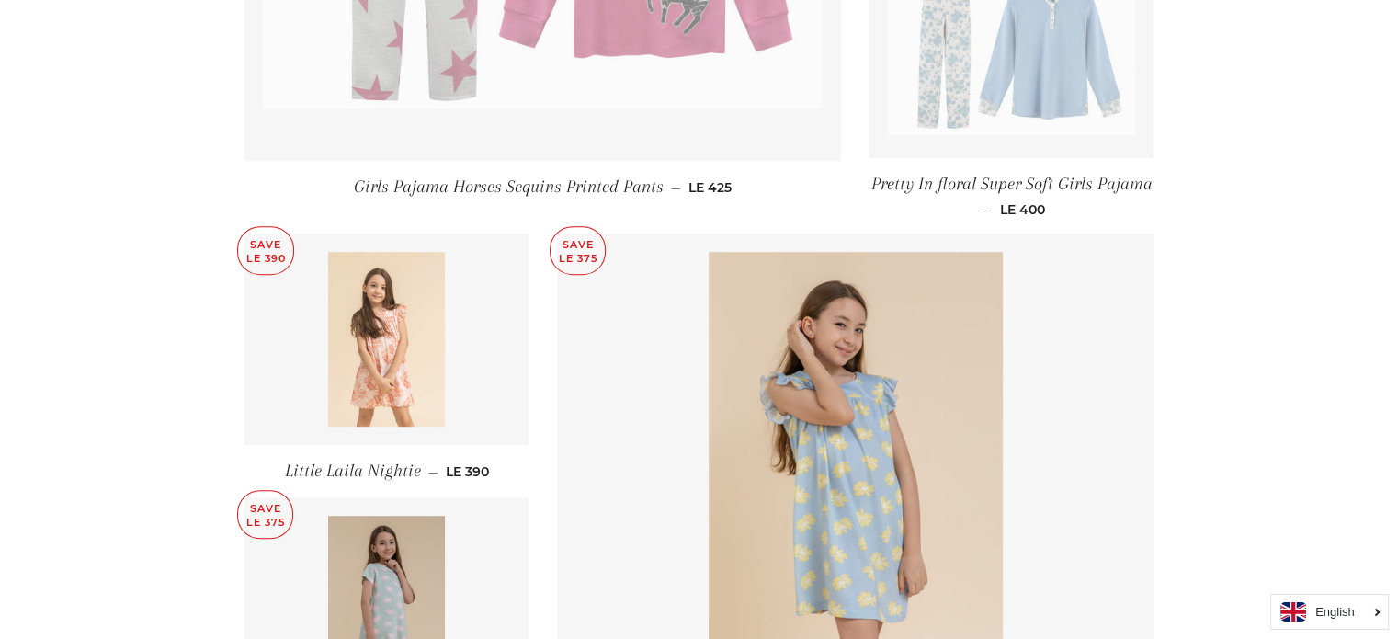
click at [358, 337] on img at bounding box center [386, 339] width 117 height 175
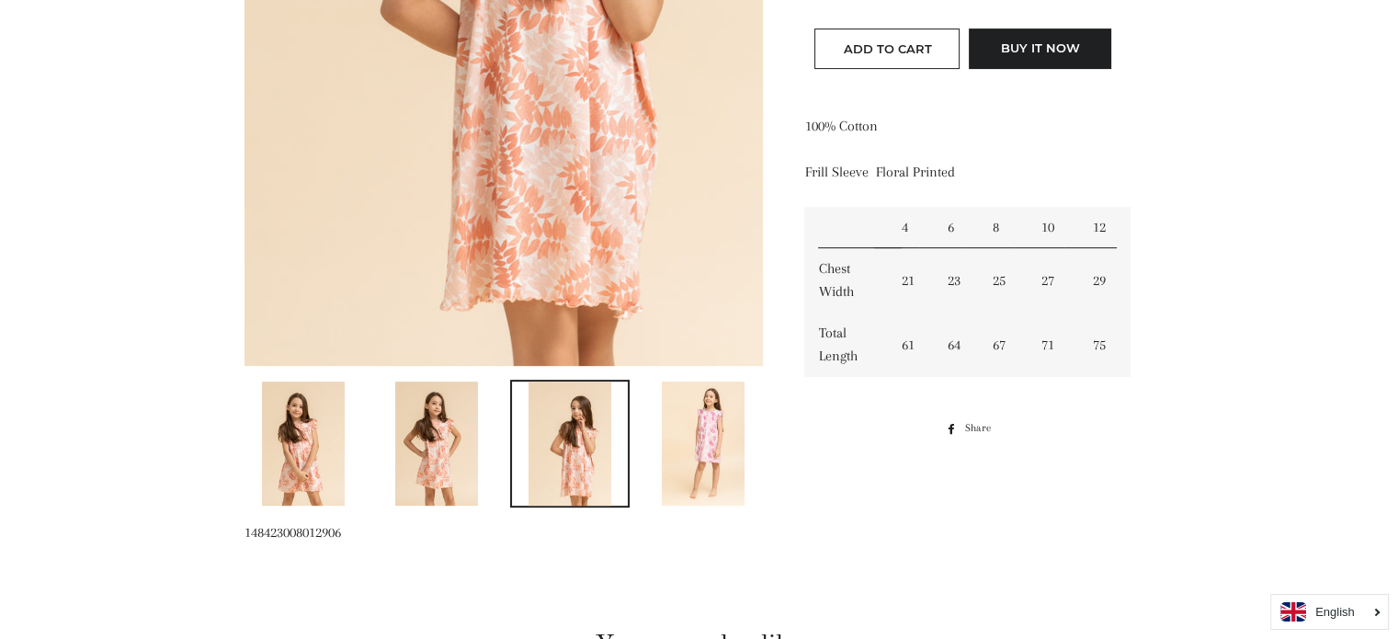
scroll to position [643, 0]
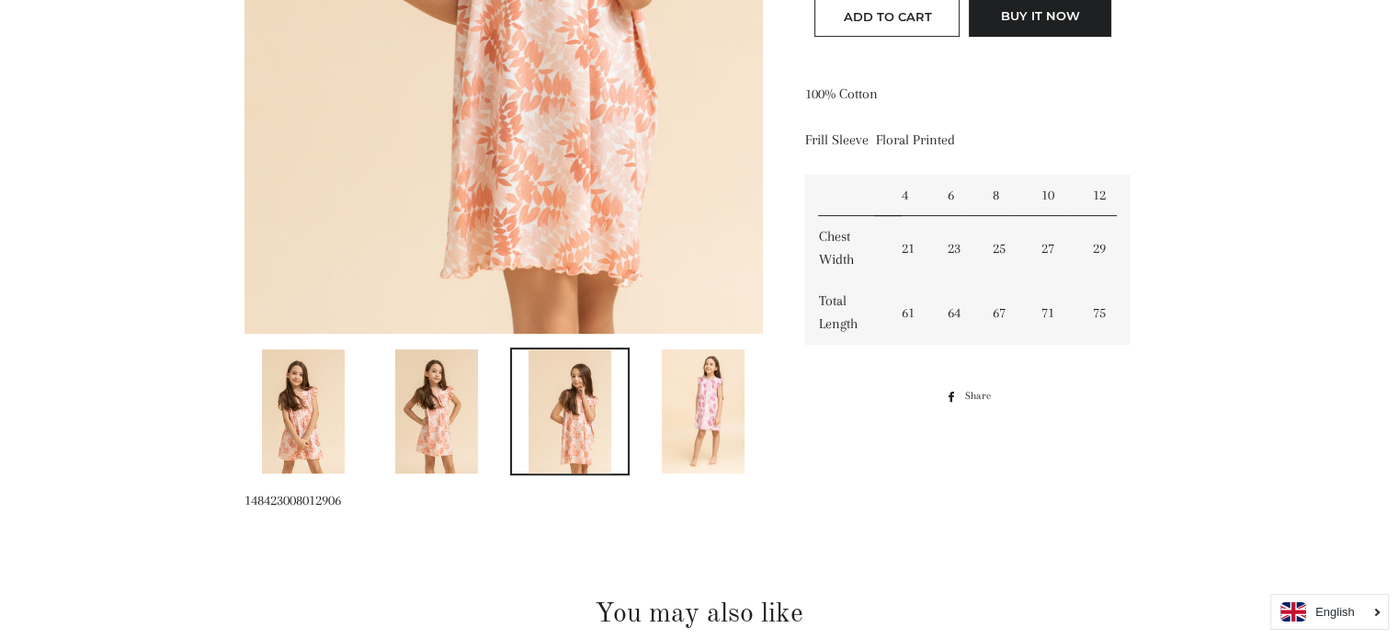
click at [732, 424] on img at bounding box center [703, 411] width 83 height 124
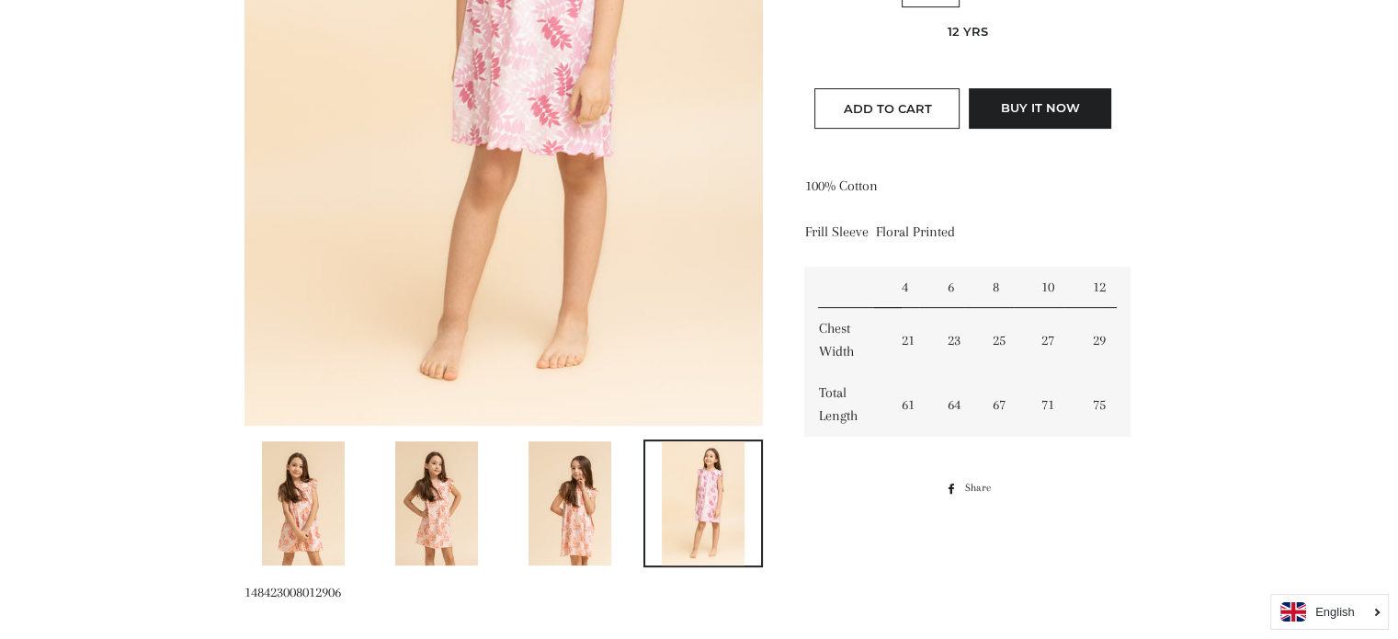
click at [573, 492] on img at bounding box center [569, 503] width 83 height 124
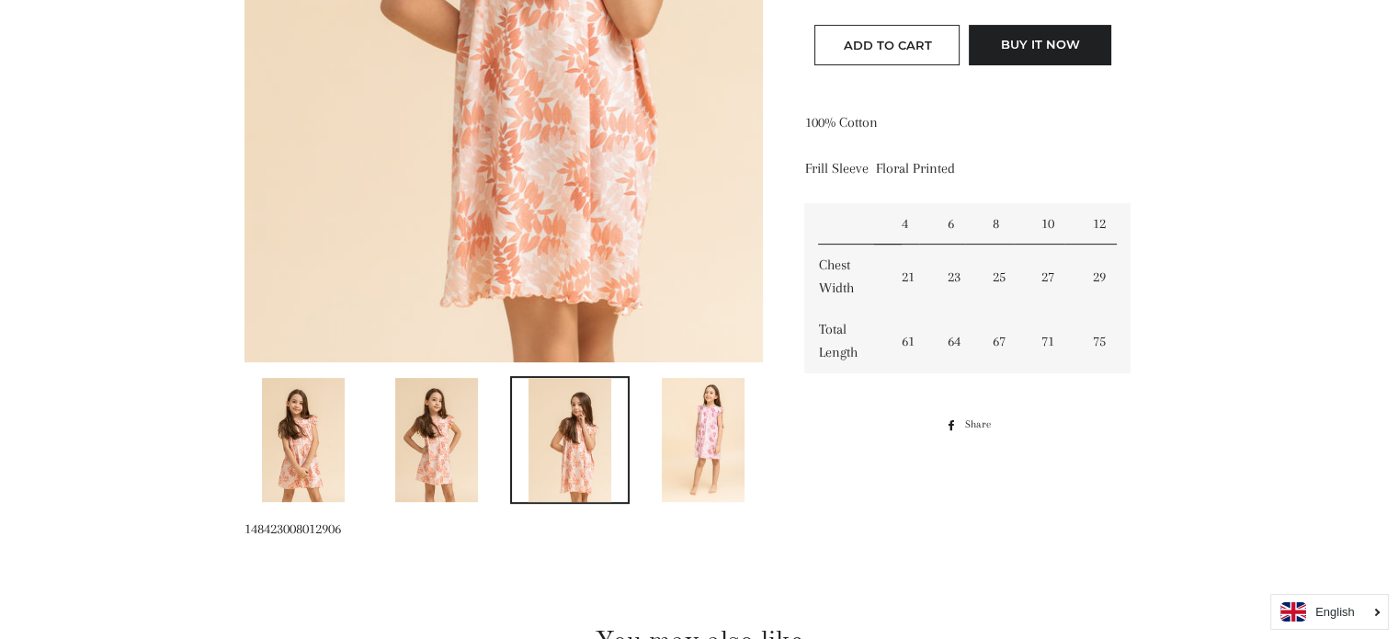
scroll to position [411, 0]
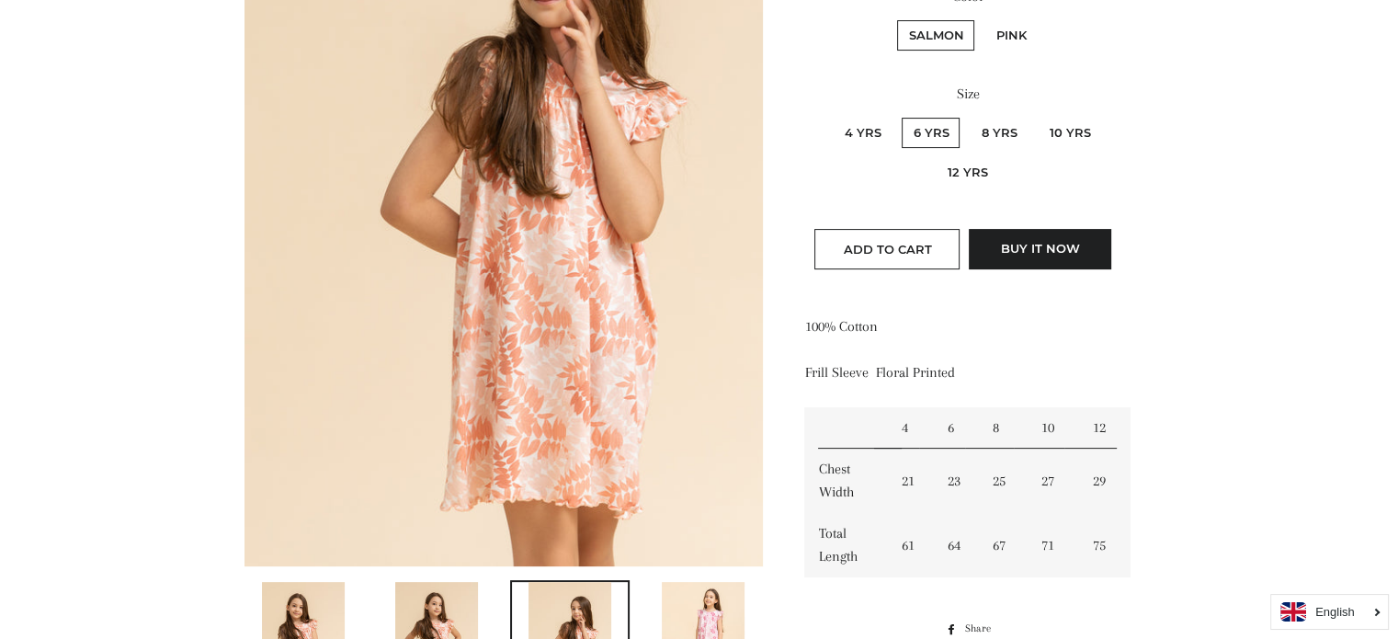
click at [1068, 132] on label "10 Yrs" at bounding box center [1069, 133] width 63 height 30
click at [1036, 116] on Yrs "10 Yrs" at bounding box center [1035, 115] width 1 height 1
radio Yrs "true"
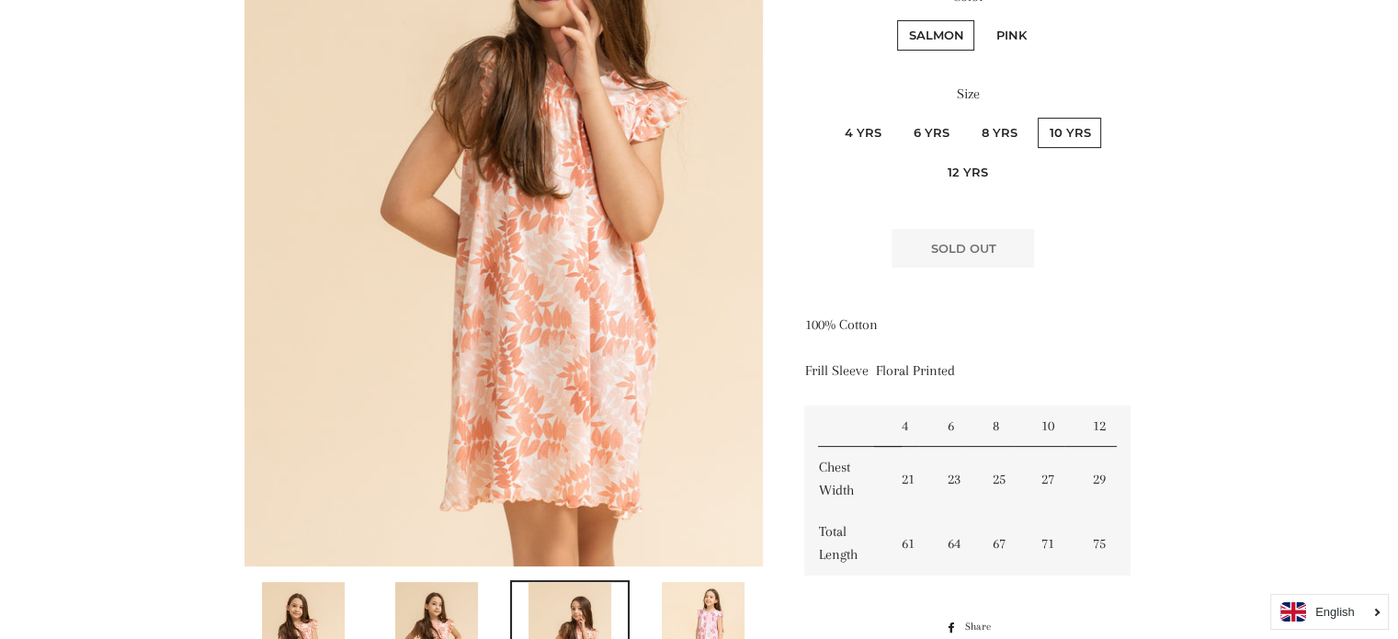
click at [994, 135] on label "8 Yrs" at bounding box center [999, 133] width 58 height 30
click at [968, 116] on Yrs "8 Yrs" at bounding box center [967, 115] width 1 height 1
radio Yrs "true"
click at [1007, 25] on label "Pink" at bounding box center [1010, 35] width 52 height 30
click at [982, 18] on input "Pink" at bounding box center [981, 17] width 1 height 1
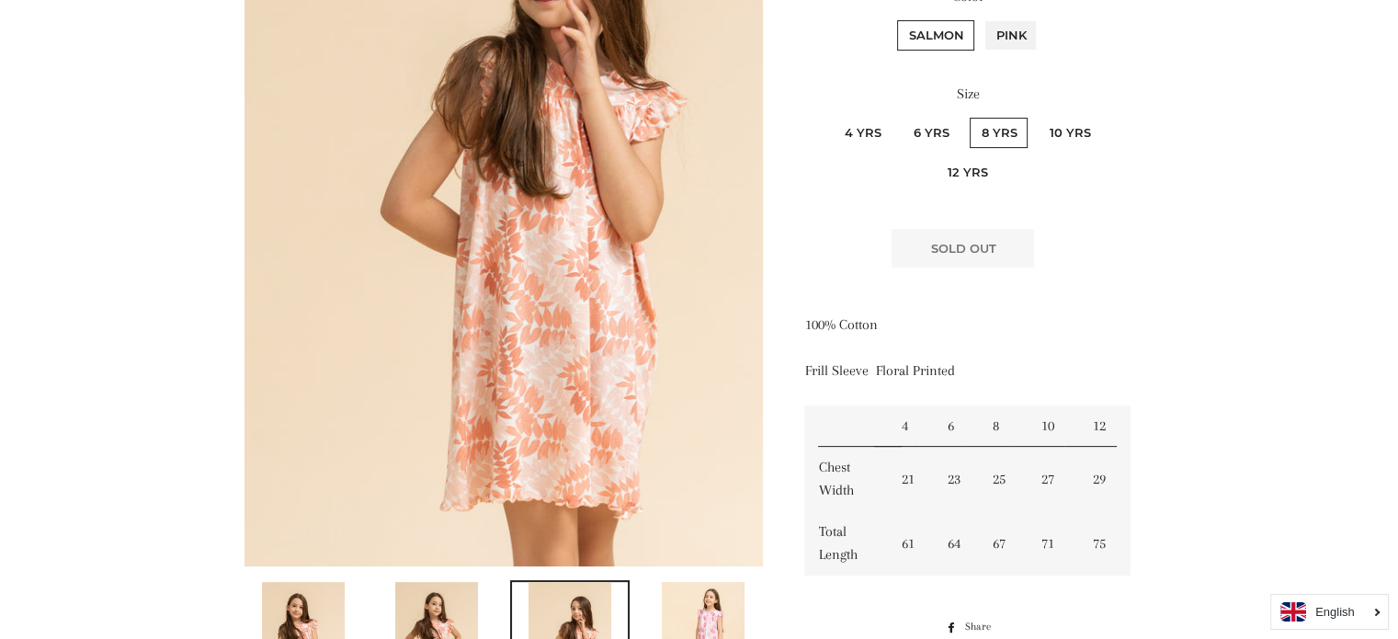
radio input "true"
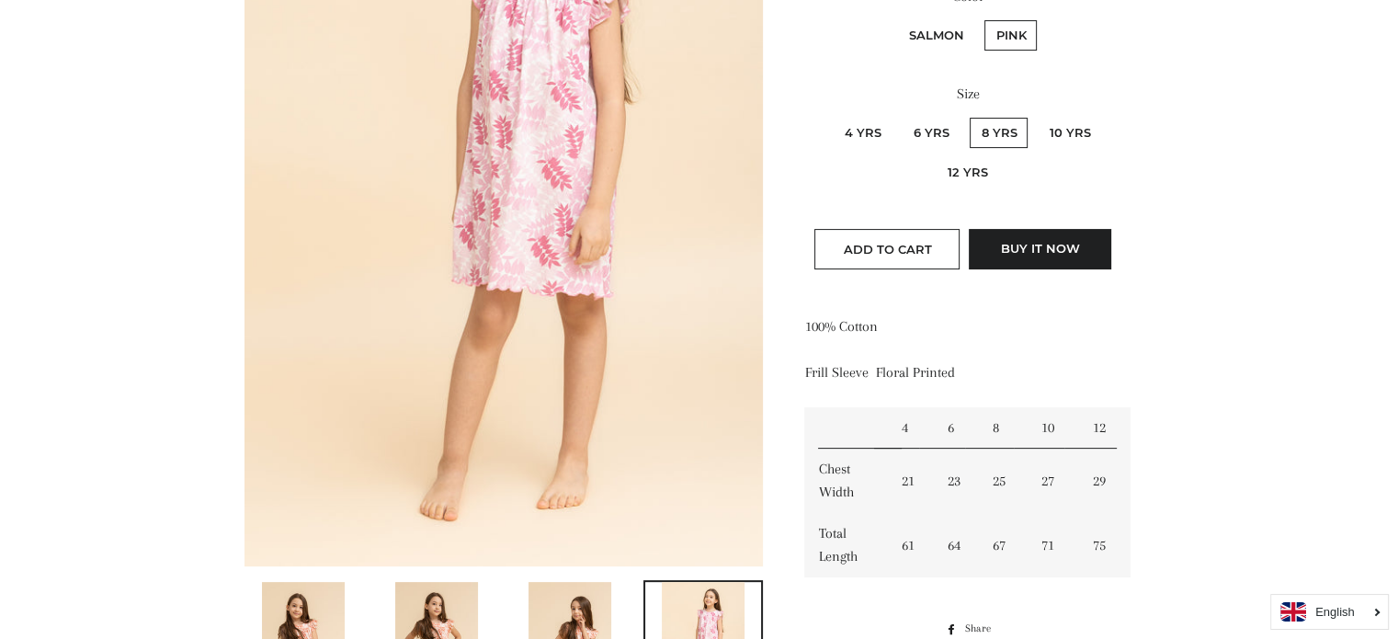
click at [1051, 129] on label "10 Yrs" at bounding box center [1069, 133] width 63 height 30
click at [1036, 116] on Yrs "10 Yrs" at bounding box center [1035, 115] width 1 height 1
radio Yrs "true"
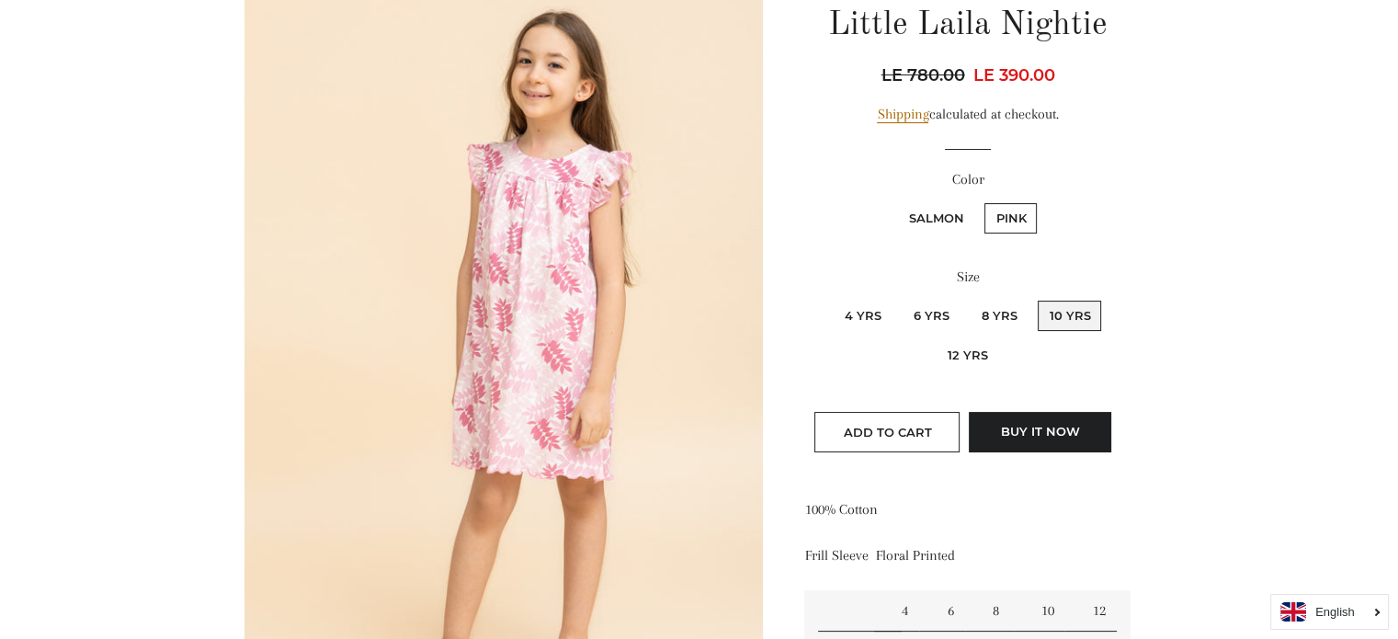
scroll to position [227, 0]
click at [913, 437] on span "Add to Cart" at bounding box center [887, 432] width 88 height 15
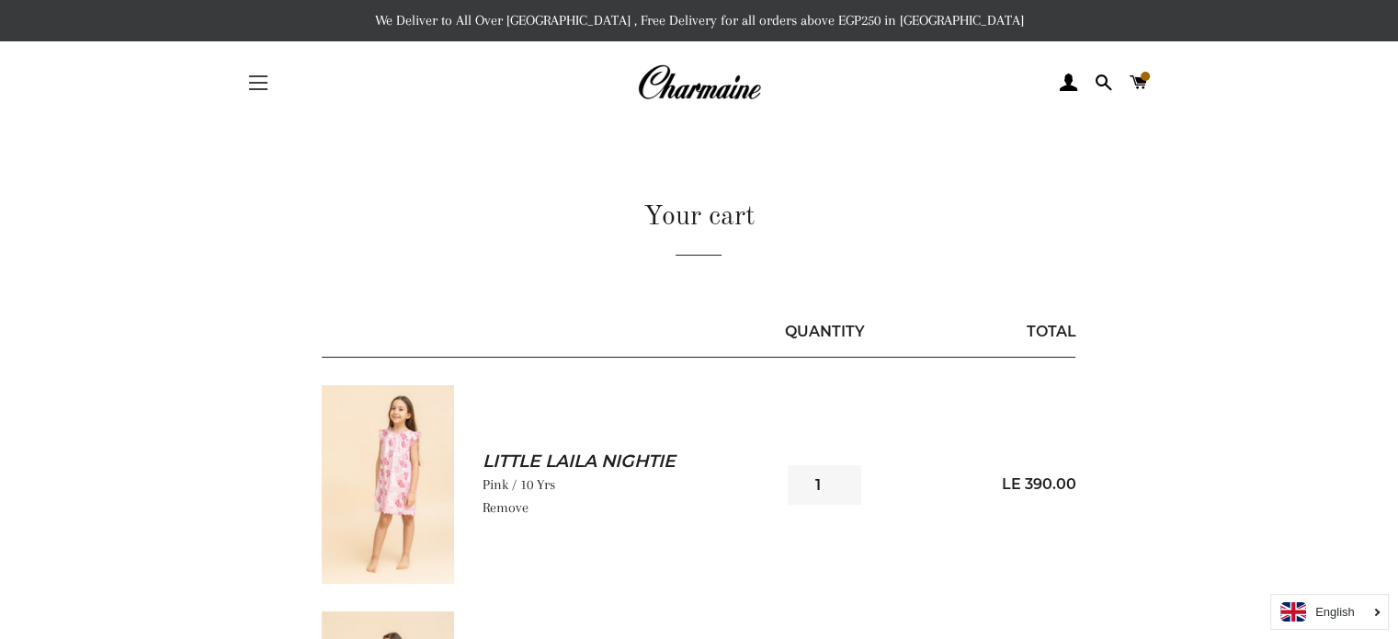
click at [246, 82] on button "Site navigation" at bounding box center [258, 83] width 46 height 46
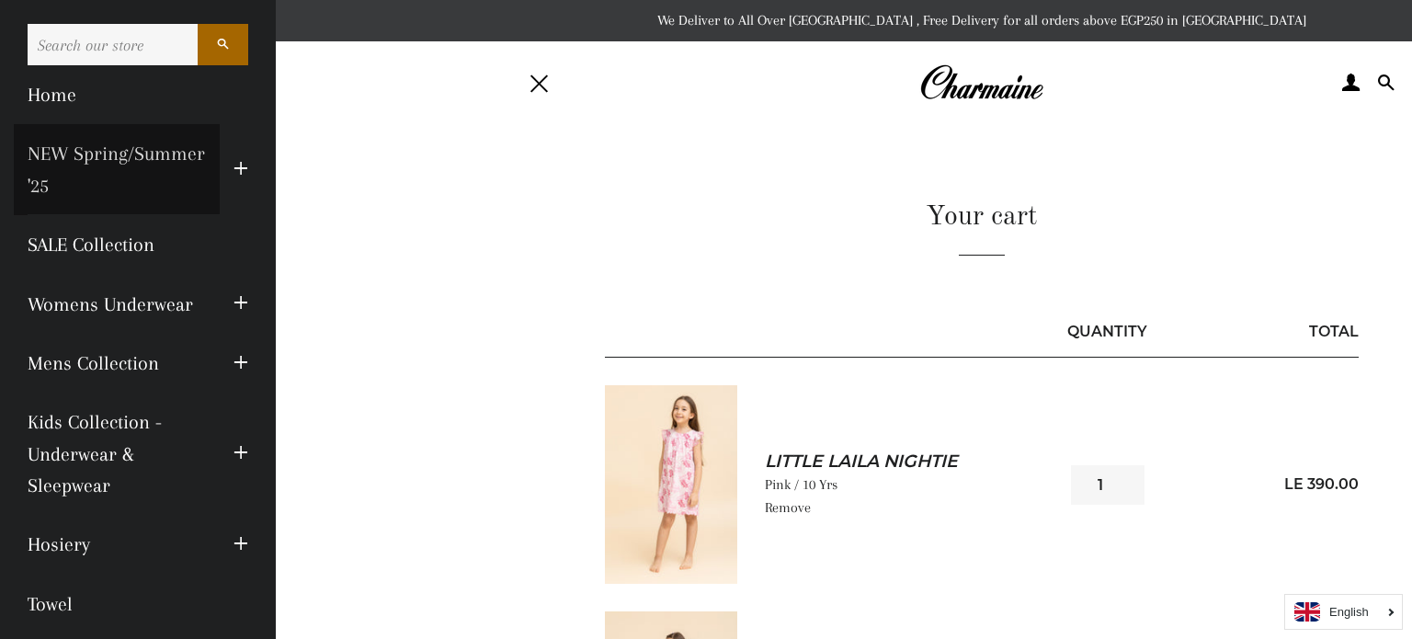
click at [111, 181] on link "NEW Spring/Summer '25" at bounding box center [117, 169] width 206 height 91
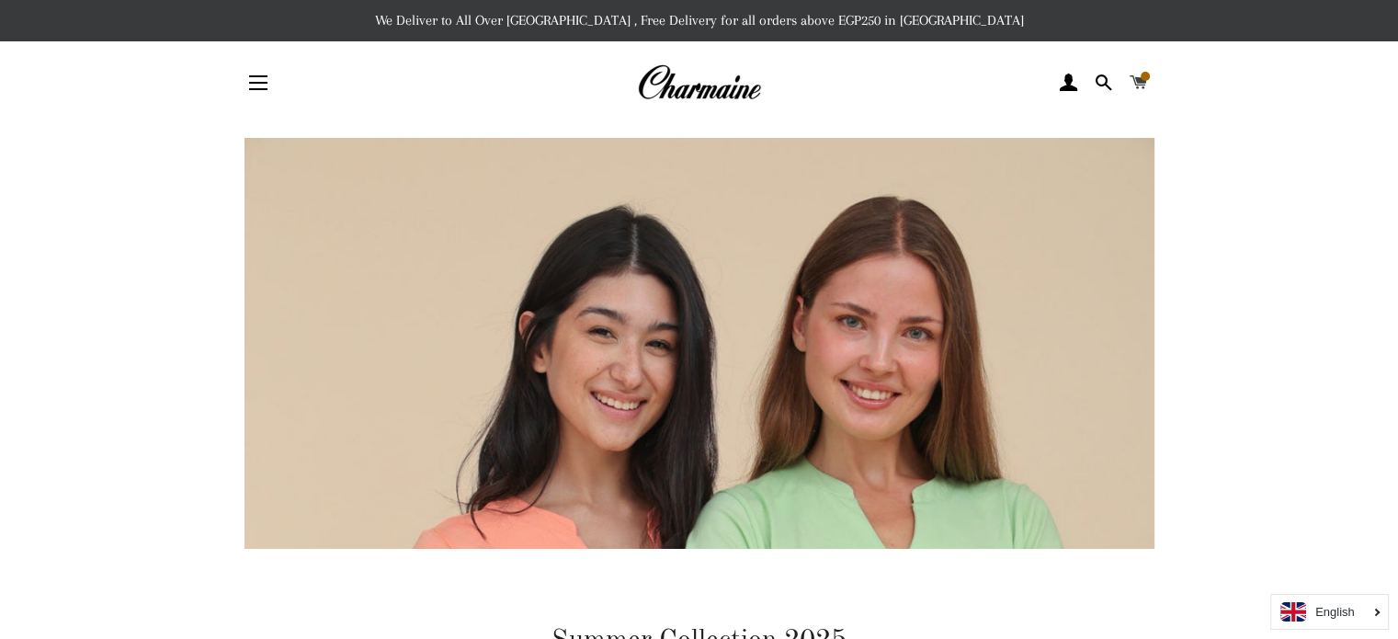
click at [1140, 78] on span at bounding box center [1137, 83] width 17 height 28
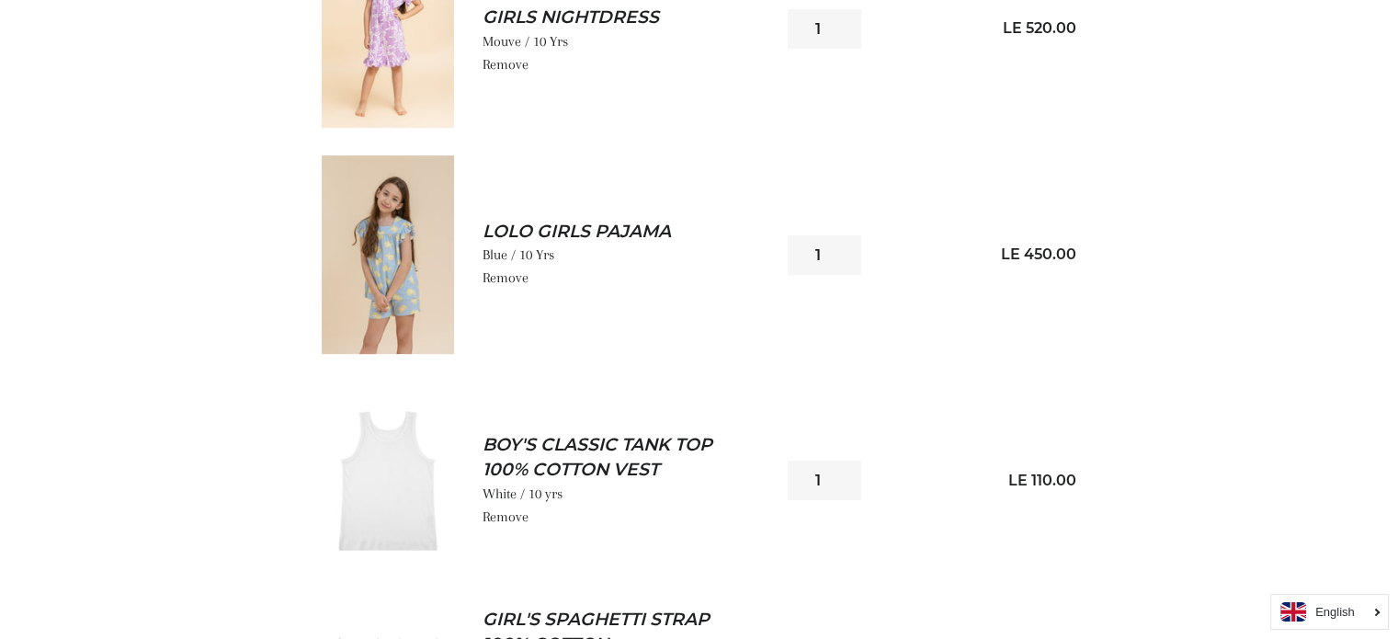
scroll to position [735, 0]
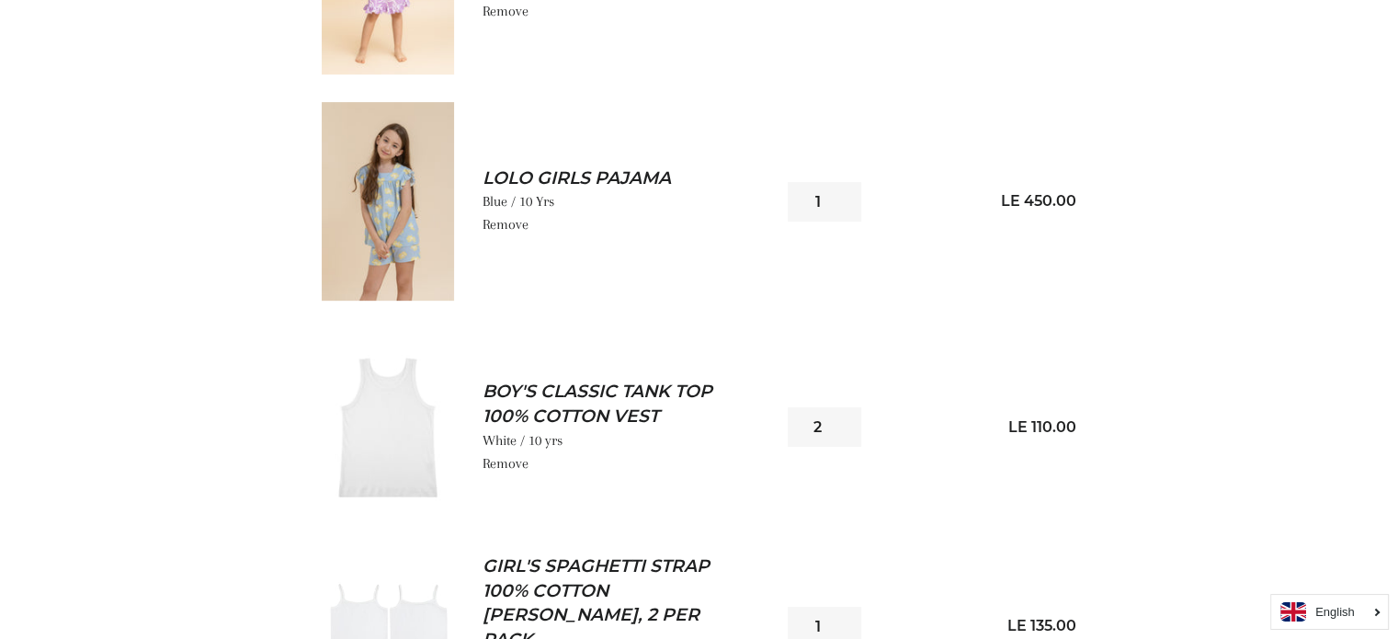
click at [839, 421] on input "2" at bounding box center [825, 427] width 74 height 40
click at [839, 421] on input "3" at bounding box center [825, 427] width 74 height 40
type input "4"
click at [842, 418] on input "4" at bounding box center [825, 427] width 74 height 40
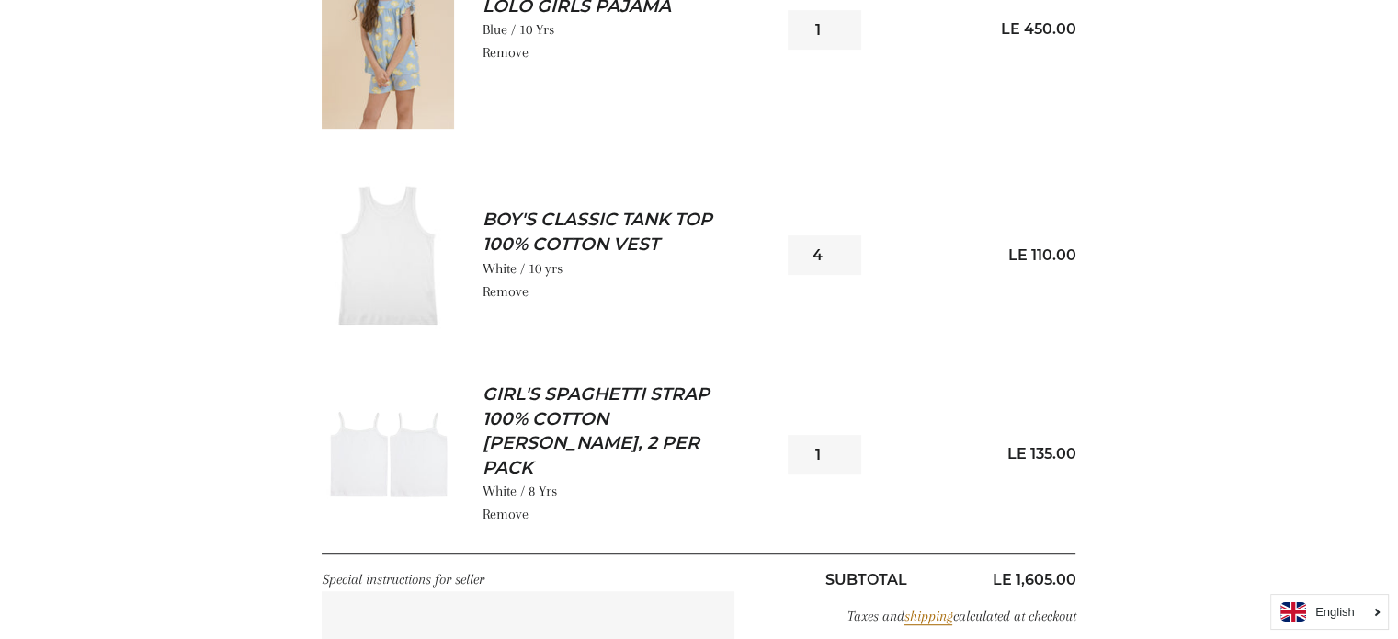
scroll to position [919, 0]
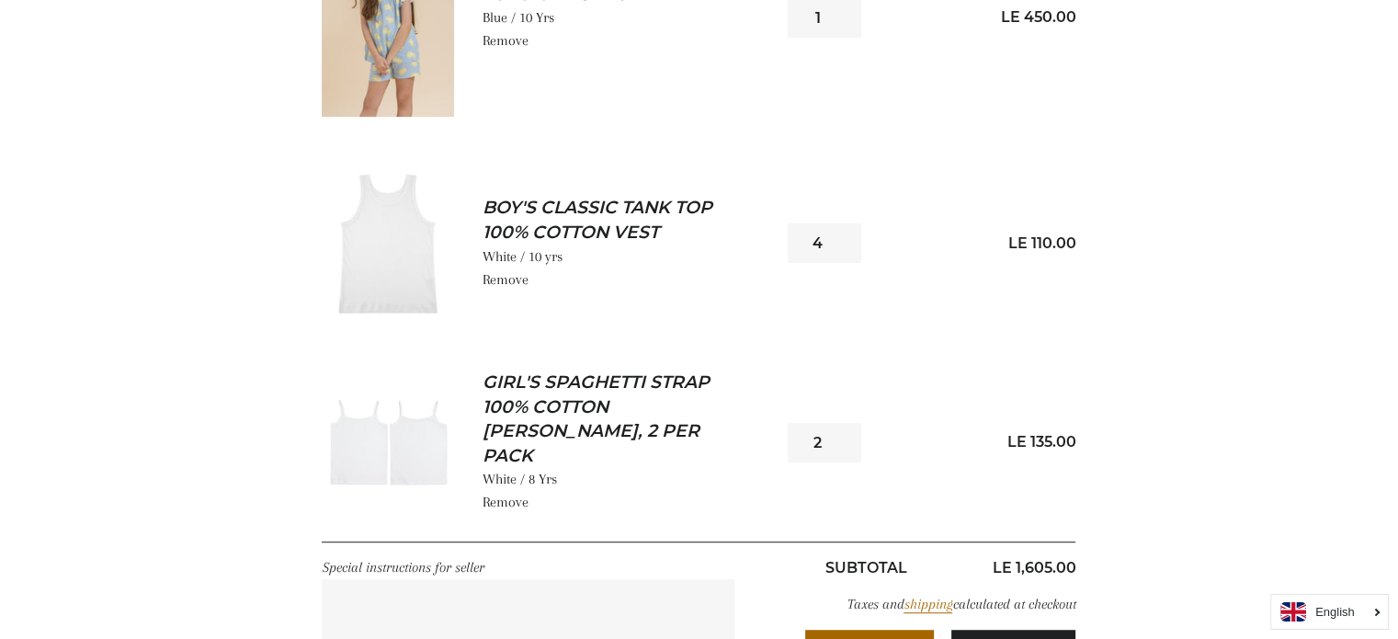
type input "2"
click at [845, 424] on input "2" at bounding box center [825, 443] width 74 height 40
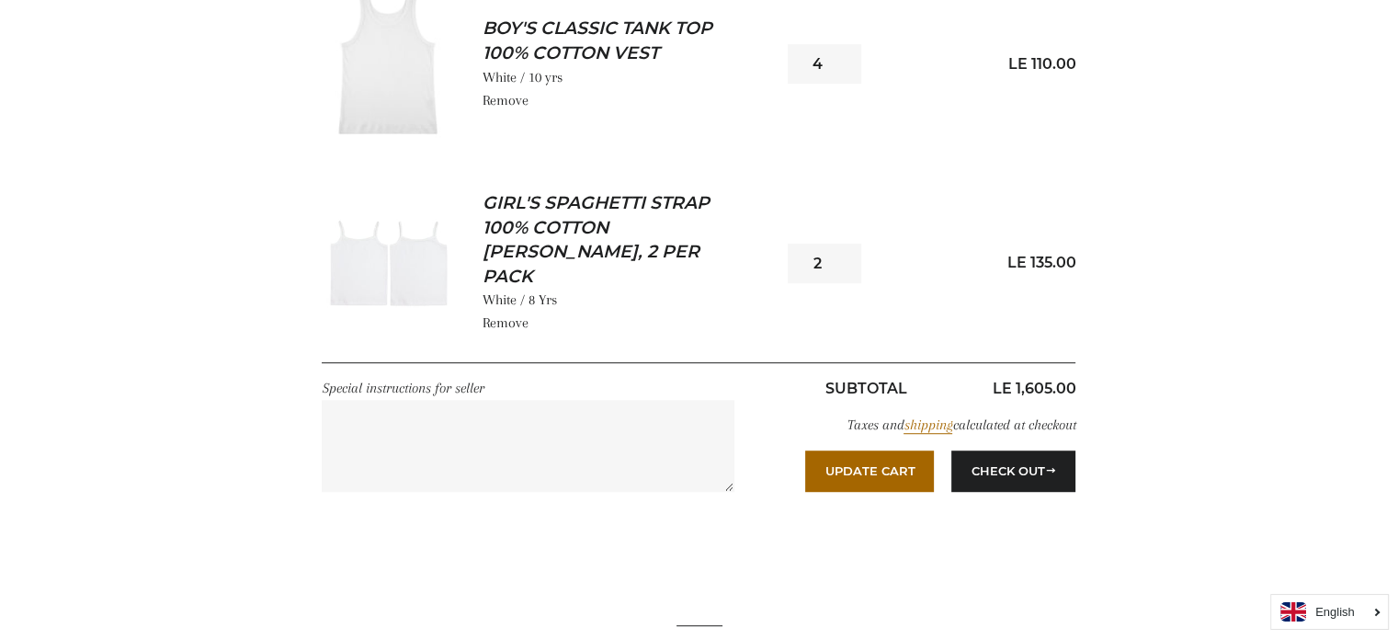
scroll to position [1103, 0]
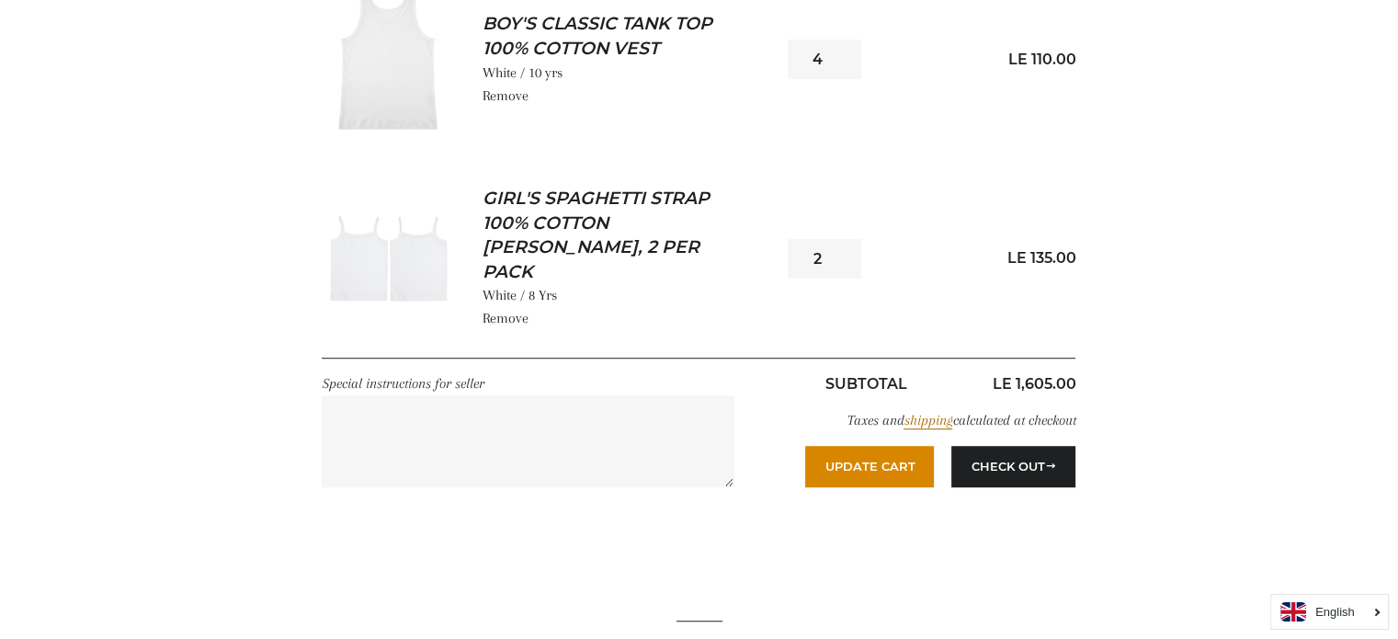
click at [849, 446] on button "Update Cart" at bounding box center [869, 466] width 129 height 40
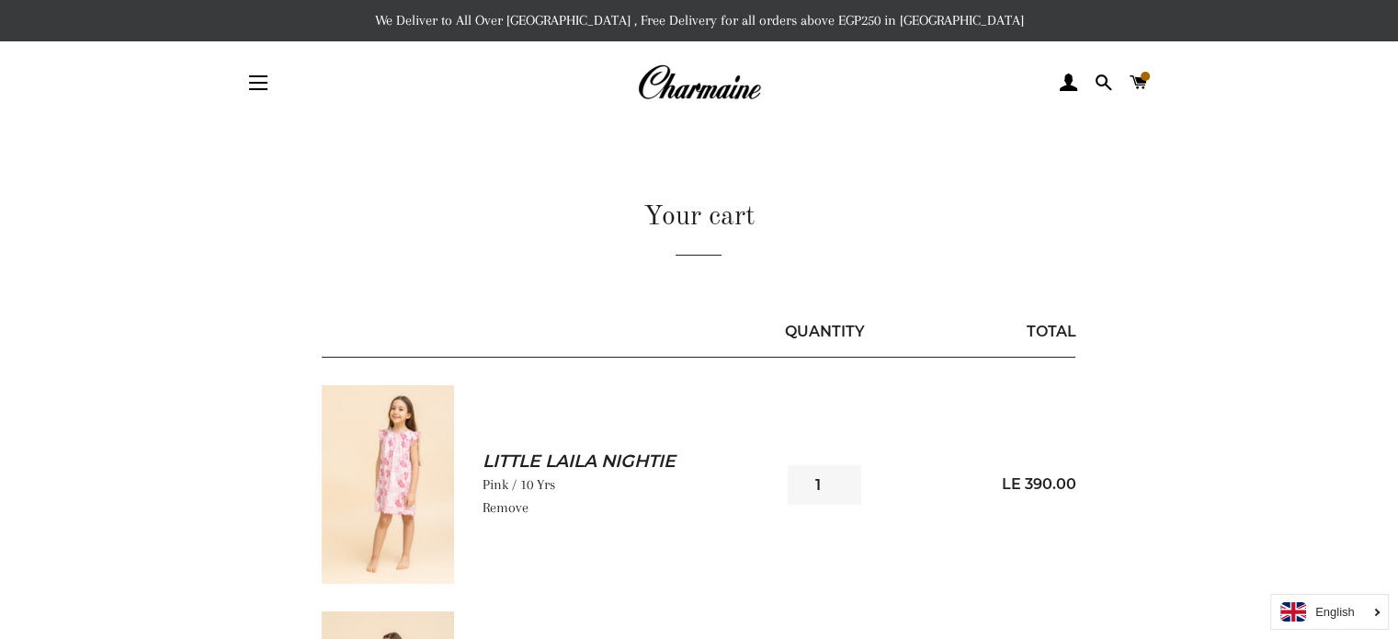
click at [995, 447] on div "Quantity 1 LE 390.00" at bounding box center [924, 484] width 301 height 198
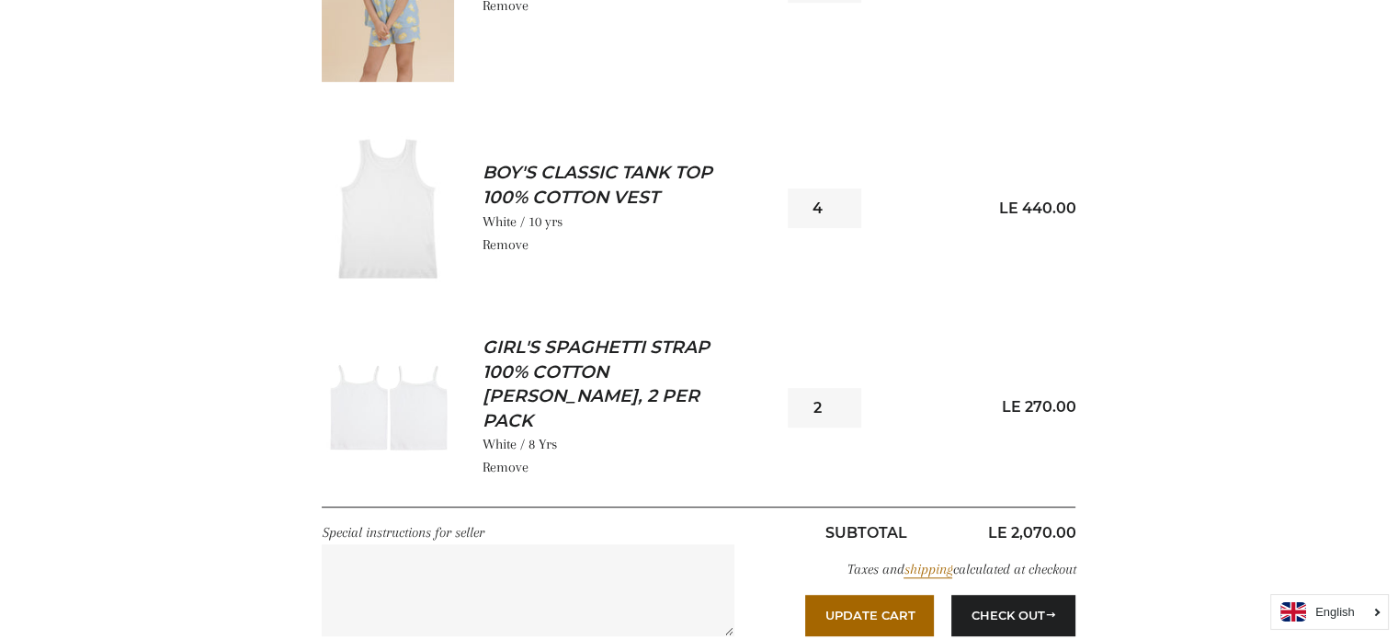
scroll to position [1011, 0]
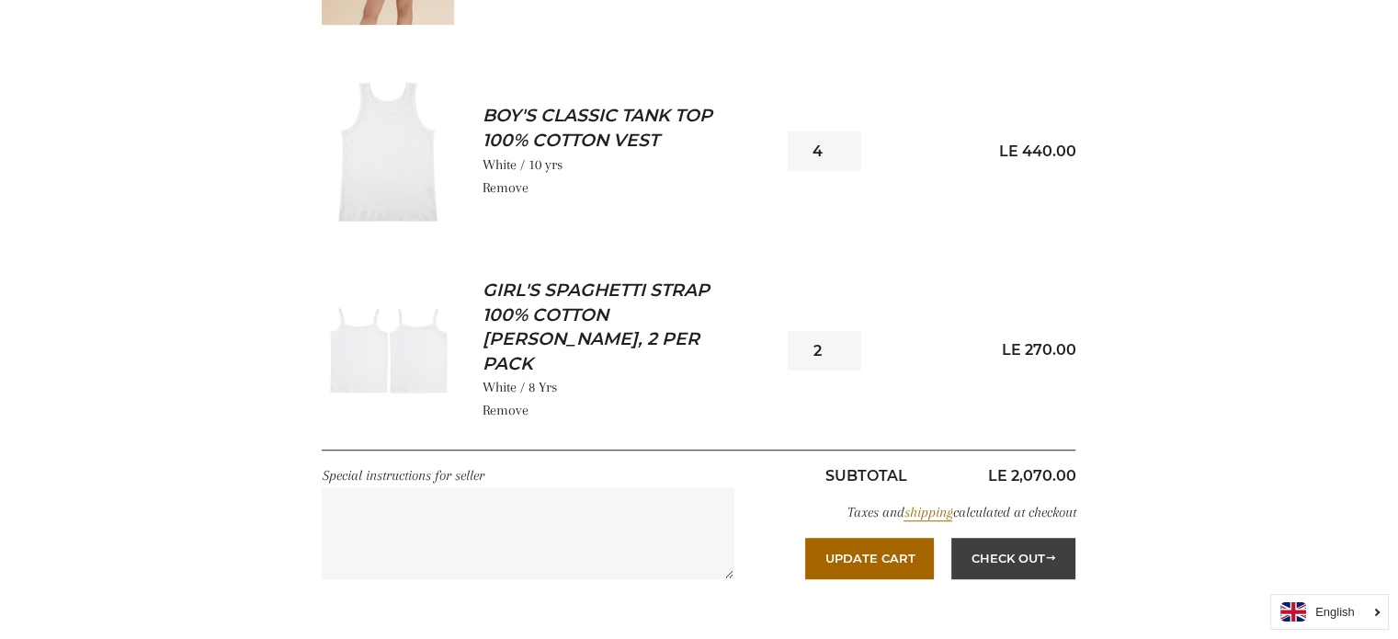
click at [1060, 541] on button "Check Out" at bounding box center [1013, 558] width 124 height 40
